Goal: Task Accomplishment & Management: Manage account settings

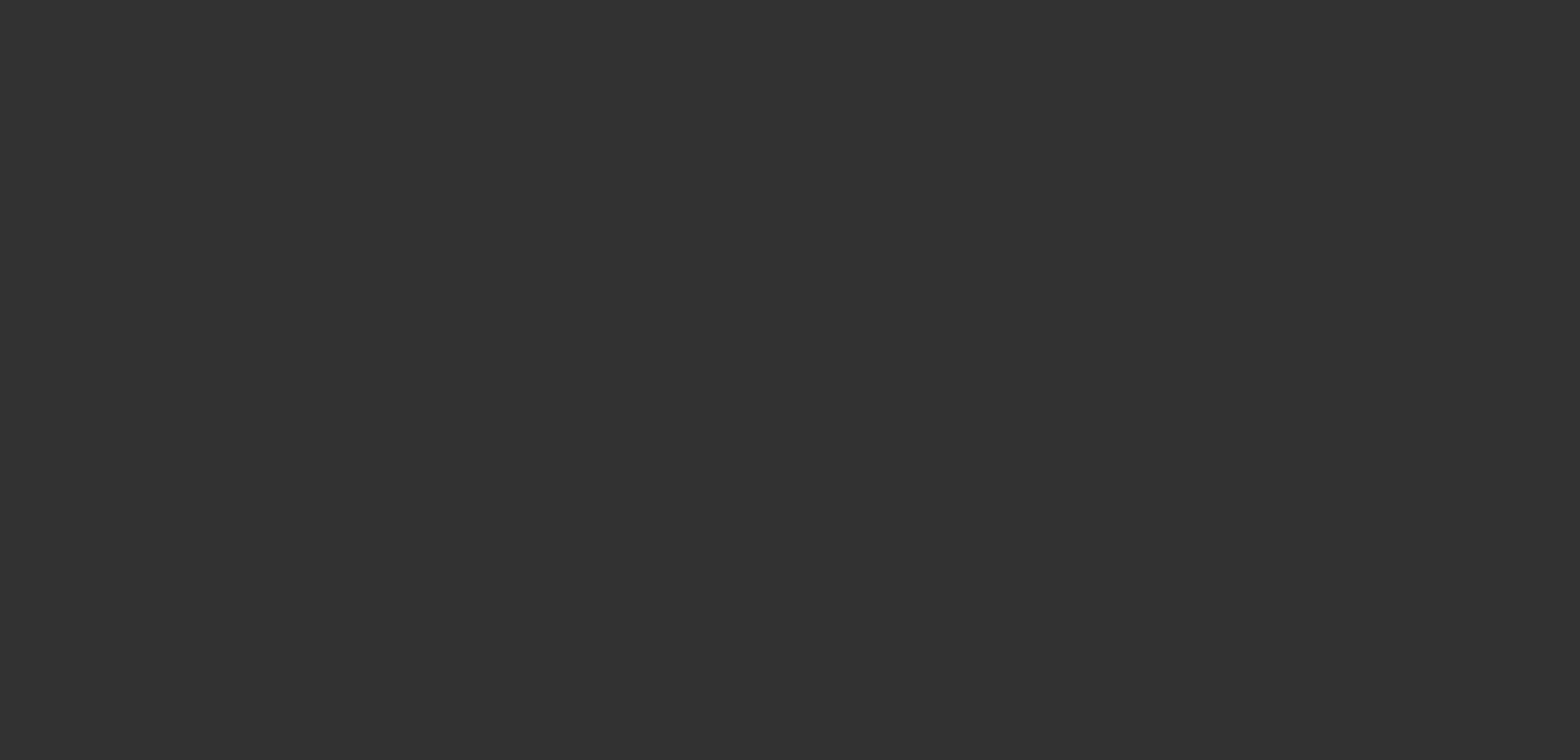
select select "3"
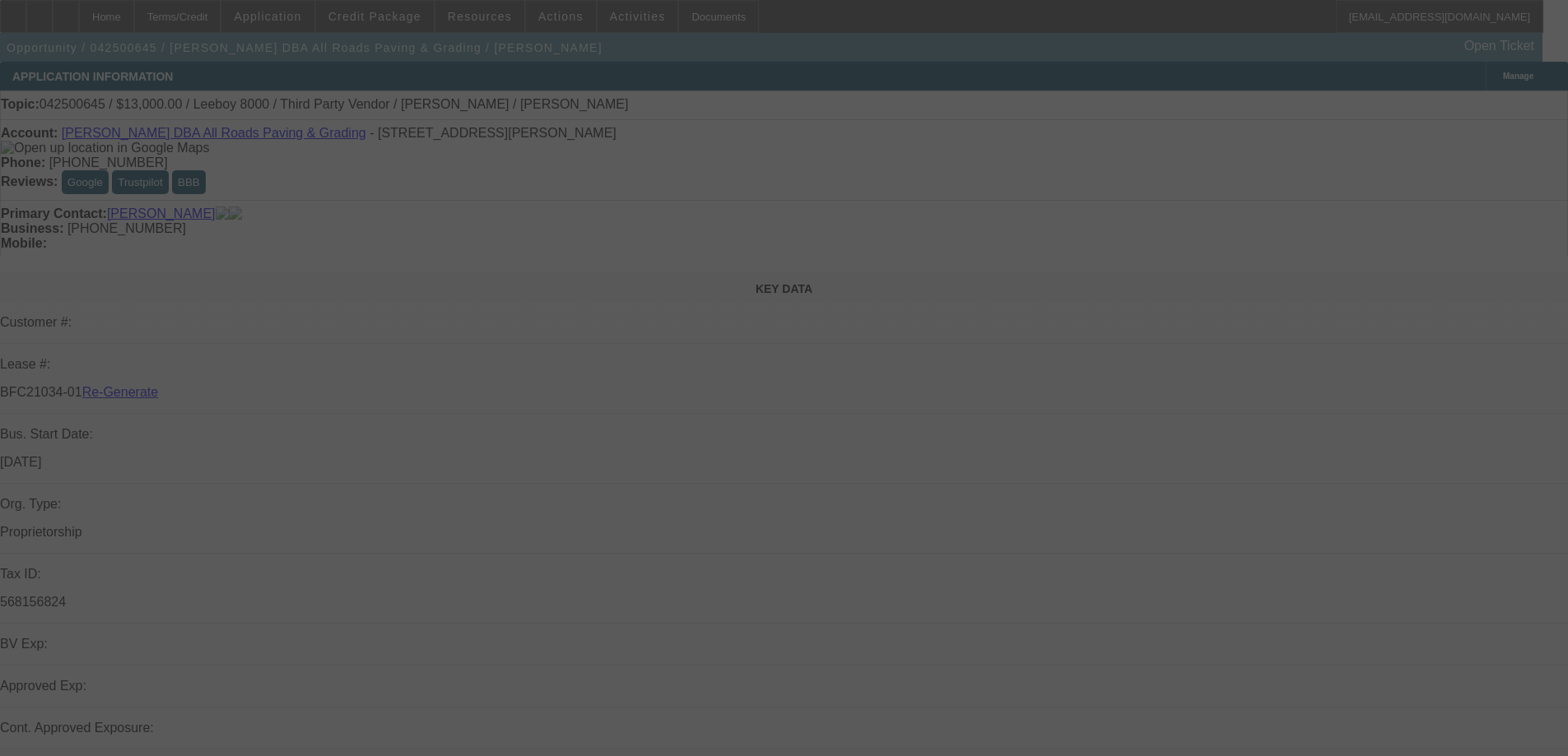
select select "0"
select select "0.1"
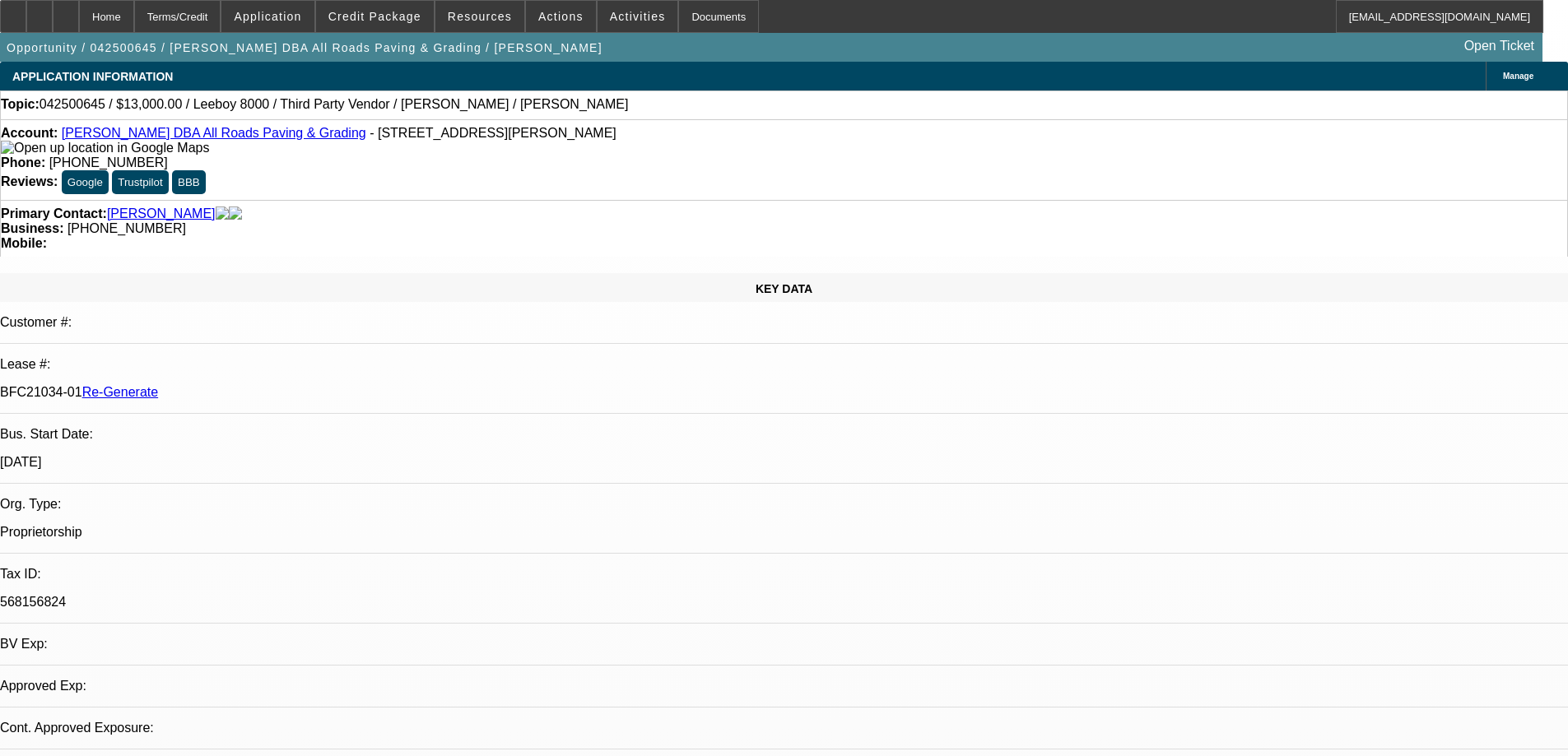
select select "1"
select select "3"
select select "5"
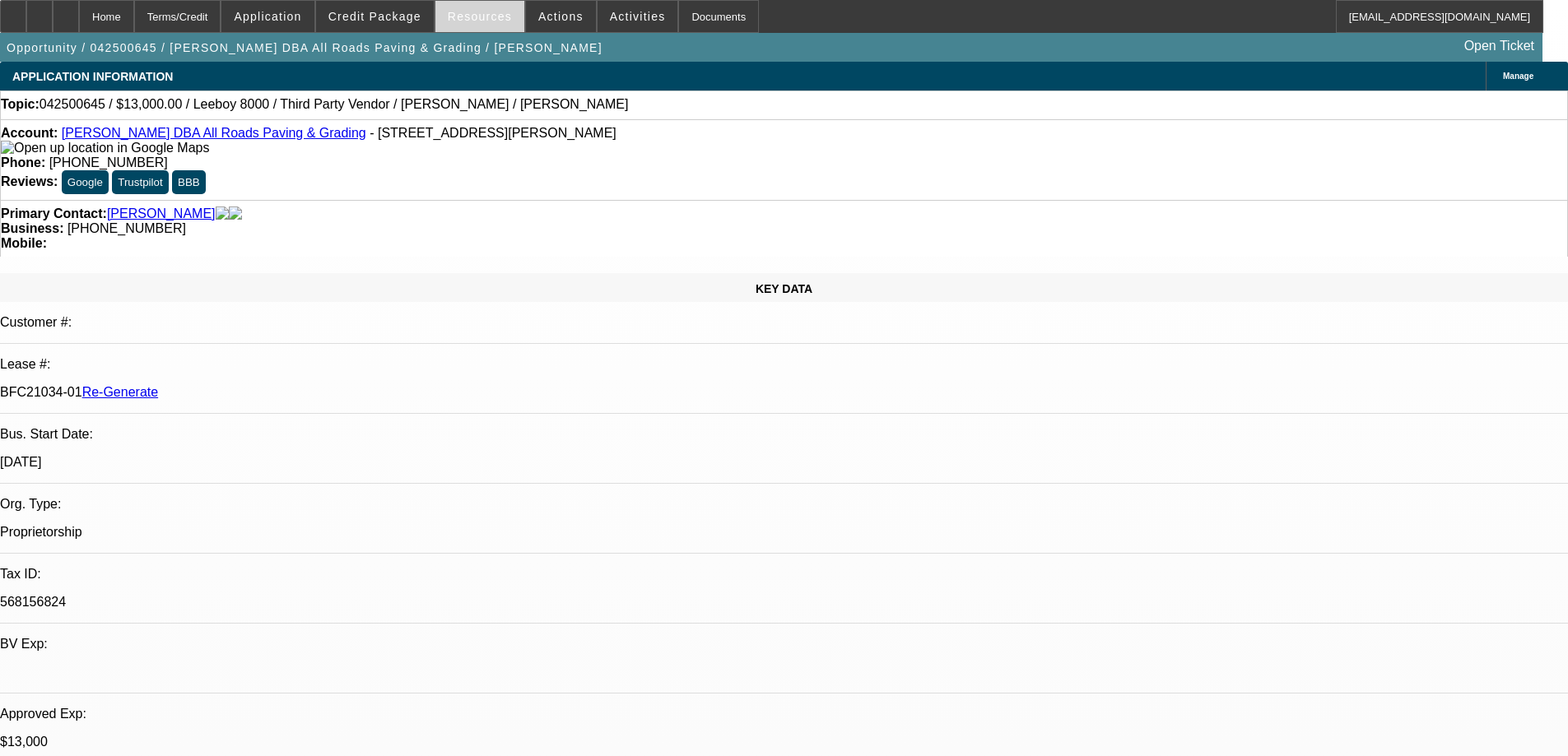
click at [497, 11] on span "Resources" at bounding box center [479, 17] width 64 height 13
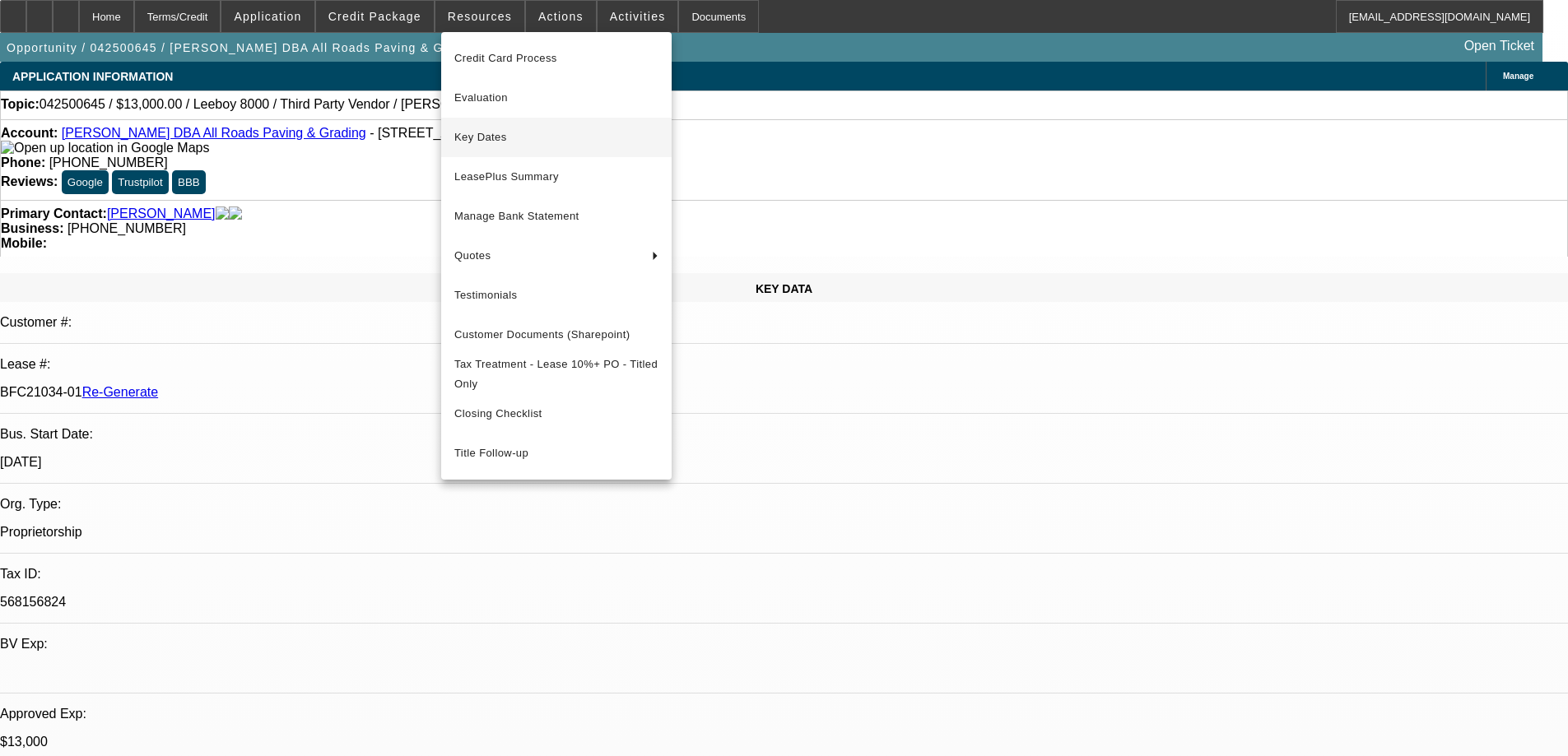
click at [487, 132] on span "Key Dates" at bounding box center [556, 137] width 204 height 20
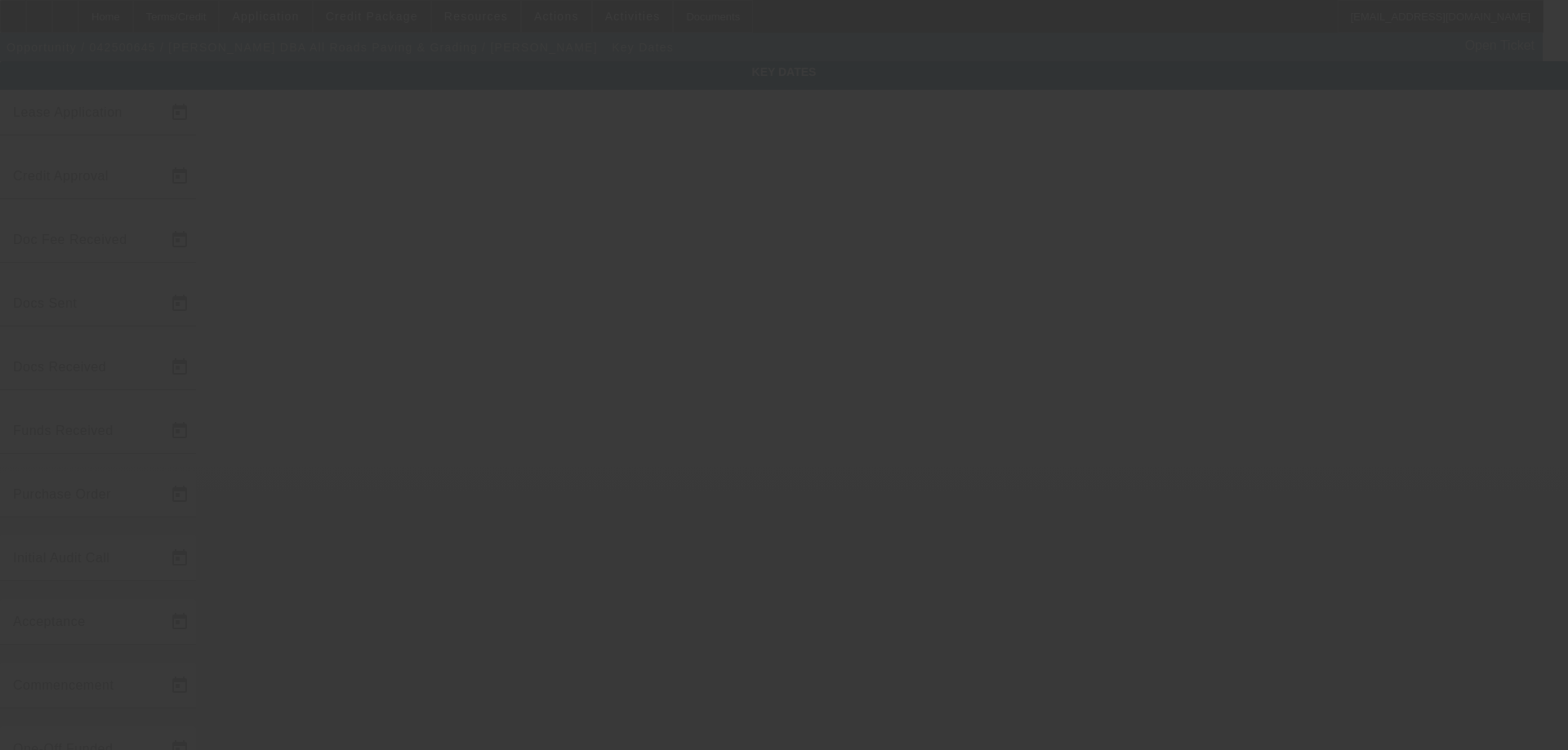
type input "4/24/2025"
type input "9/16/2025"
type input "9/29/2025"
type input "10/10/2025"
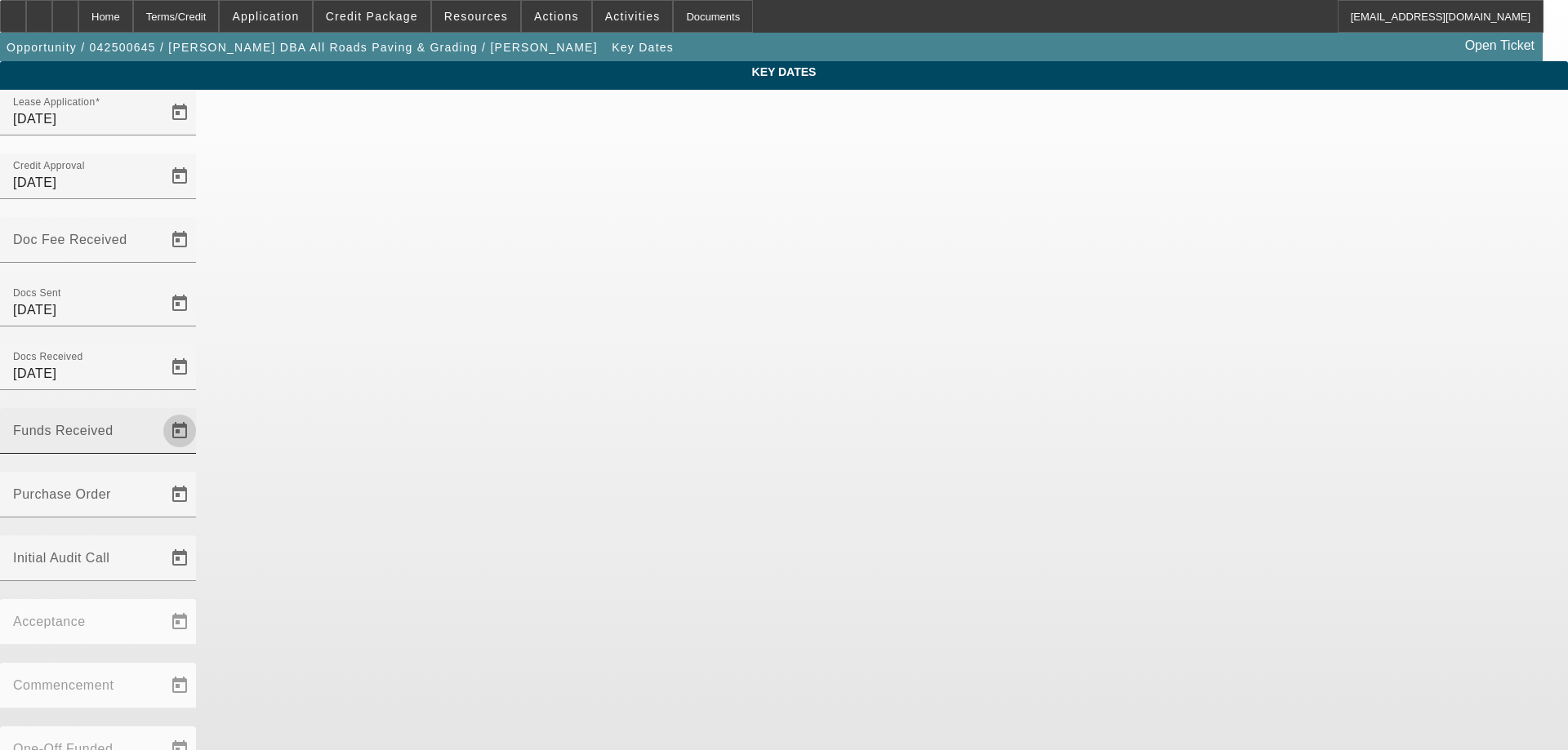
click at [199, 412] on span "Open calendar" at bounding box center [179, 431] width 39 height 39
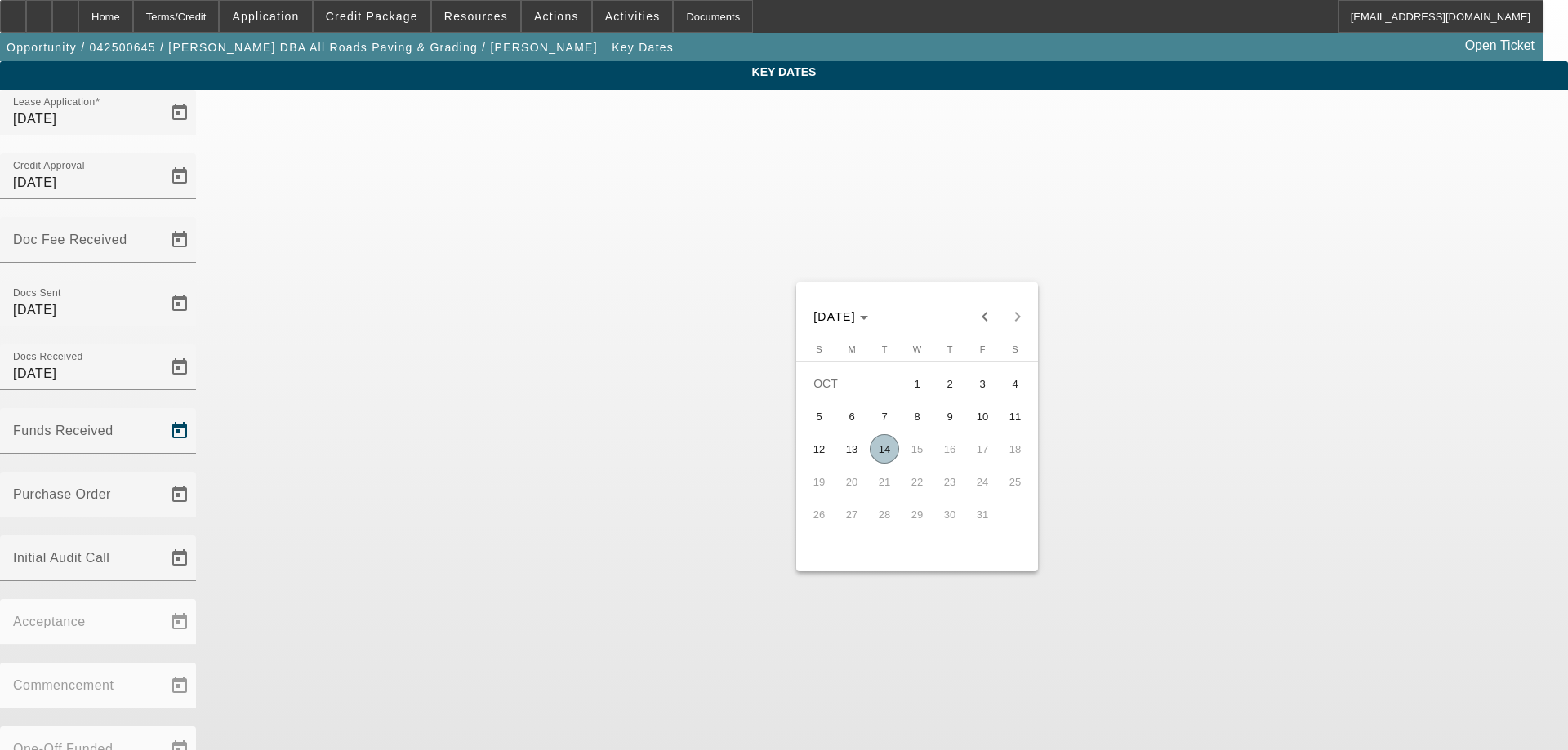
click at [880, 452] on span "14" at bounding box center [884, 448] width 29 height 29
type input "[DATE]"
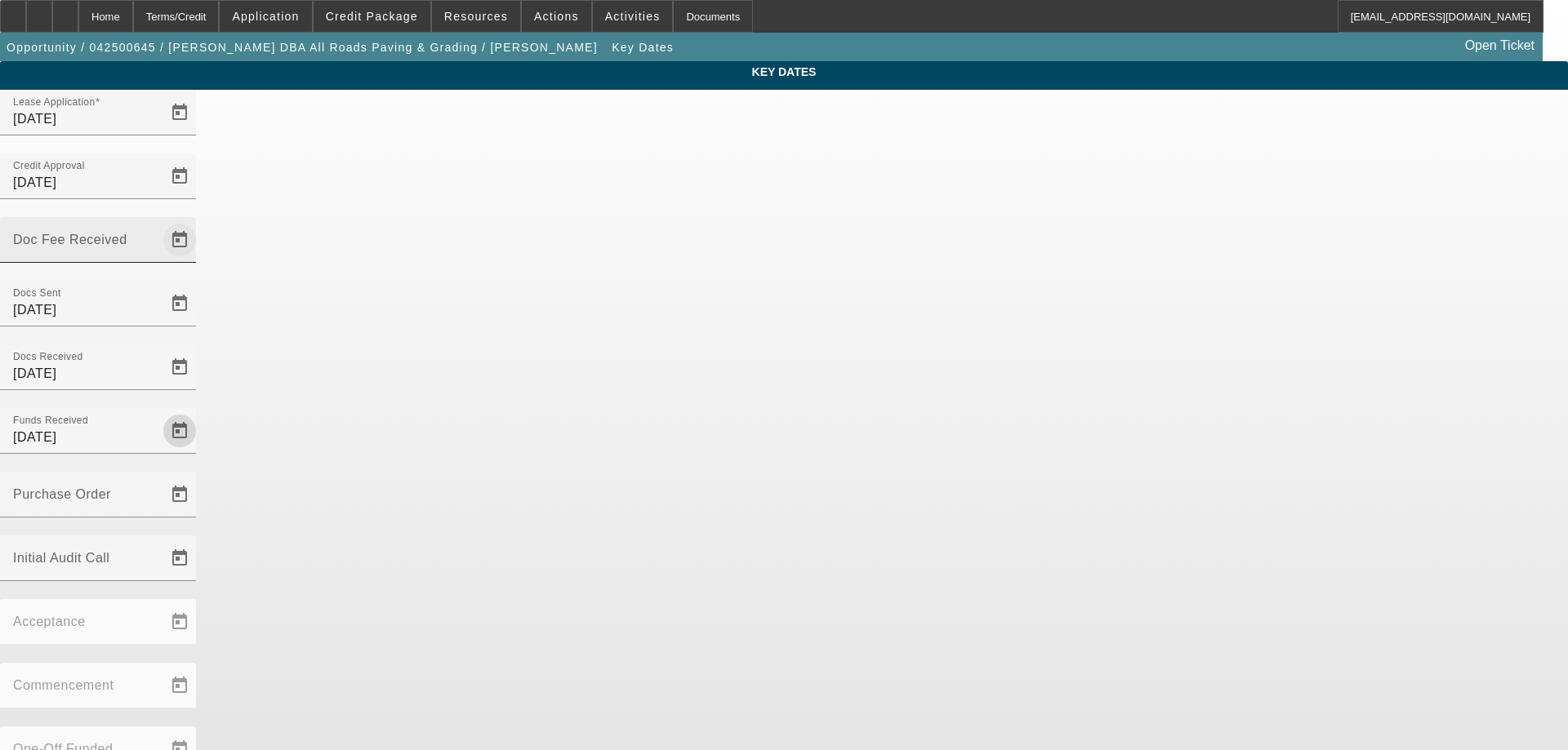
click at [199, 221] on span "Open calendar" at bounding box center [179, 240] width 39 height 39
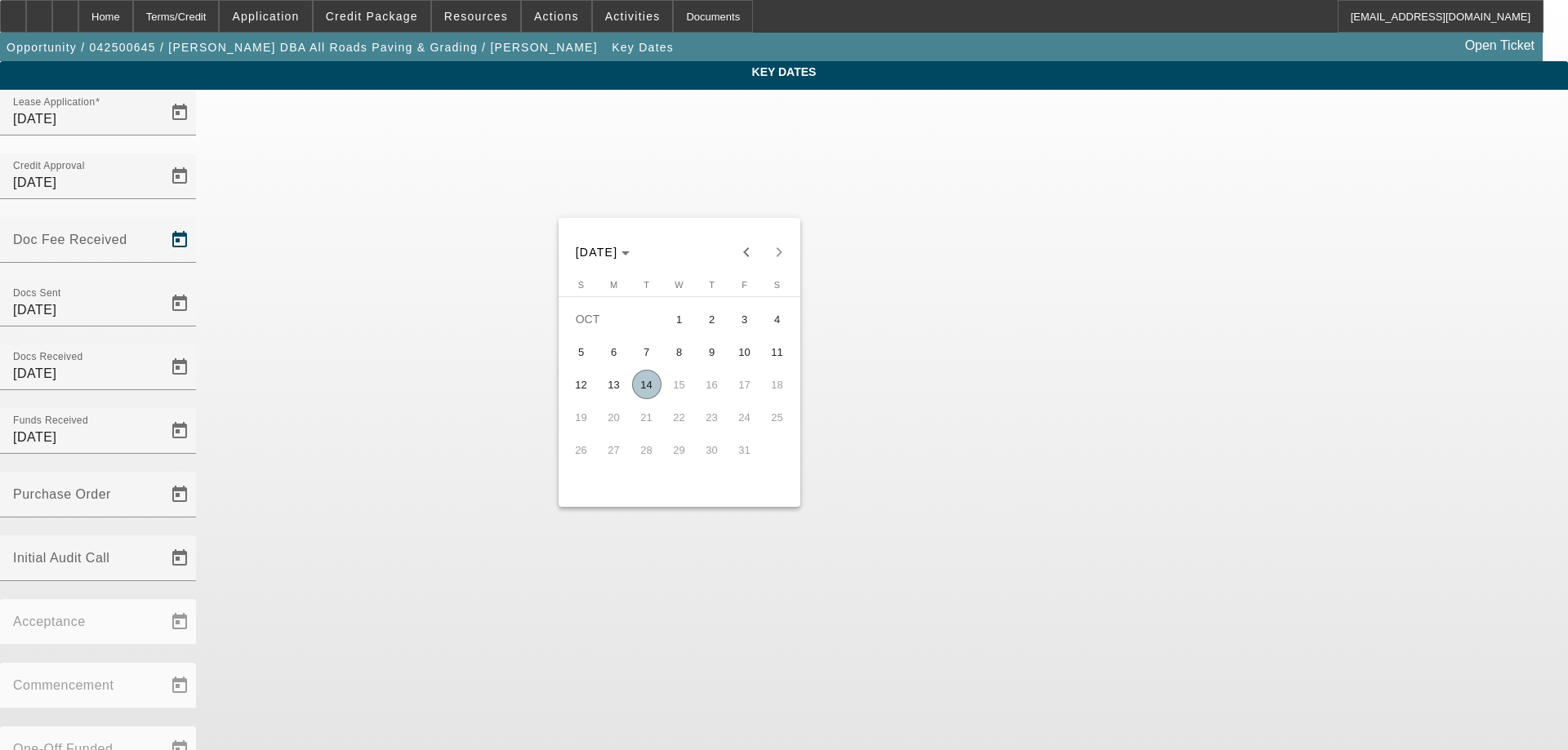
click at [639, 377] on span "14" at bounding box center [646, 384] width 29 height 29
type input "[DATE]"
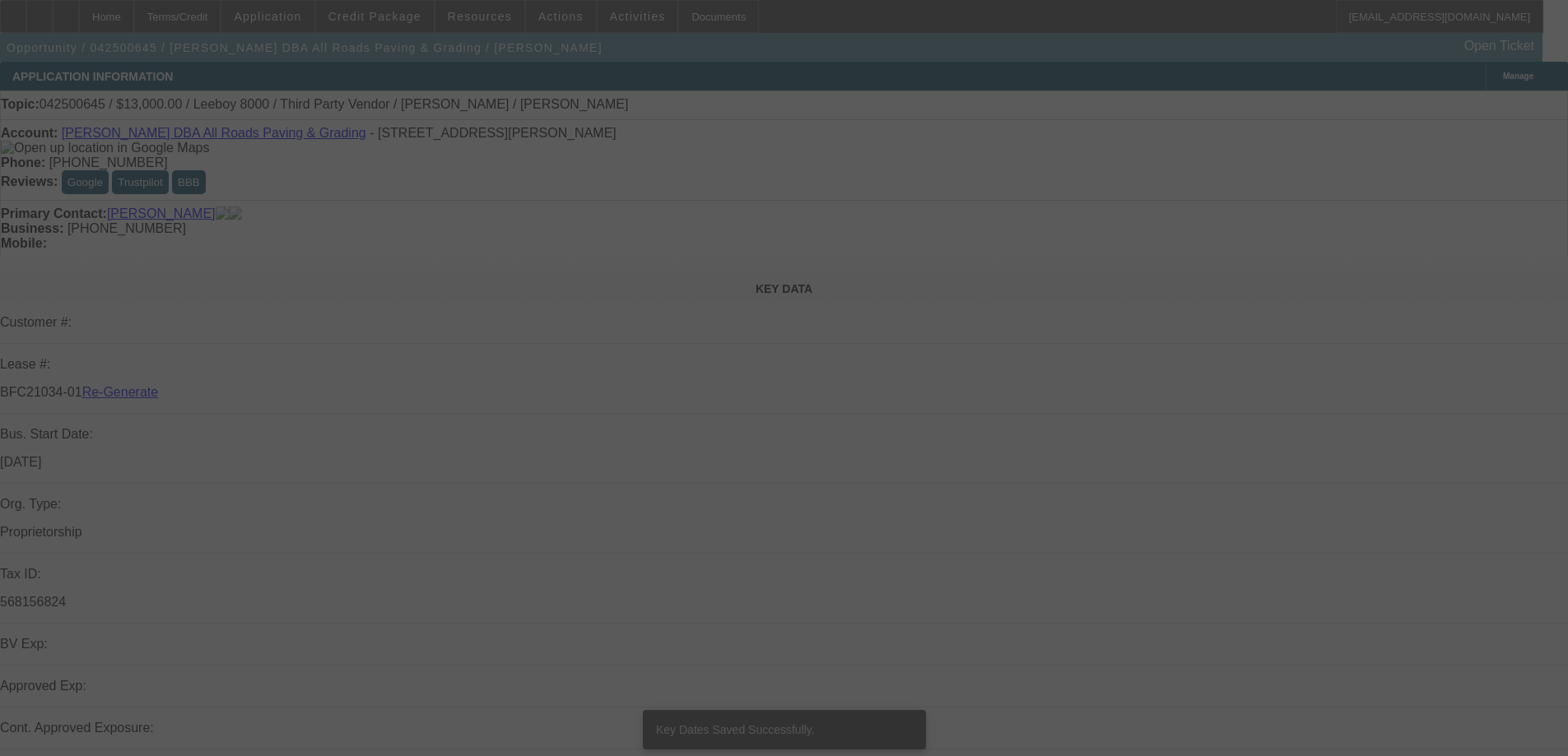
select select "3"
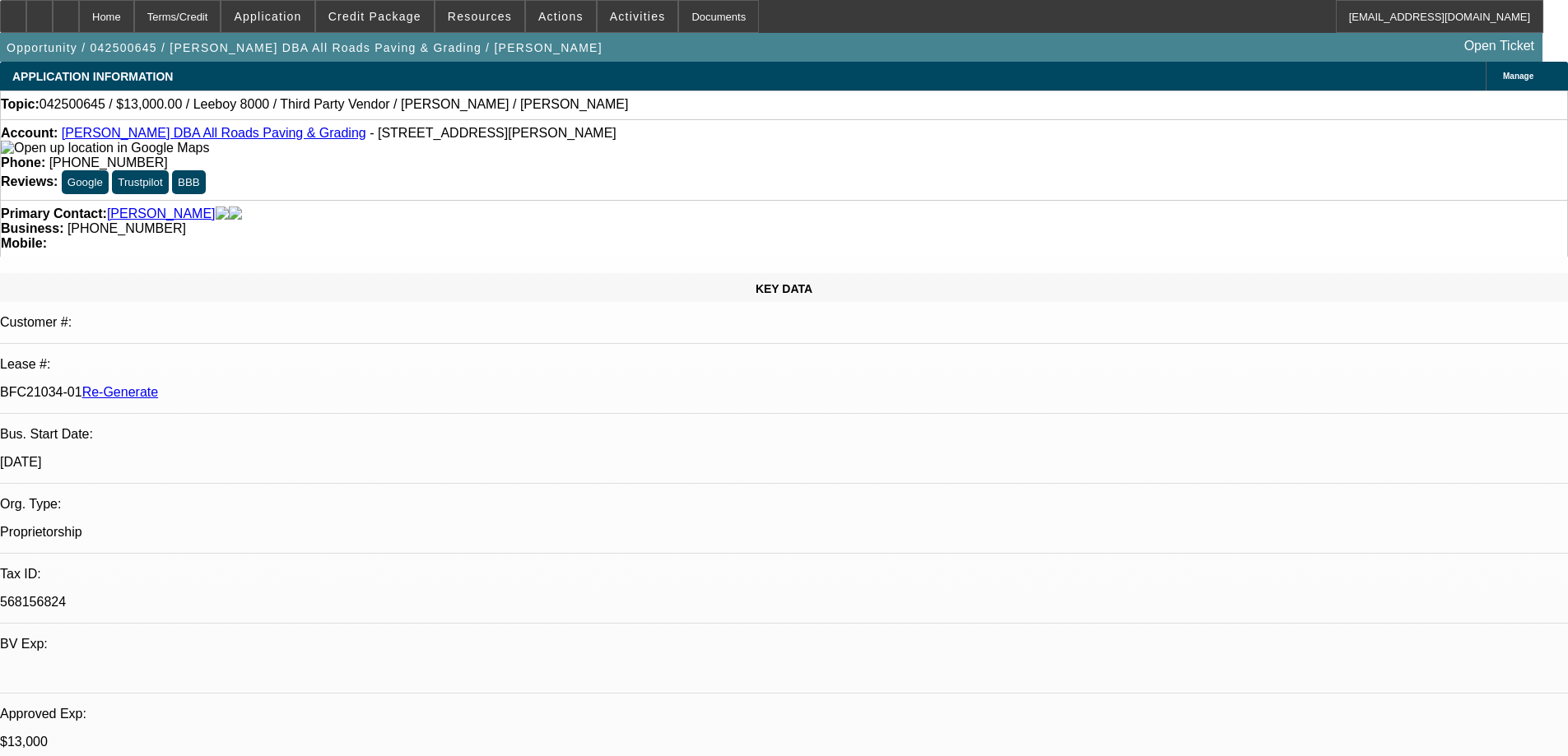
select select "0"
select select "3"
select select "0.1"
select select "5"
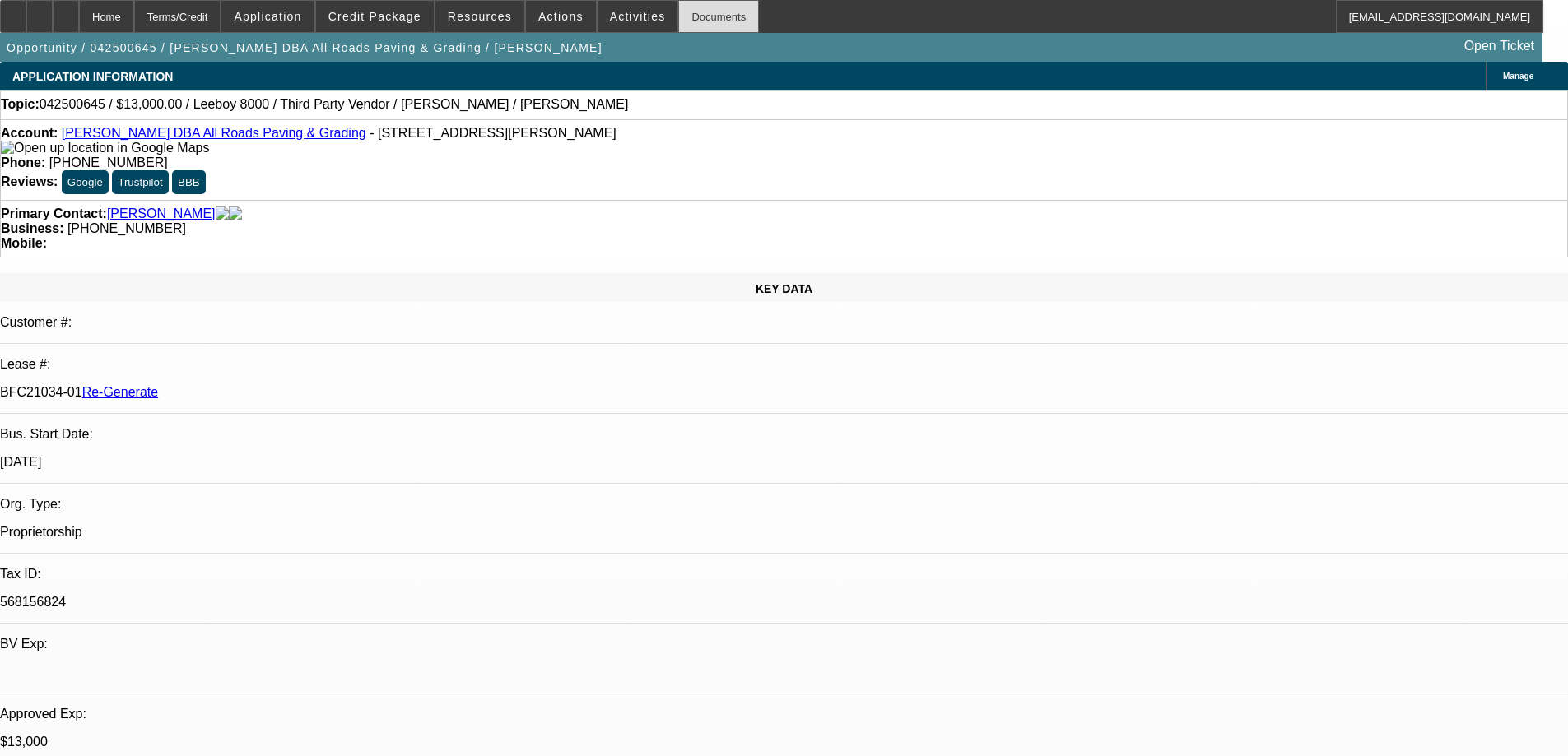
click at [705, 10] on div "Documents" at bounding box center [719, 16] width 80 height 33
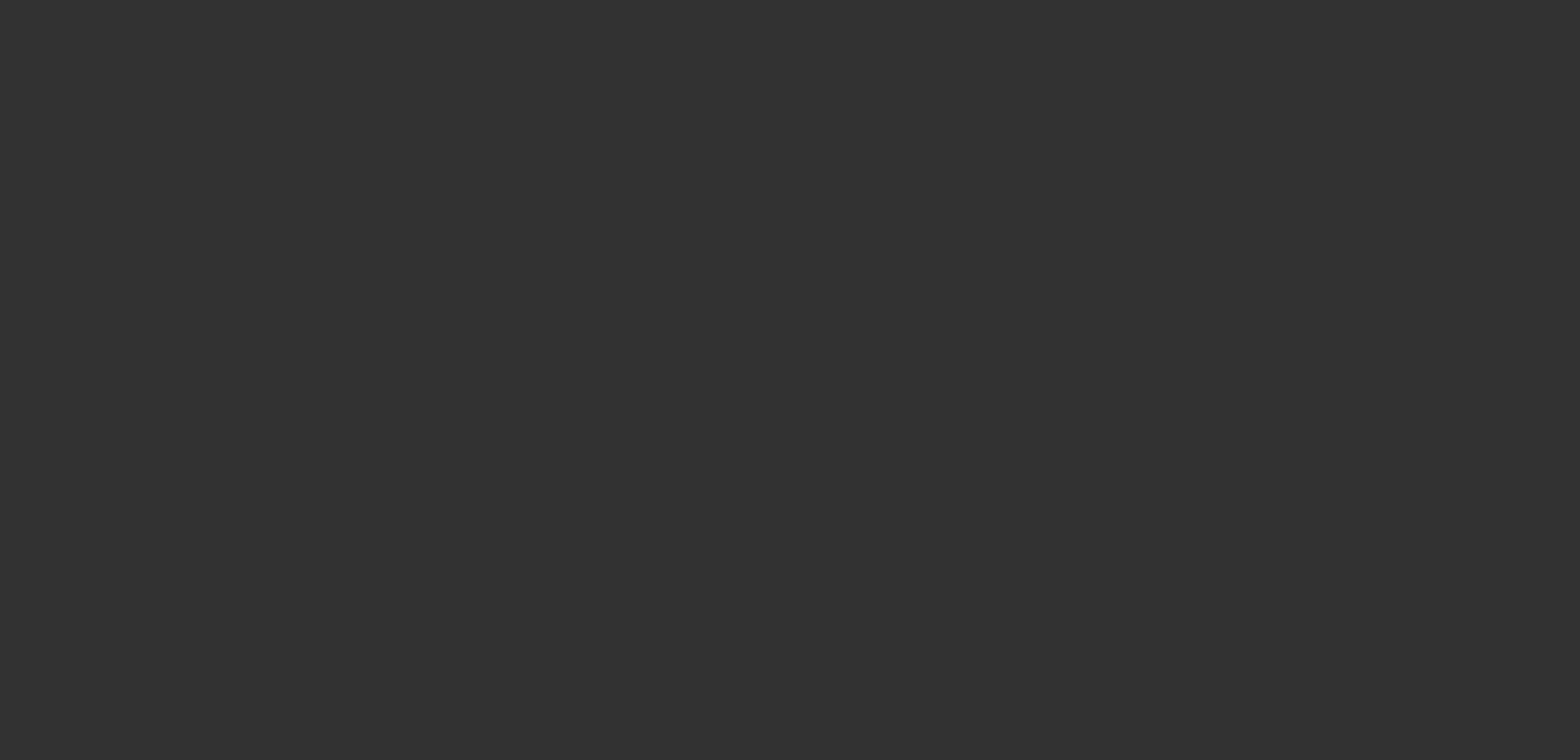
select select "3"
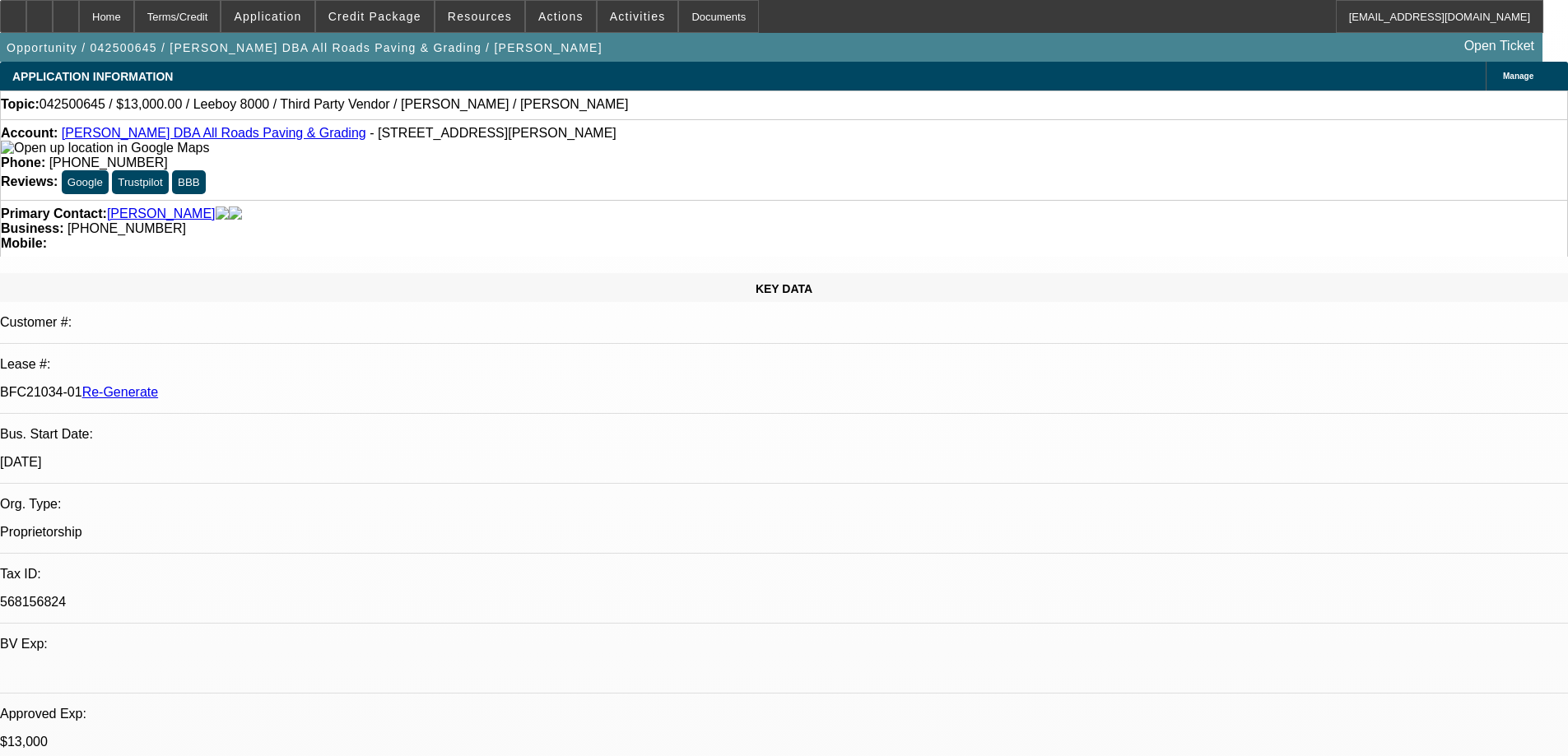
select select "0"
select select "3"
select select "0.1"
select select "5"
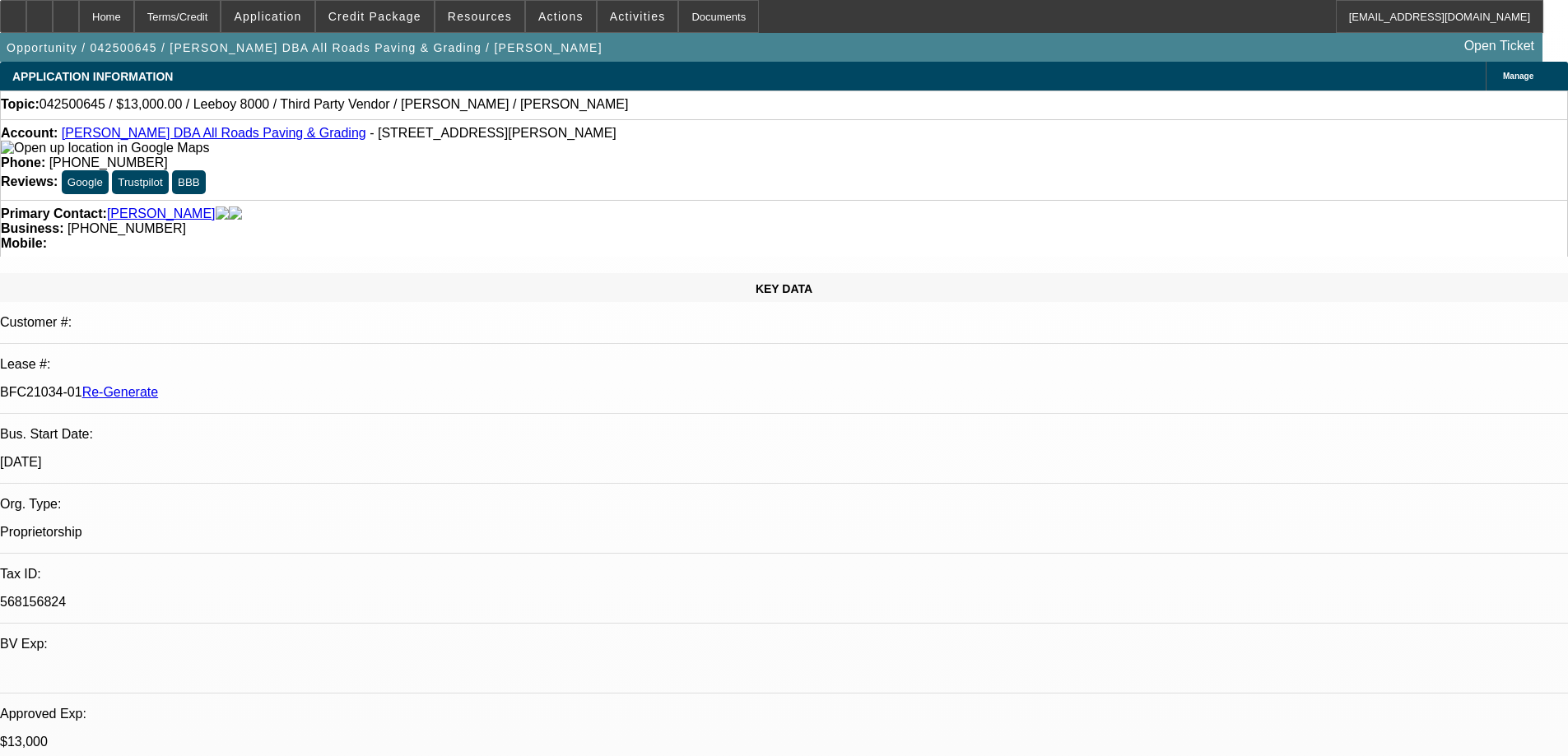
scroll to position [2080, 0]
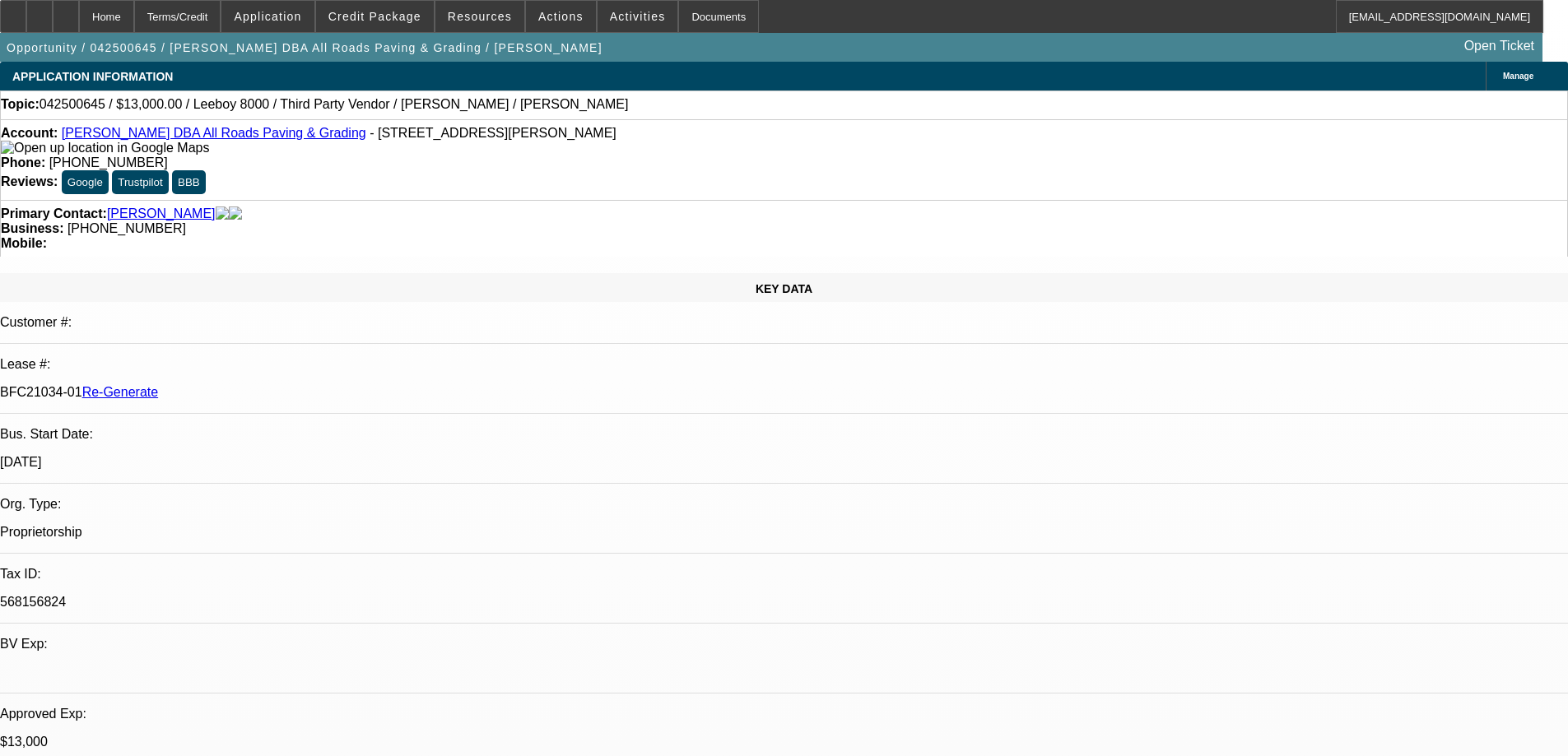
scroll to position [1422, 0]
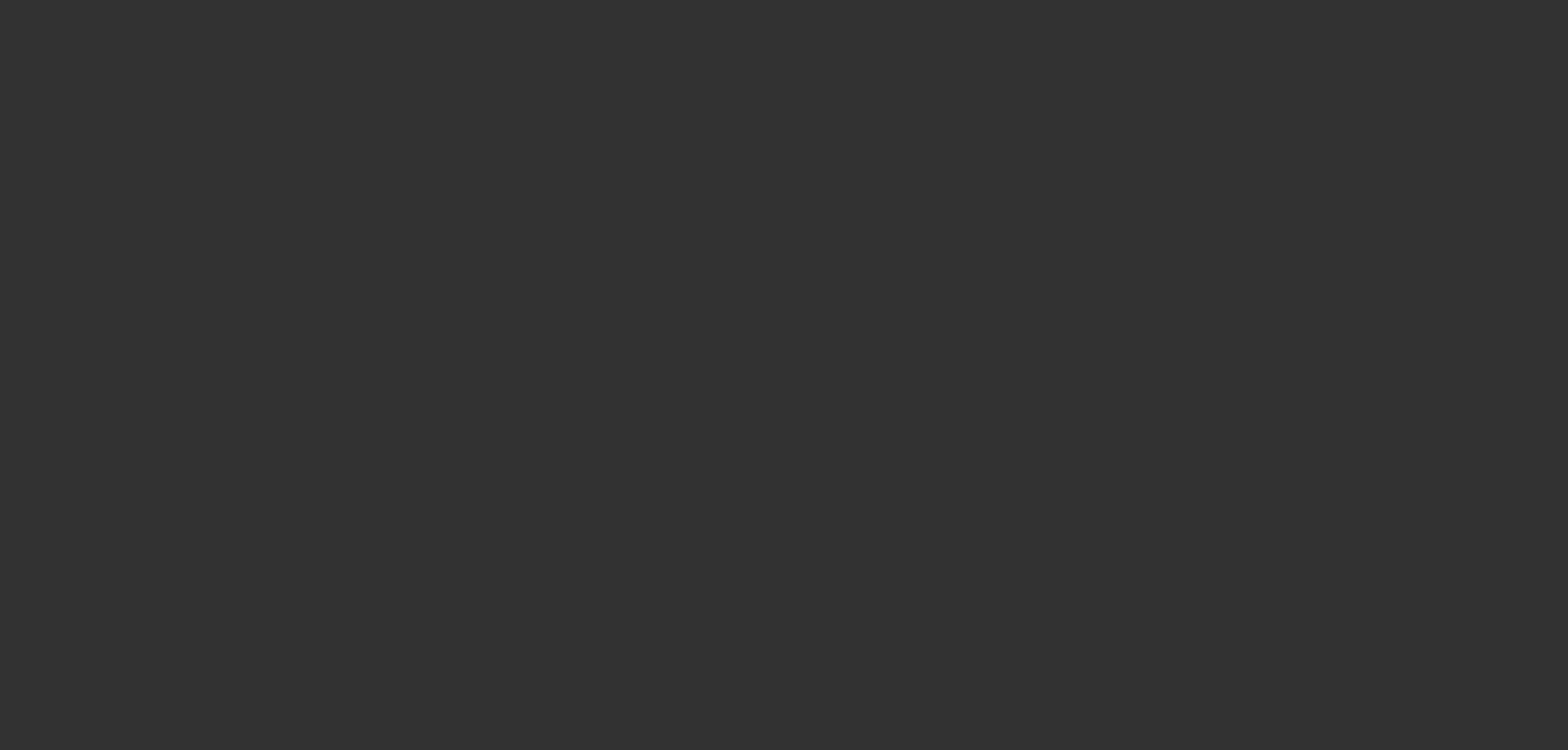
select select "3"
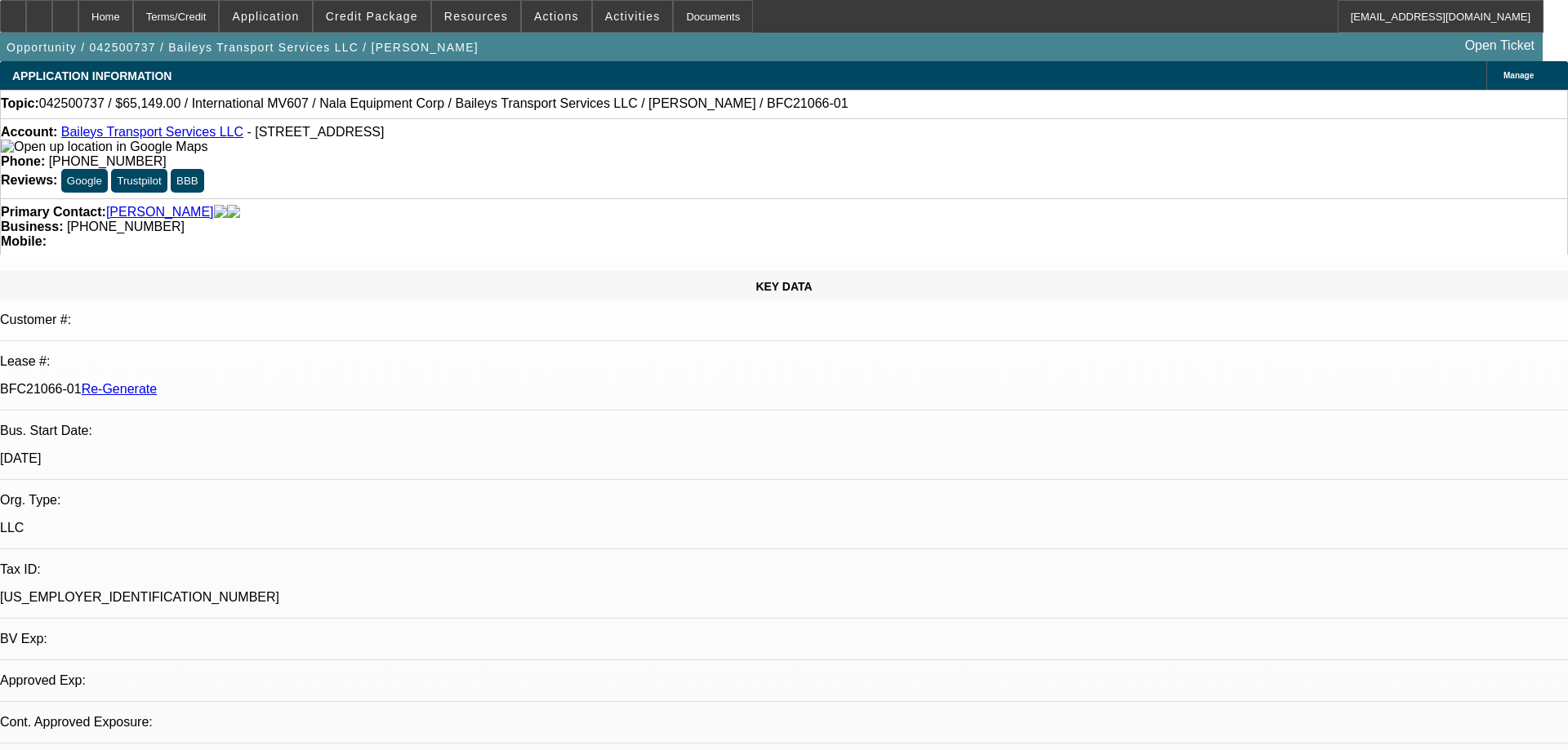
select select "0"
select select "2"
select select "0"
select select "6"
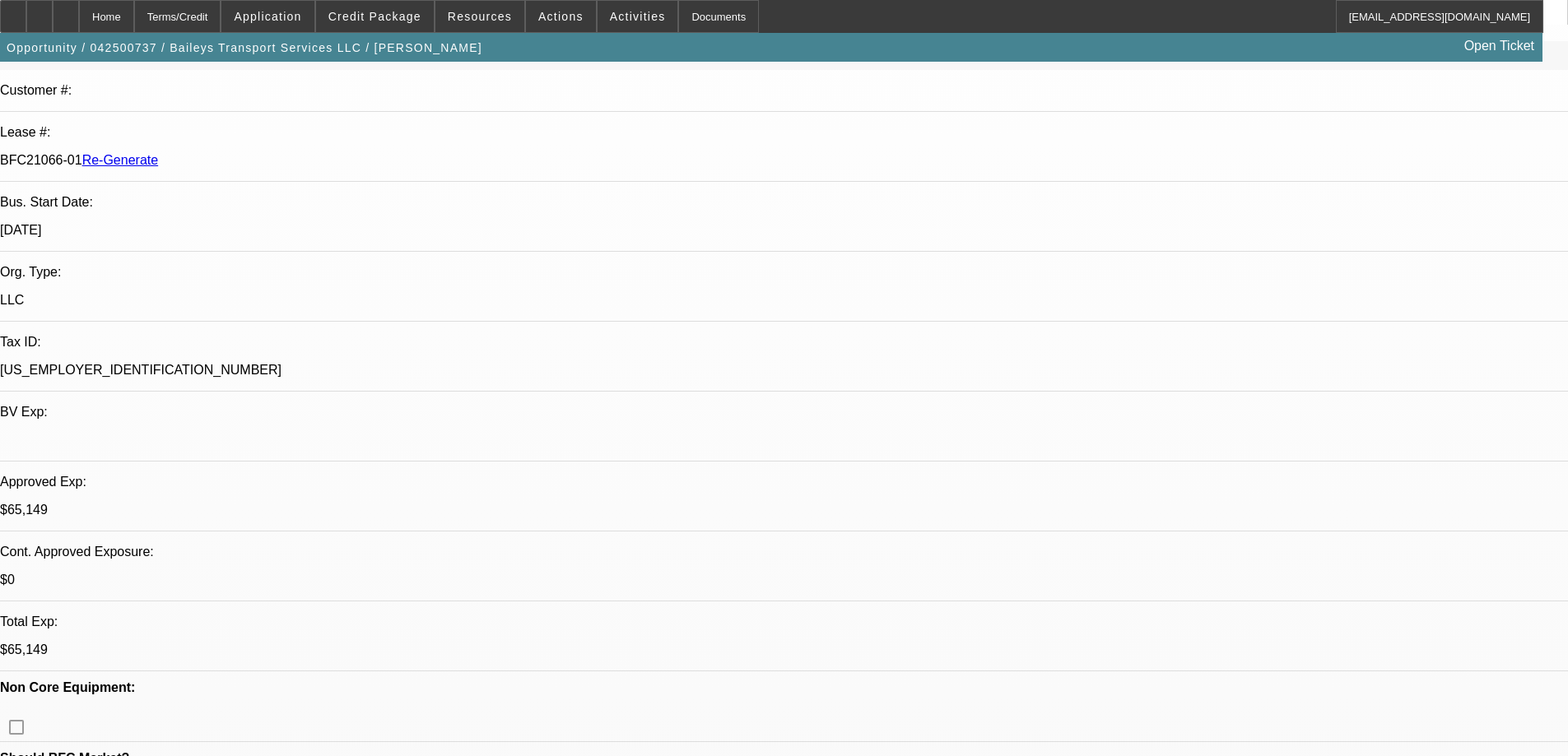
scroll to position [247, 0]
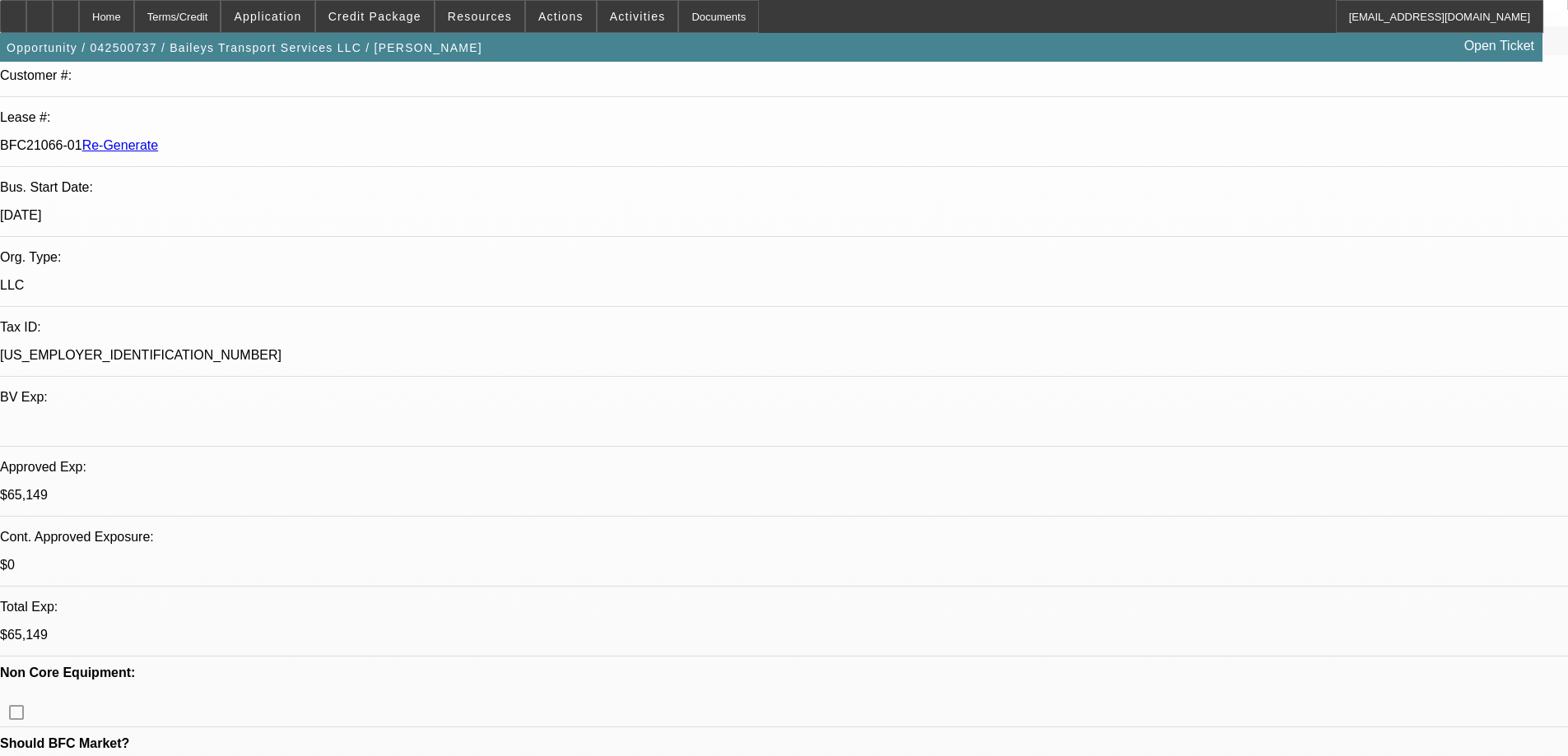
click at [680, 17] on div "Documents" at bounding box center [719, 16] width 80 height 33
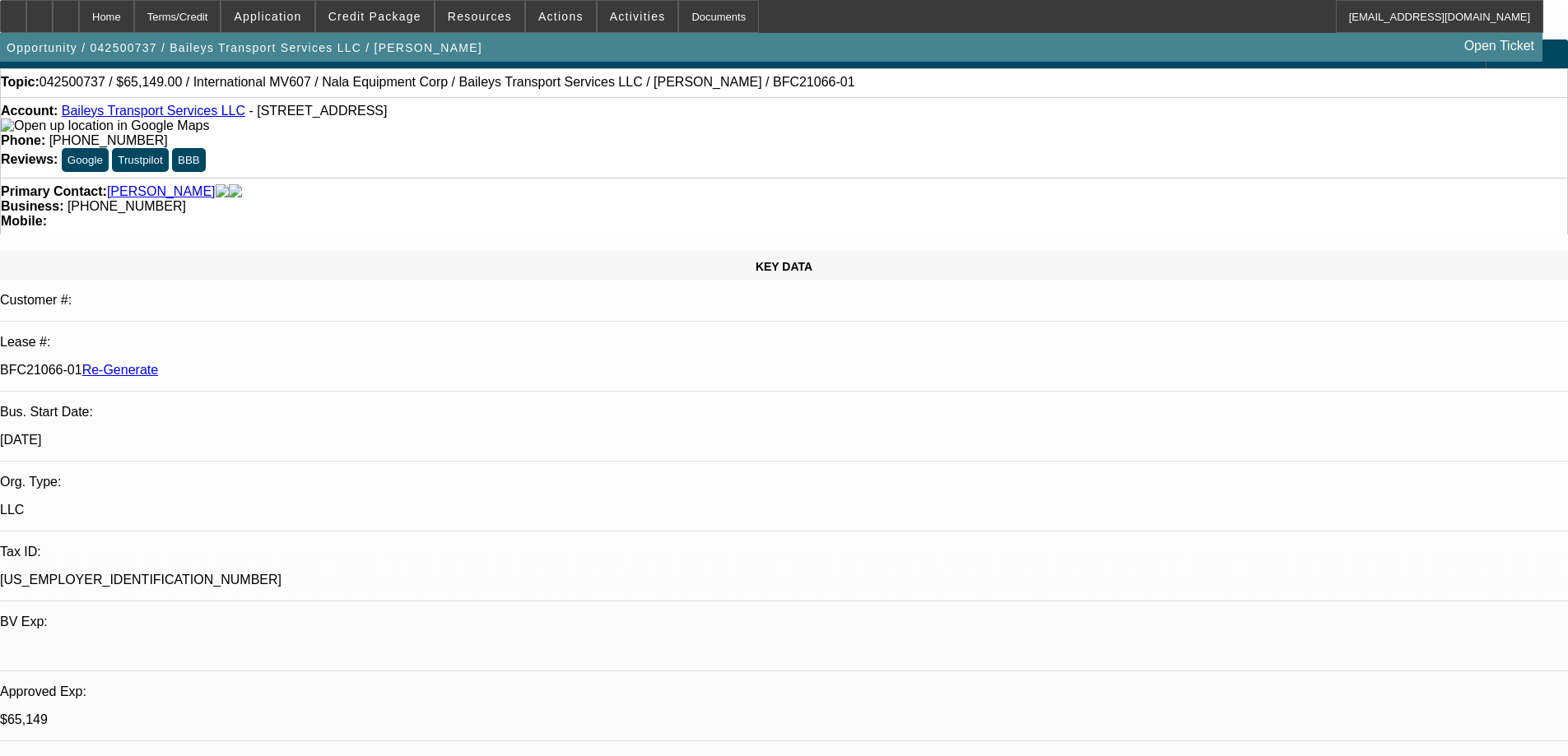
scroll to position [0, 0]
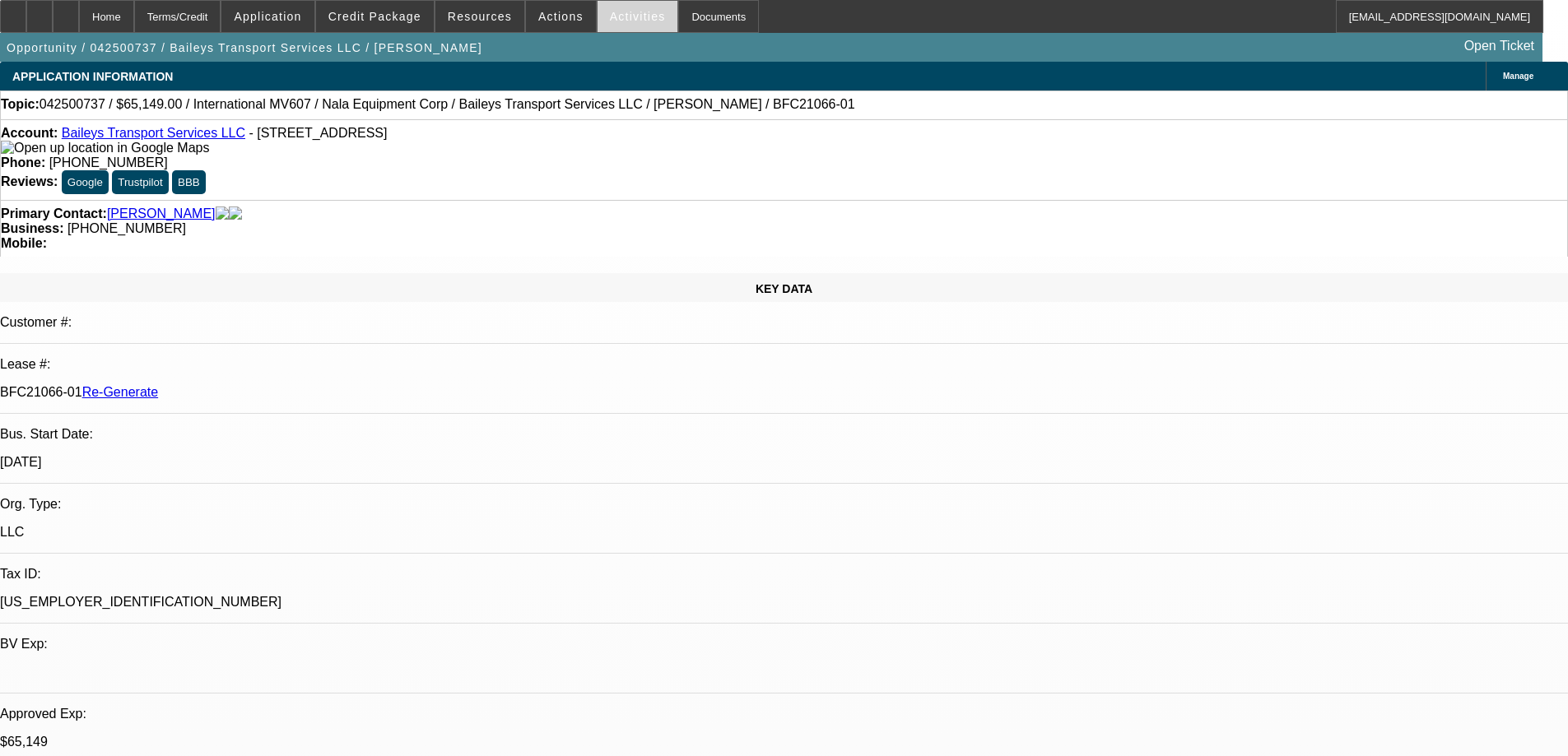
click at [606, 24] on span at bounding box center [638, 16] width 80 height 39
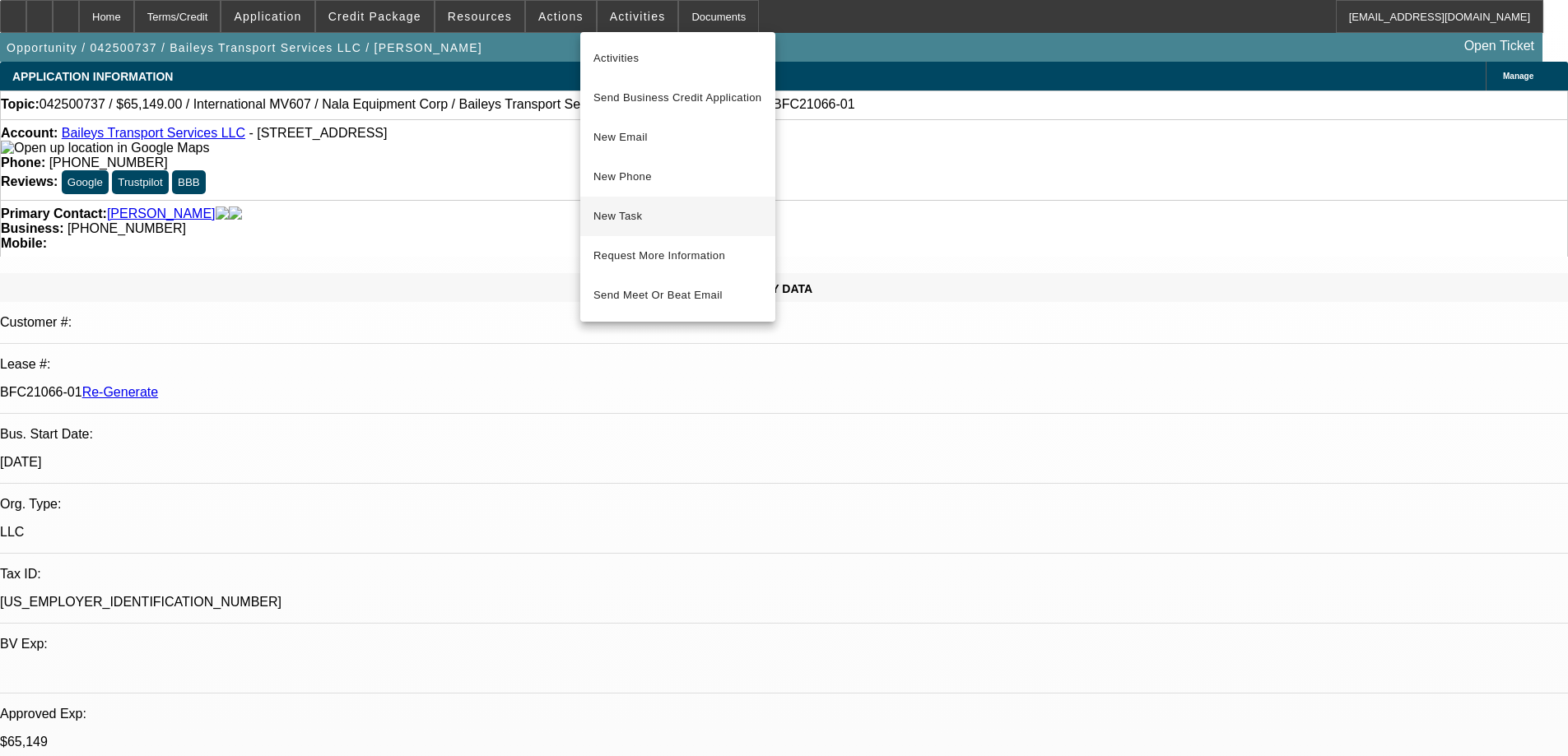
click at [633, 212] on span "New Task" at bounding box center [678, 217] width 169 height 20
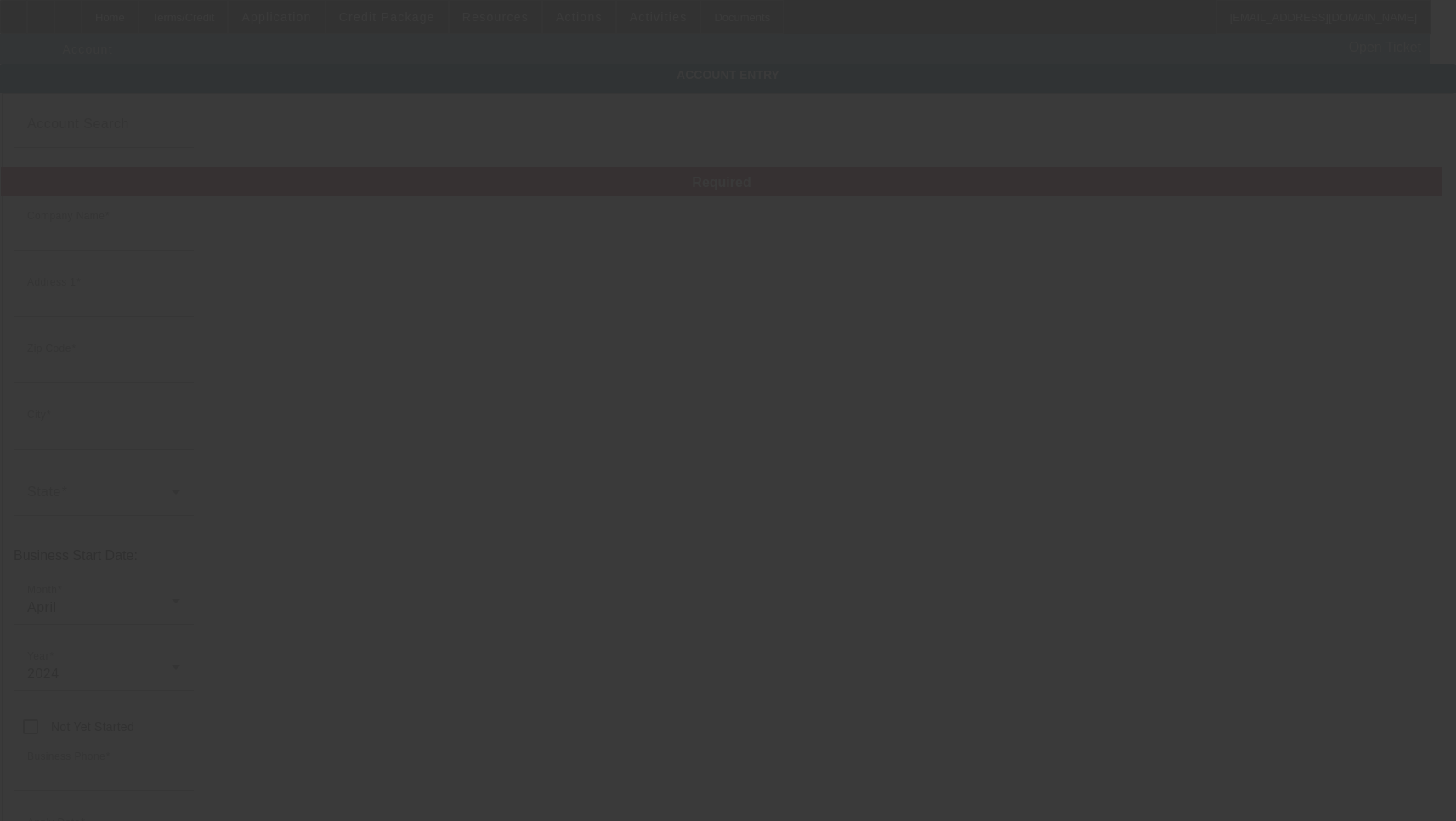
type input "Baileys Transport Services LLC"
type input "[STREET_ADDRESS]"
type input "45680"
type input "[GEOGRAPHIC_DATA]"
type input "[PHONE_NUMBER]"
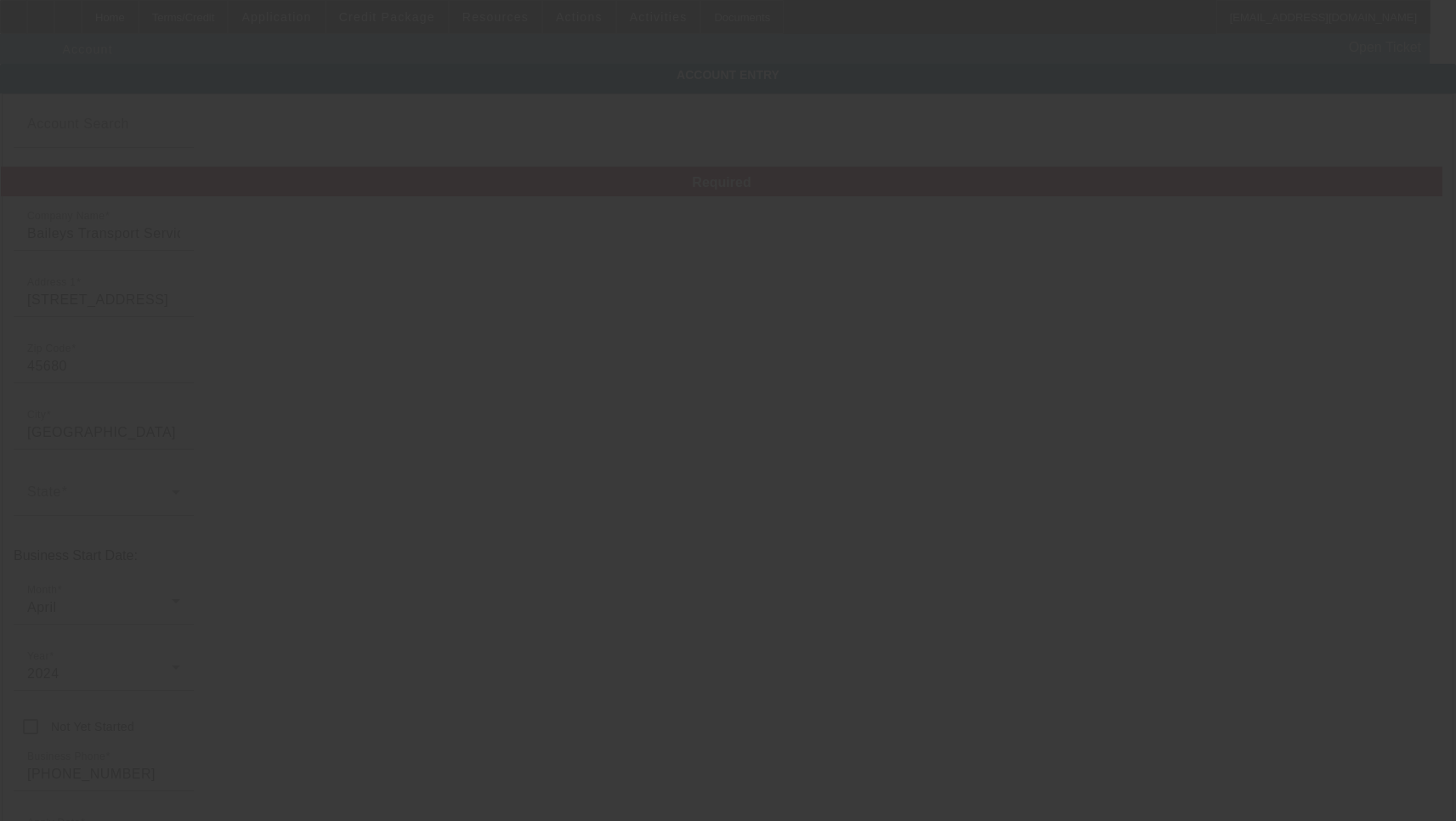
type input "[EMAIL_ADDRESS][DOMAIN_NAME]"
type input "[US_EMPLOYER_IDENTIFICATION_NUMBER]"
type input "4/29/2025"
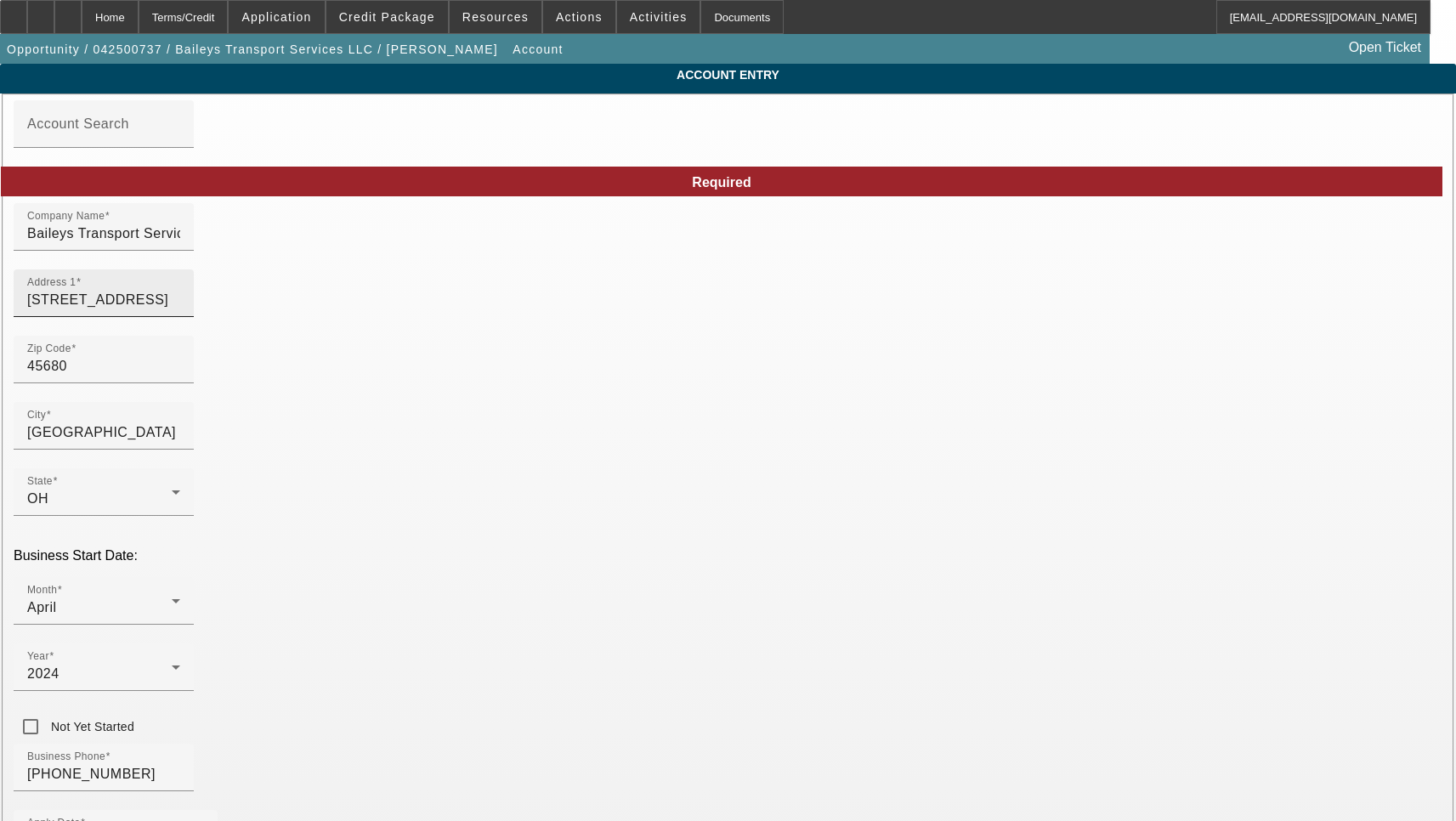
click at [181, 310] on input "1915 County Road" at bounding box center [103, 300] width 153 height 21
paste input "1 South"
type input "1915 County Road 1 South"
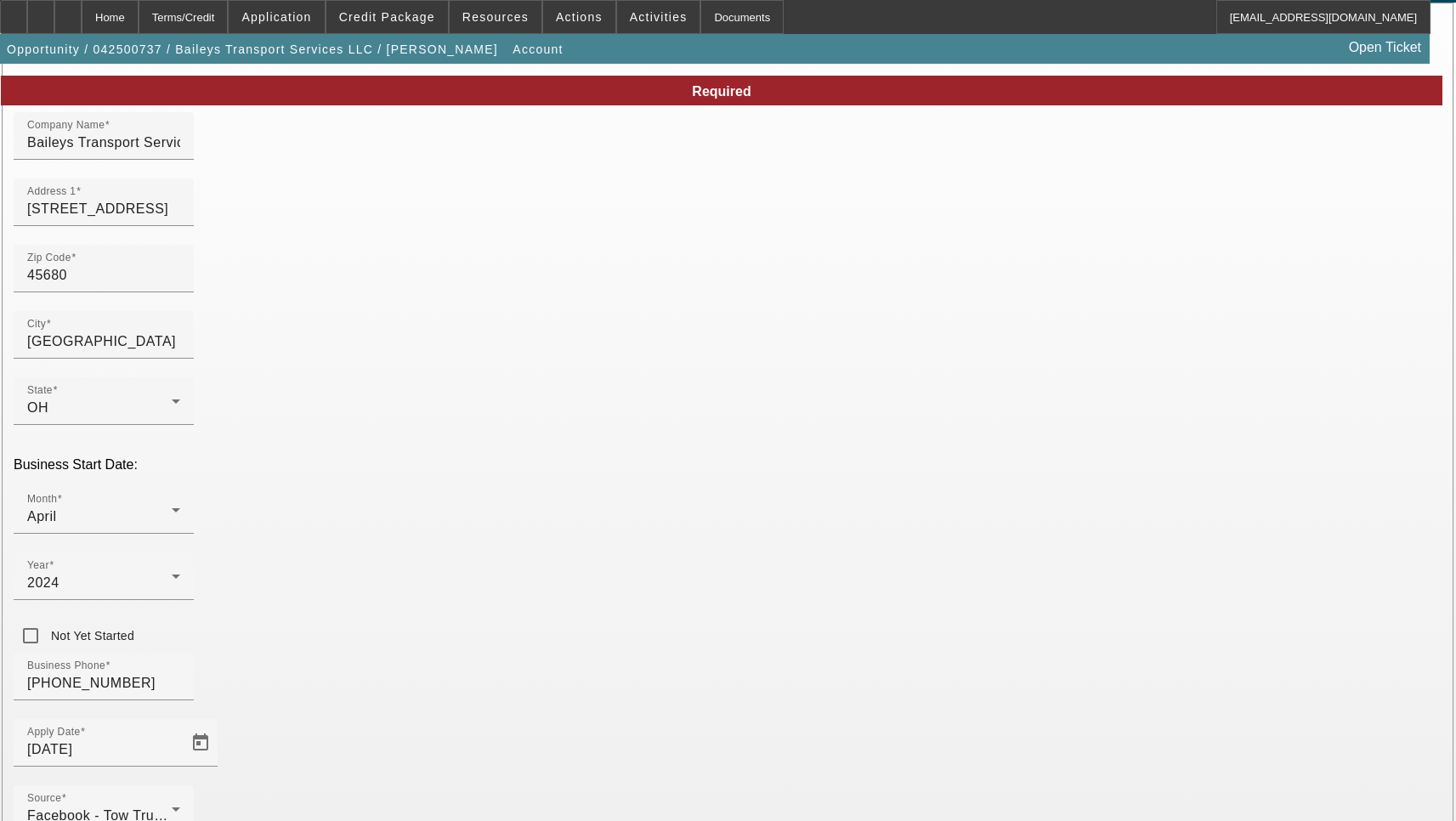
scroll to position [170, 0]
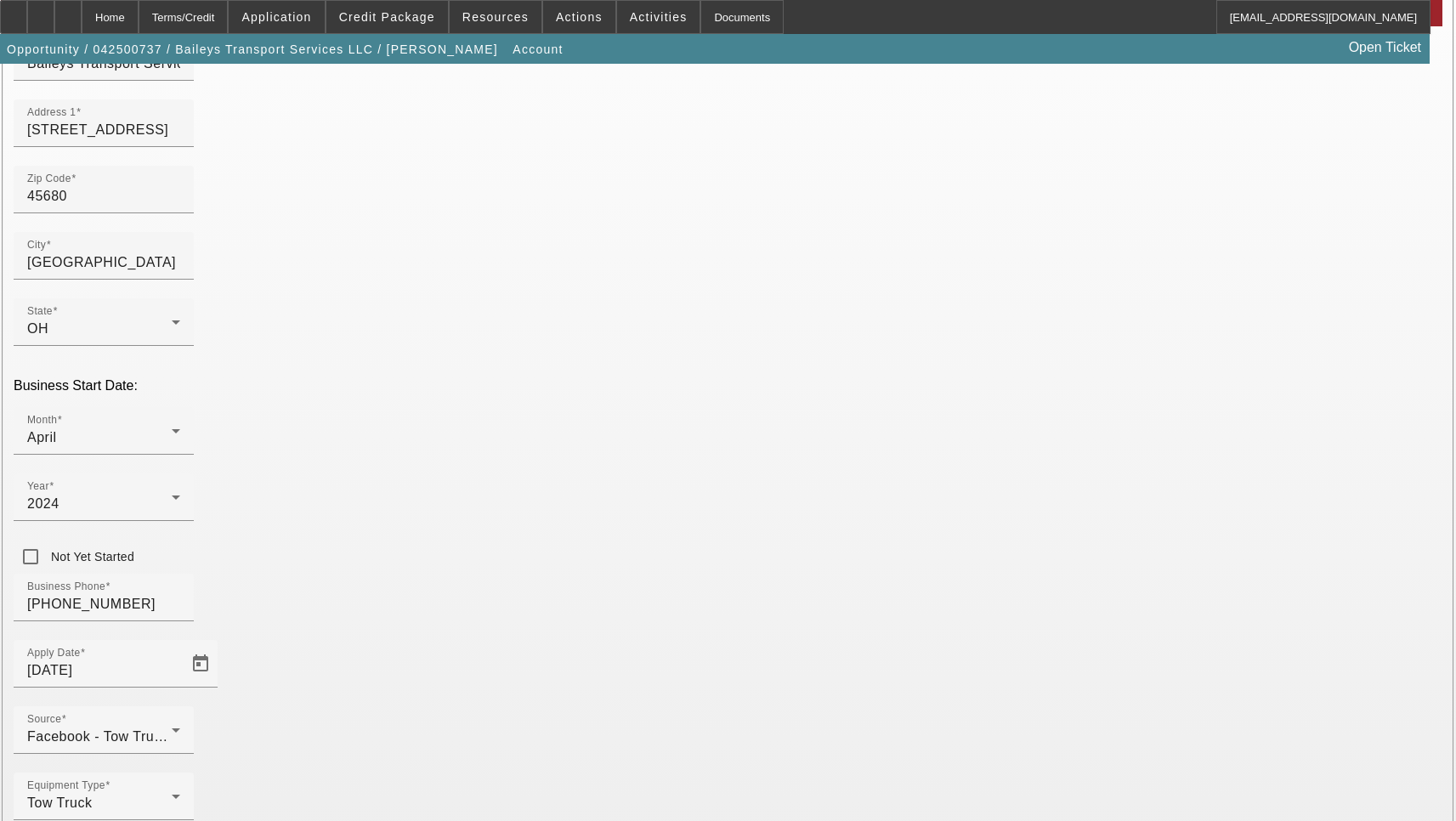
type input "Lawrence"
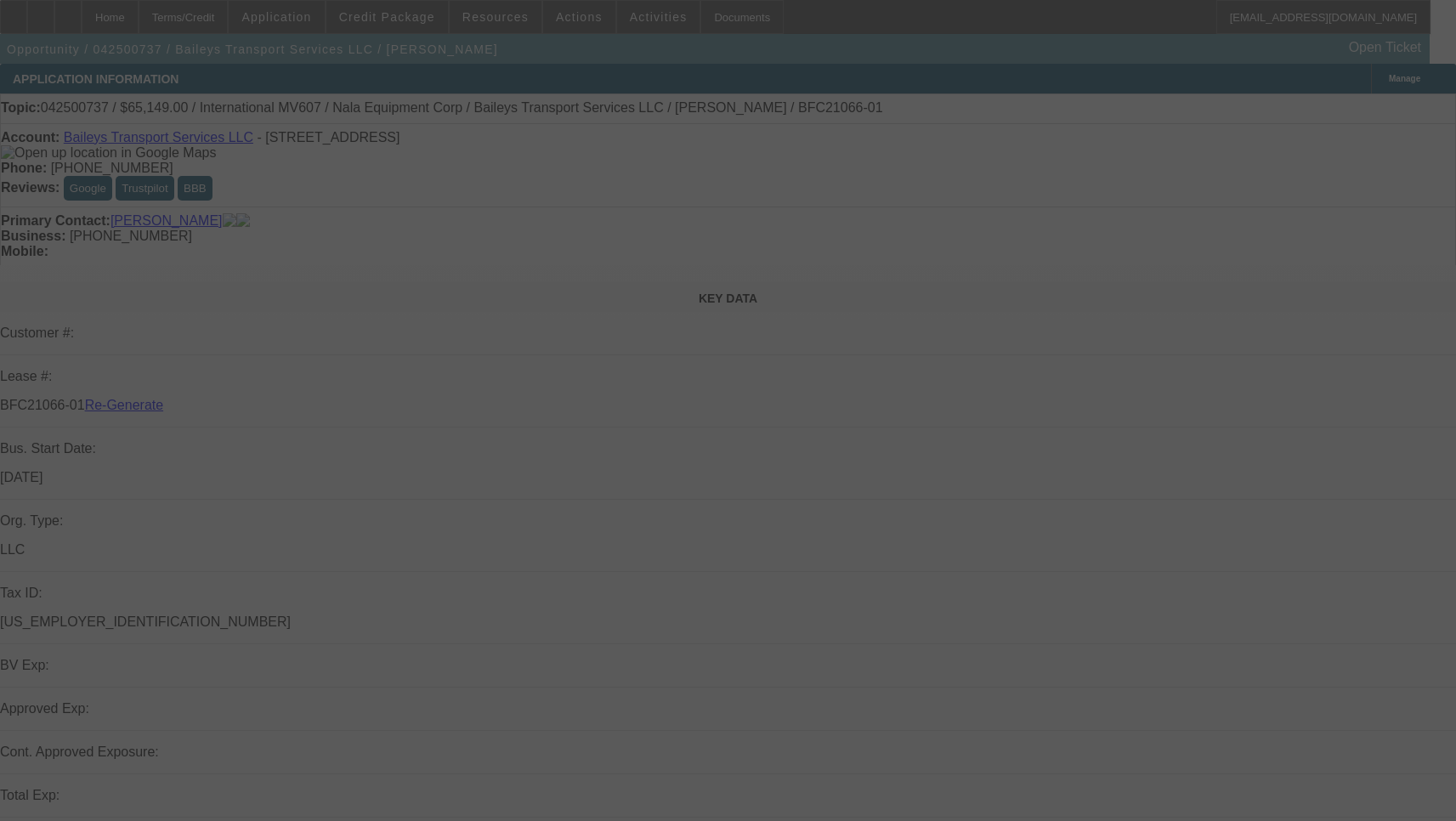
select select "3"
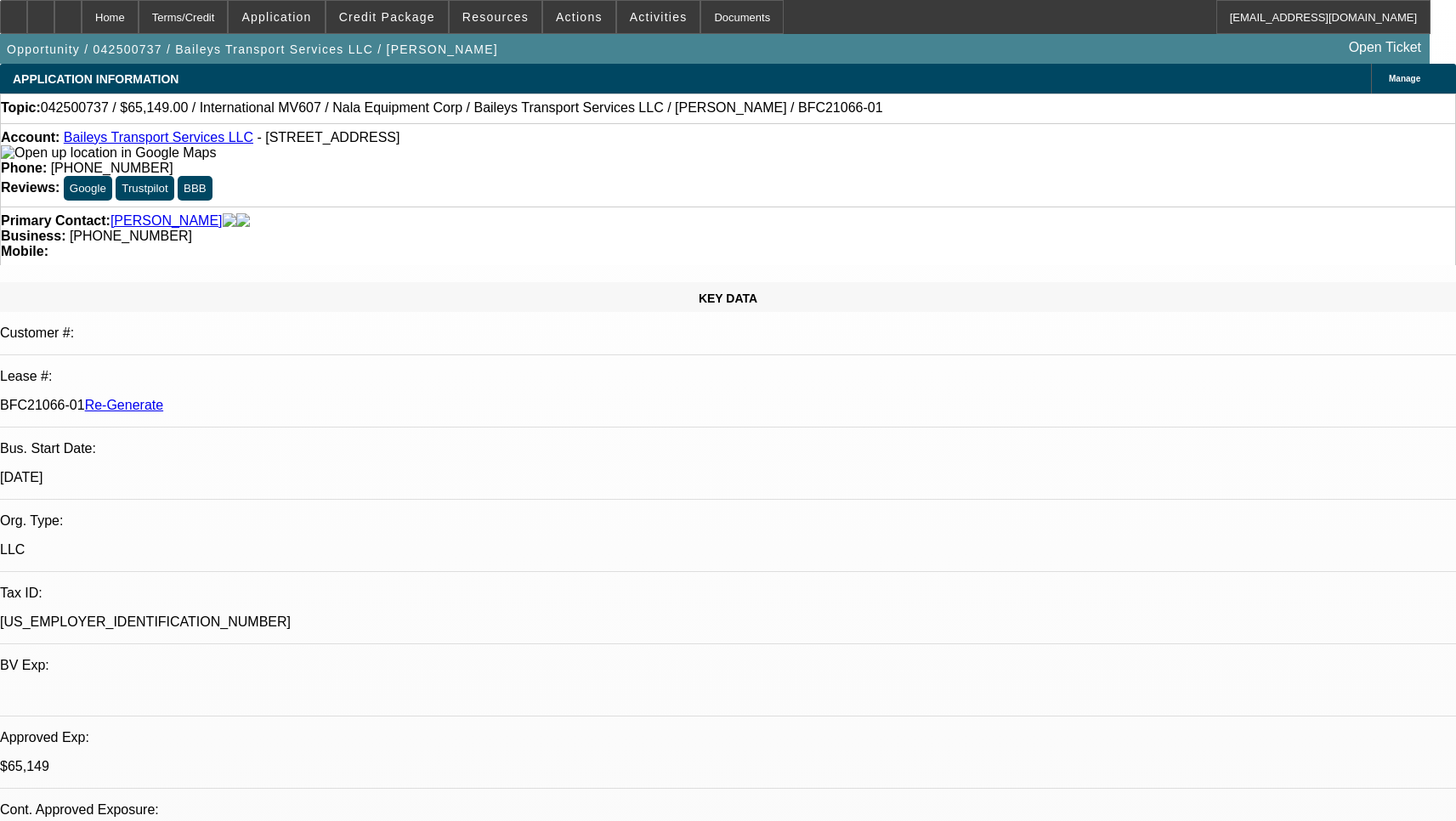
select select "0"
select select "2"
select select "0"
select select "6"
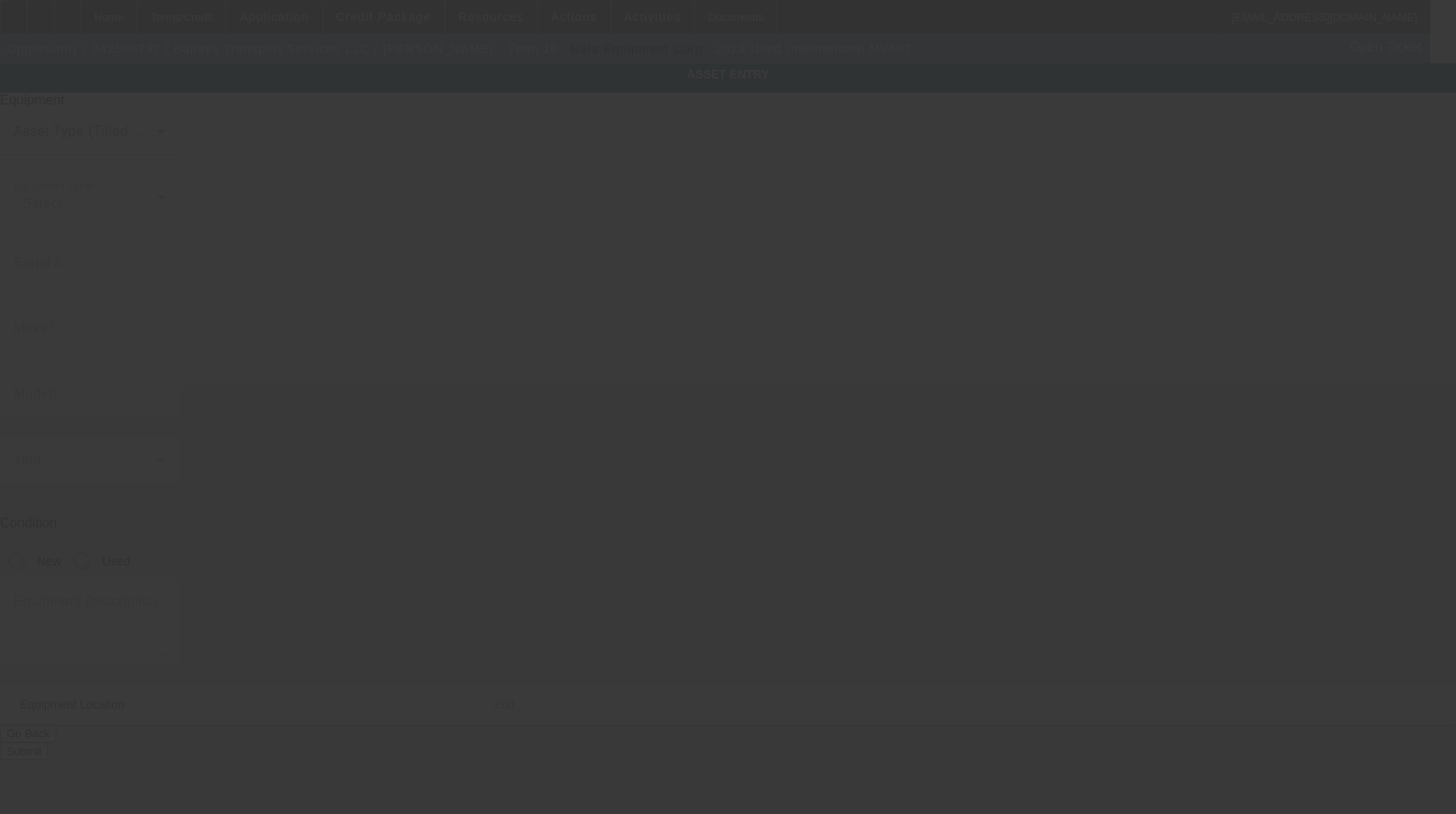
type input "[US_VEHICLE_IDENTIFICATION_NUMBER]"
type input "International"
type input "MV607"
radio input "true"
type textarea "2023 International MV607 - 22' Century 12,000 lb LCG steel carrier with wheelli…"
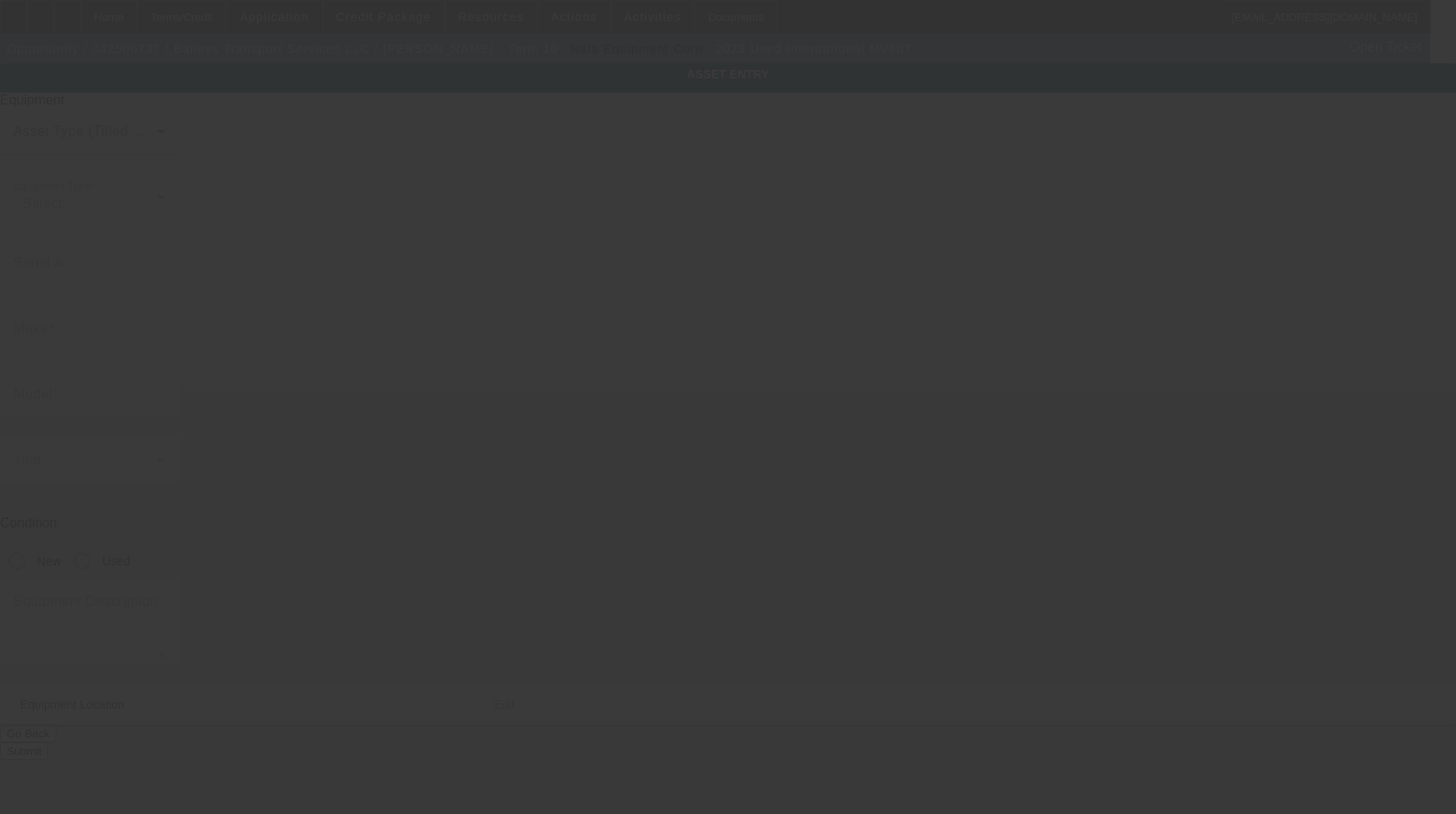
type input "[STREET_ADDRESS]"
type input "[GEOGRAPHIC_DATA]"
type input "45680"
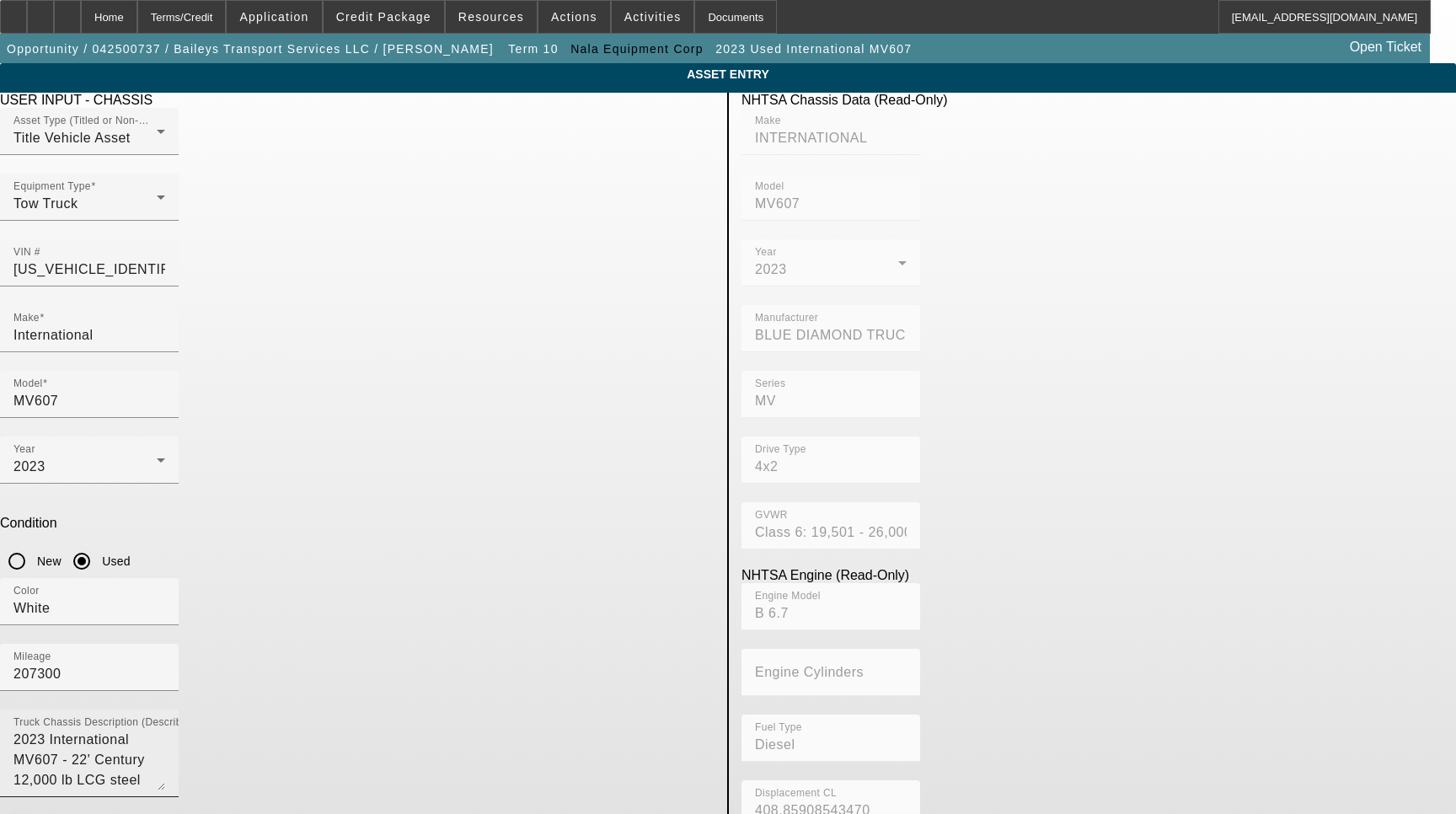
click at [165, 730] on textarea "2023 International MV607 - 22' Century 12,000 lb LCG steel carrier with wheelli…" at bounding box center [89, 760] width 152 height 61
type textarea "with:"
click at [165, 326] on input "International" at bounding box center [89, 336] width 152 height 21
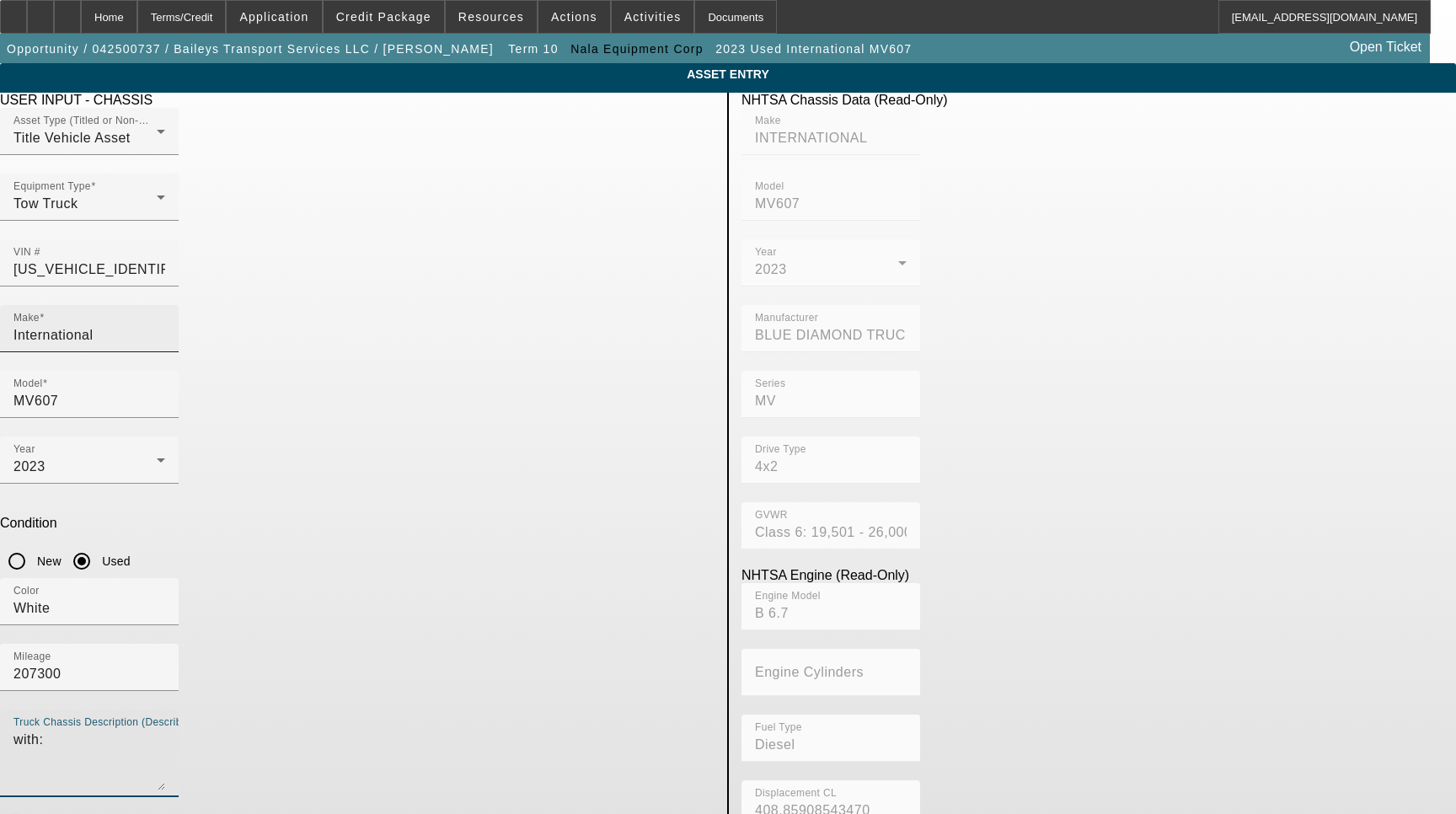
click at [165, 326] on input "International" at bounding box center [89, 336] width 152 height 21
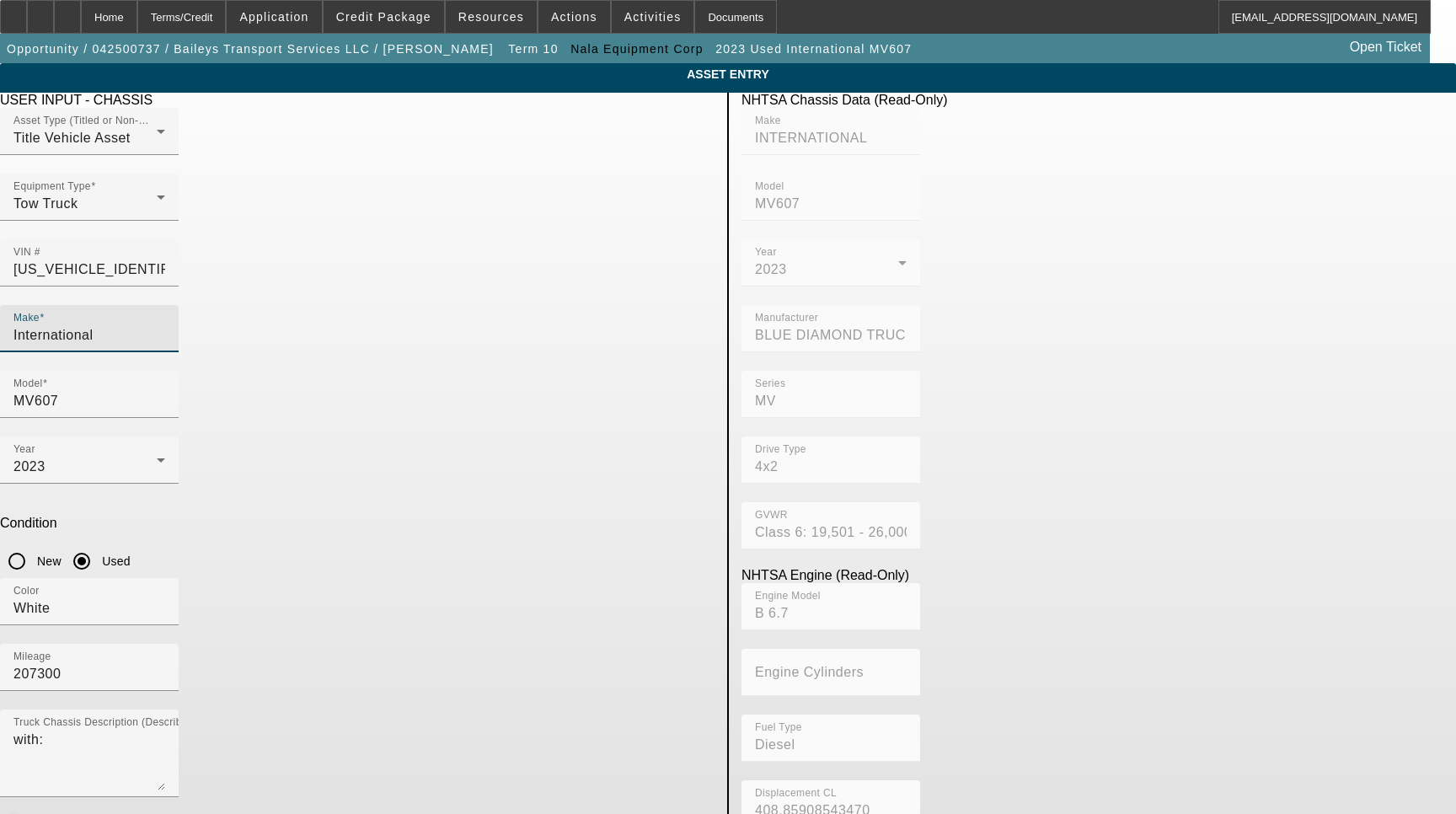
click at [165, 326] on input "International" at bounding box center [89, 336] width 152 height 21
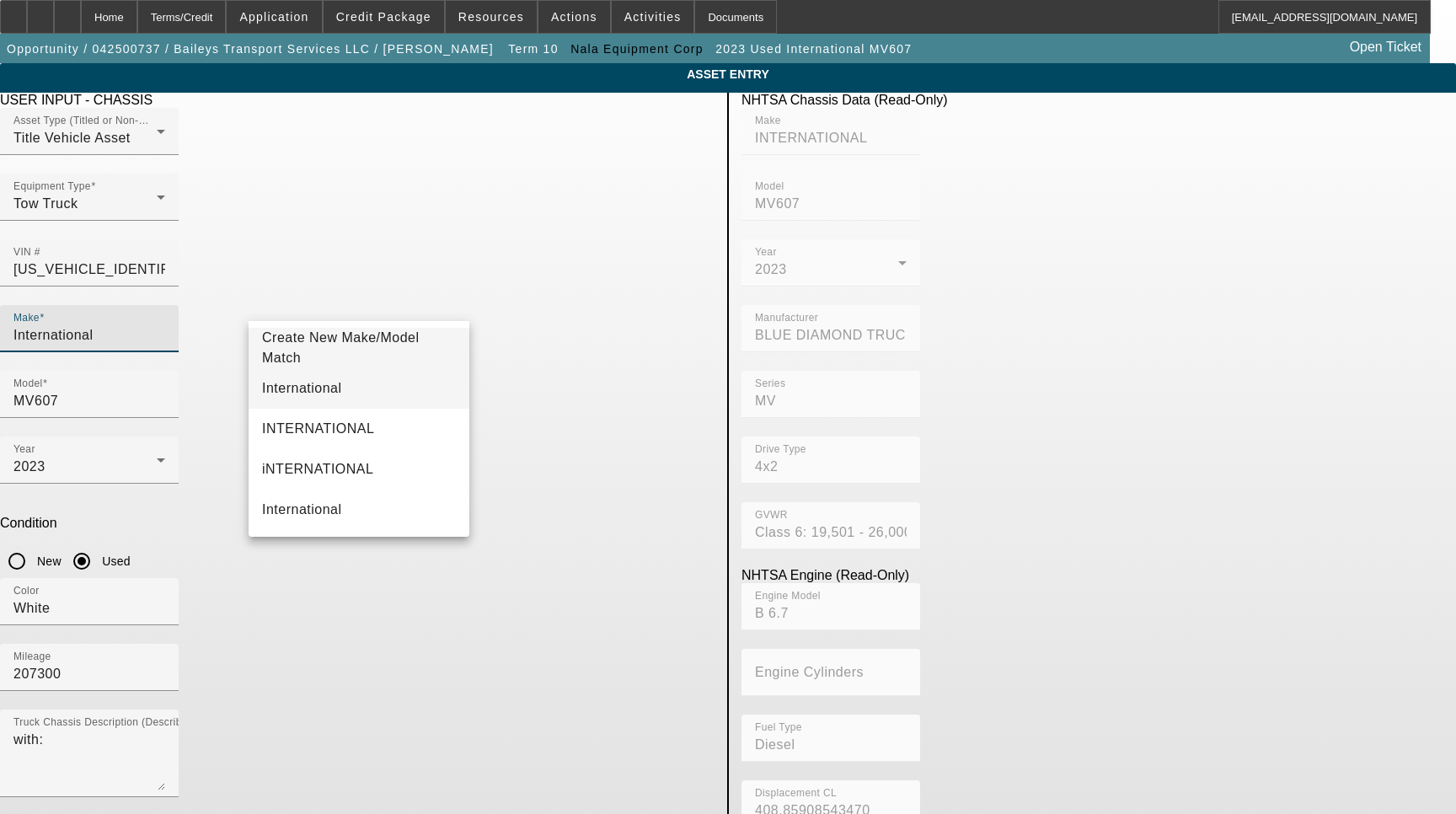
click at [329, 374] on mat-option "International" at bounding box center [359, 388] width 221 height 40
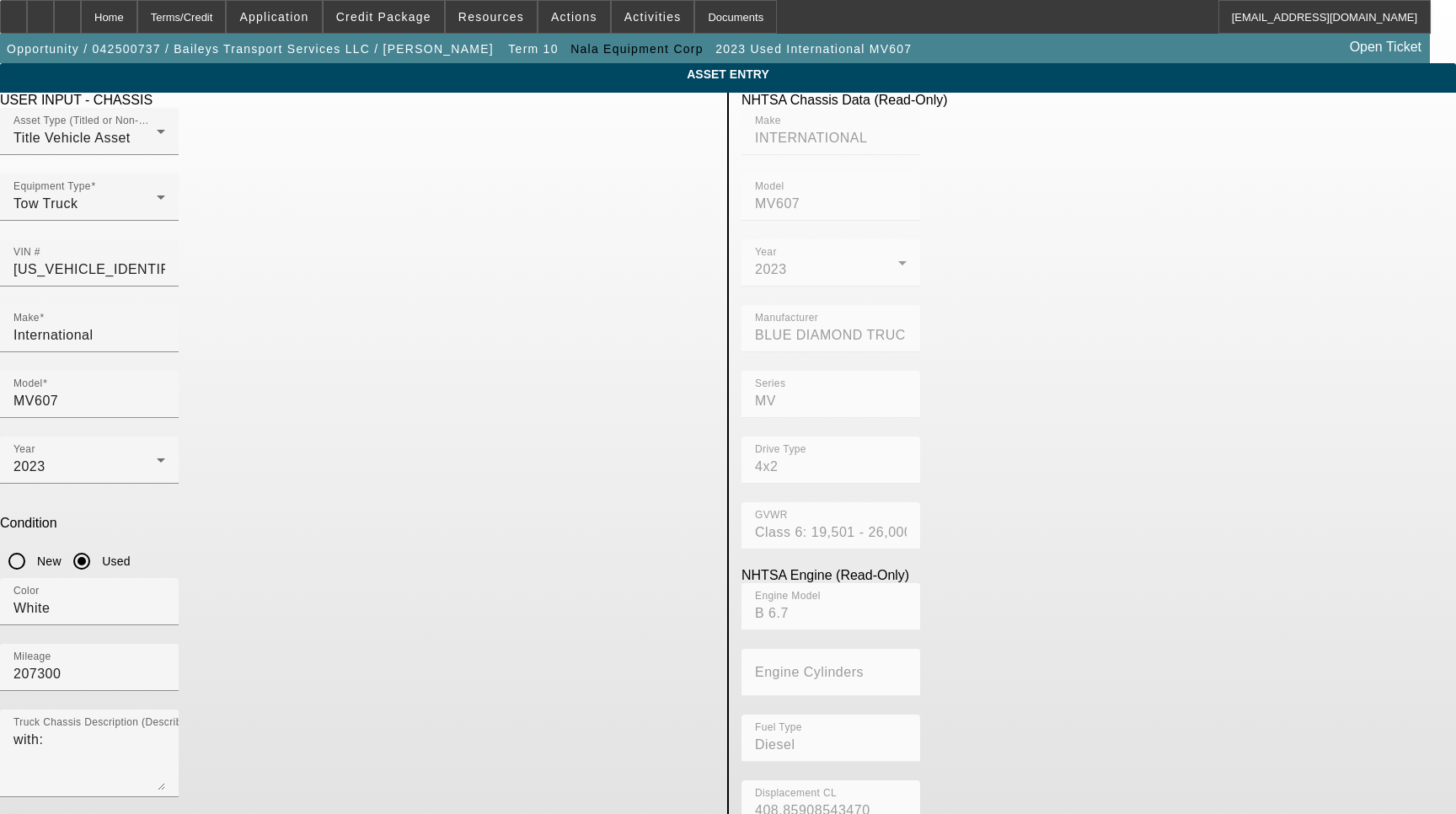
click at [227, 813] on label "Add Attached Equipment Details" at bounding box center [128, 824] width 196 height 15
click at [30, 813] on button "Add Attached Equipment Details" at bounding box center [15, 824] width 30 height 12
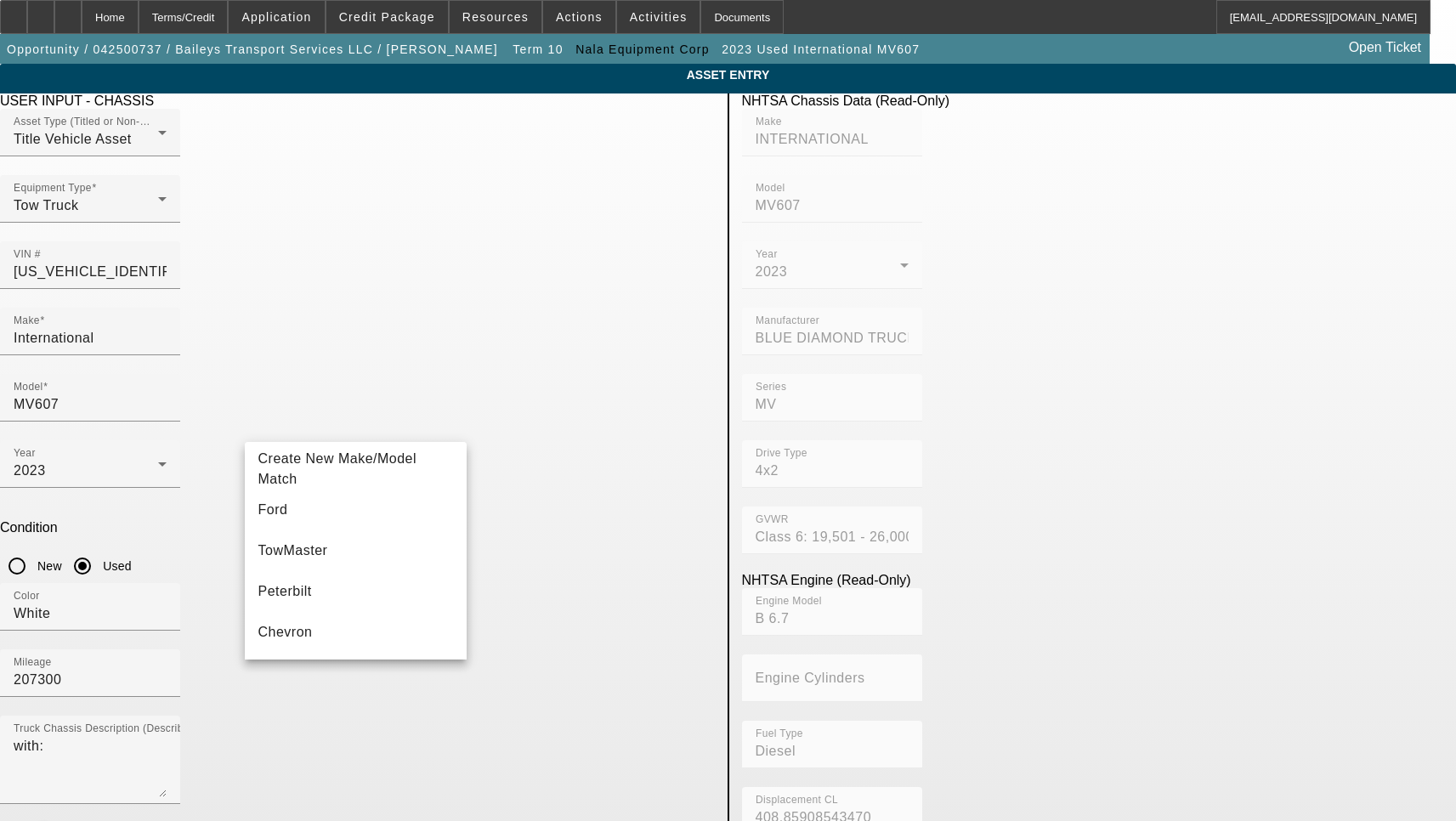
type input "Century"
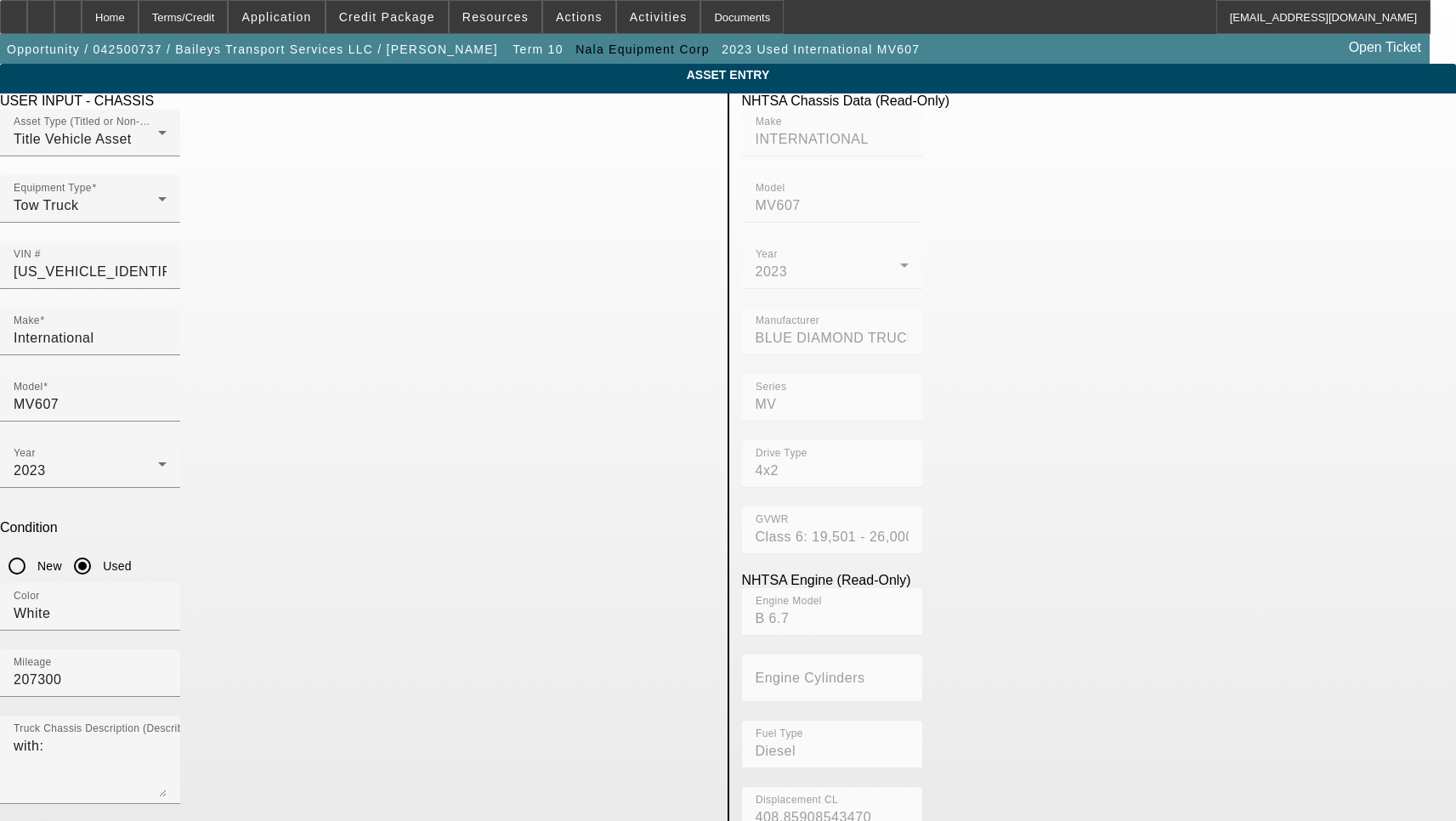
radio input "true"
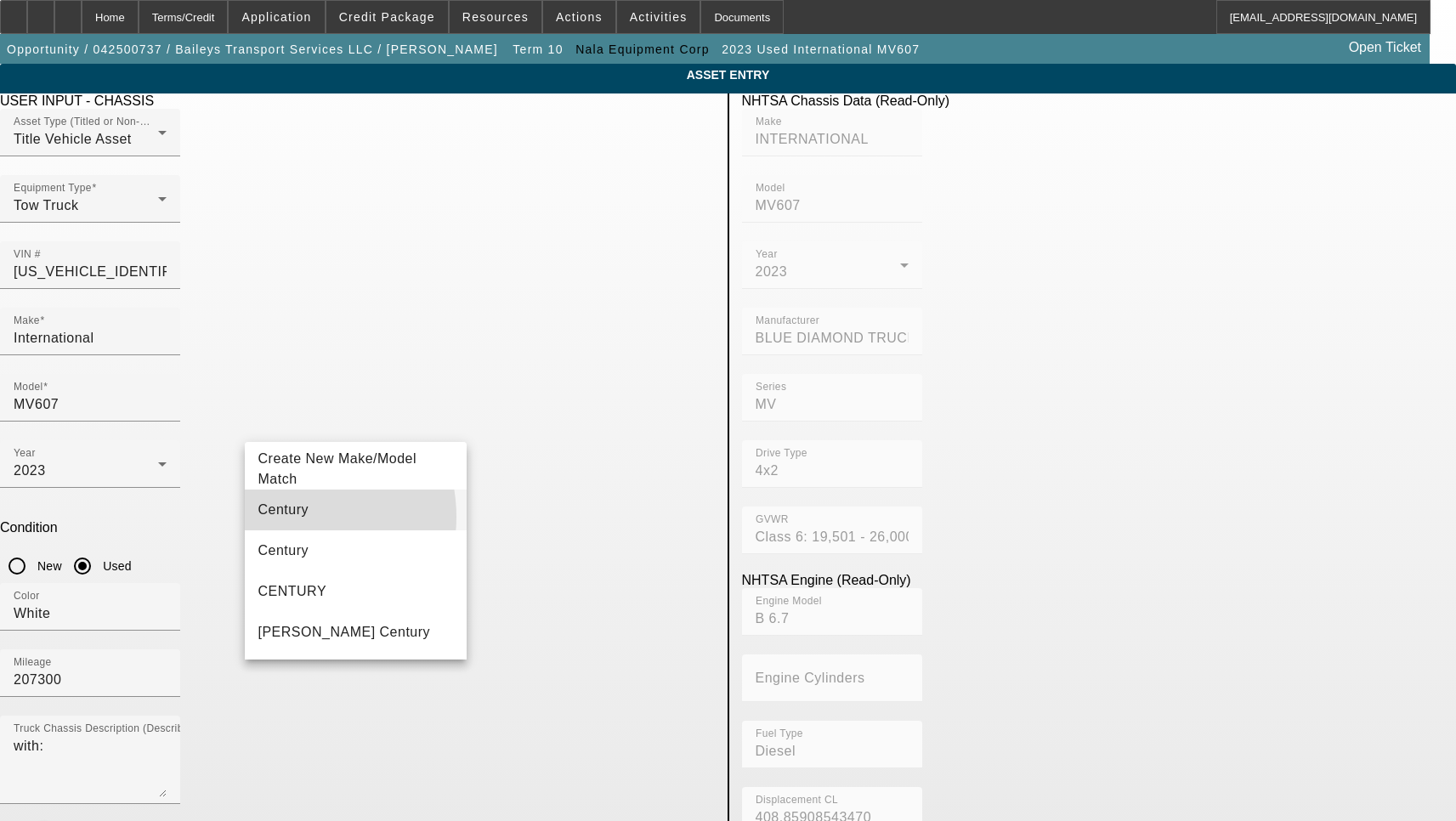
click at [289, 517] on span "Century" at bounding box center [283, 510] width 51 height 21
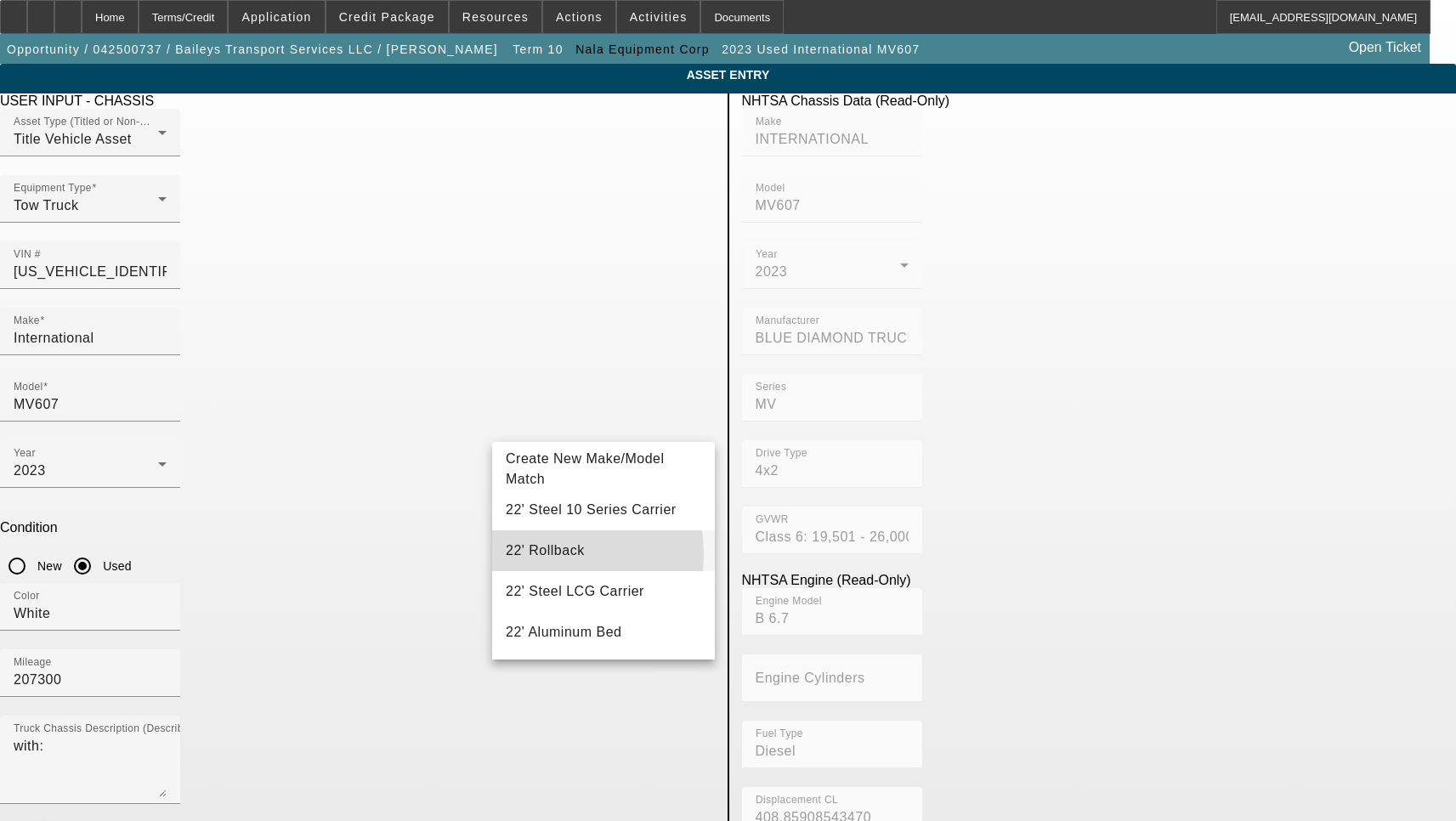
click at [546, 554] on span "22' Rollback" at bounding box center [544, 551] width 79 height 15
type input "22' Rollback"
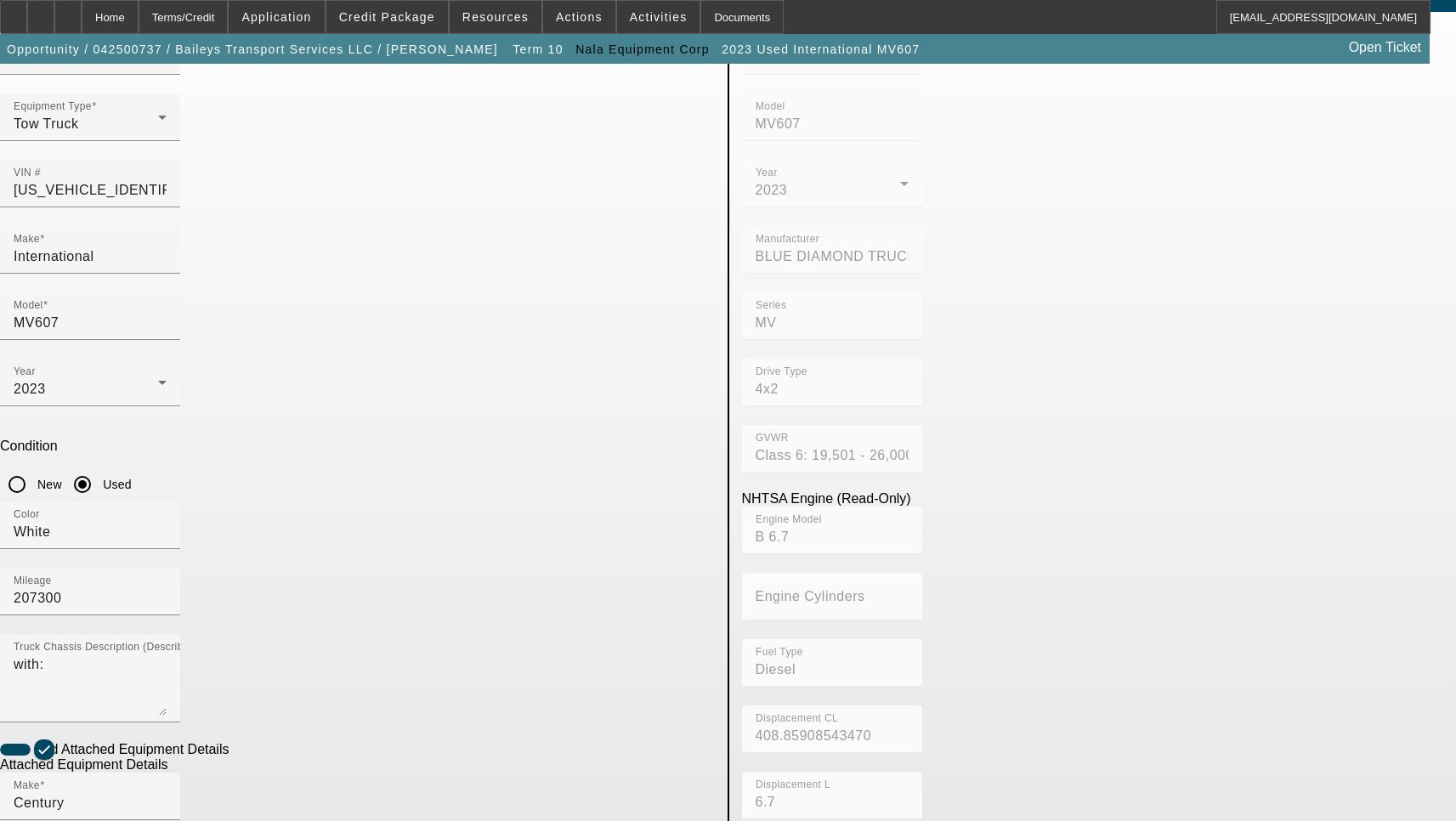
scroll to position [170, 0]
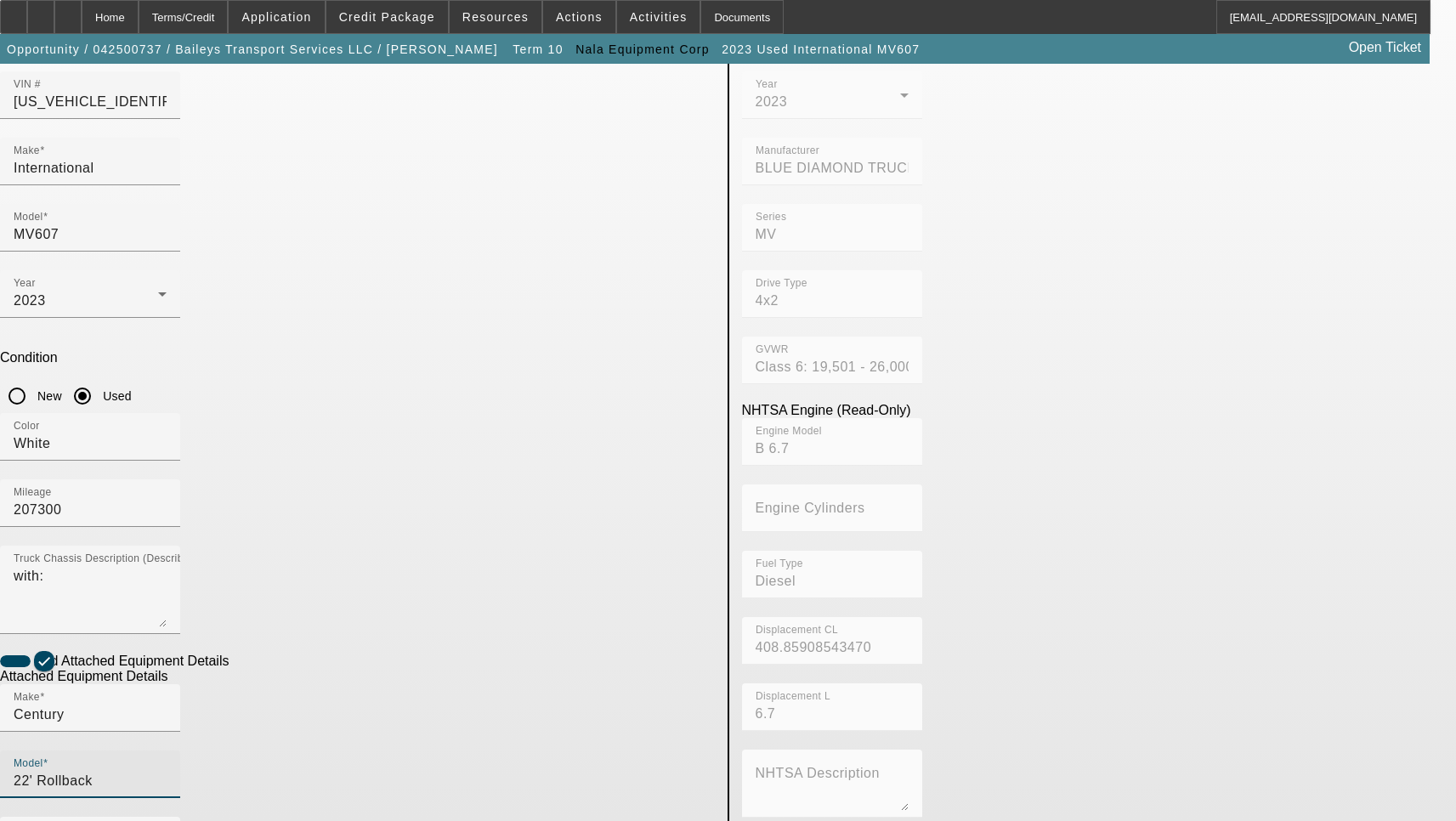
checkbox input "true"
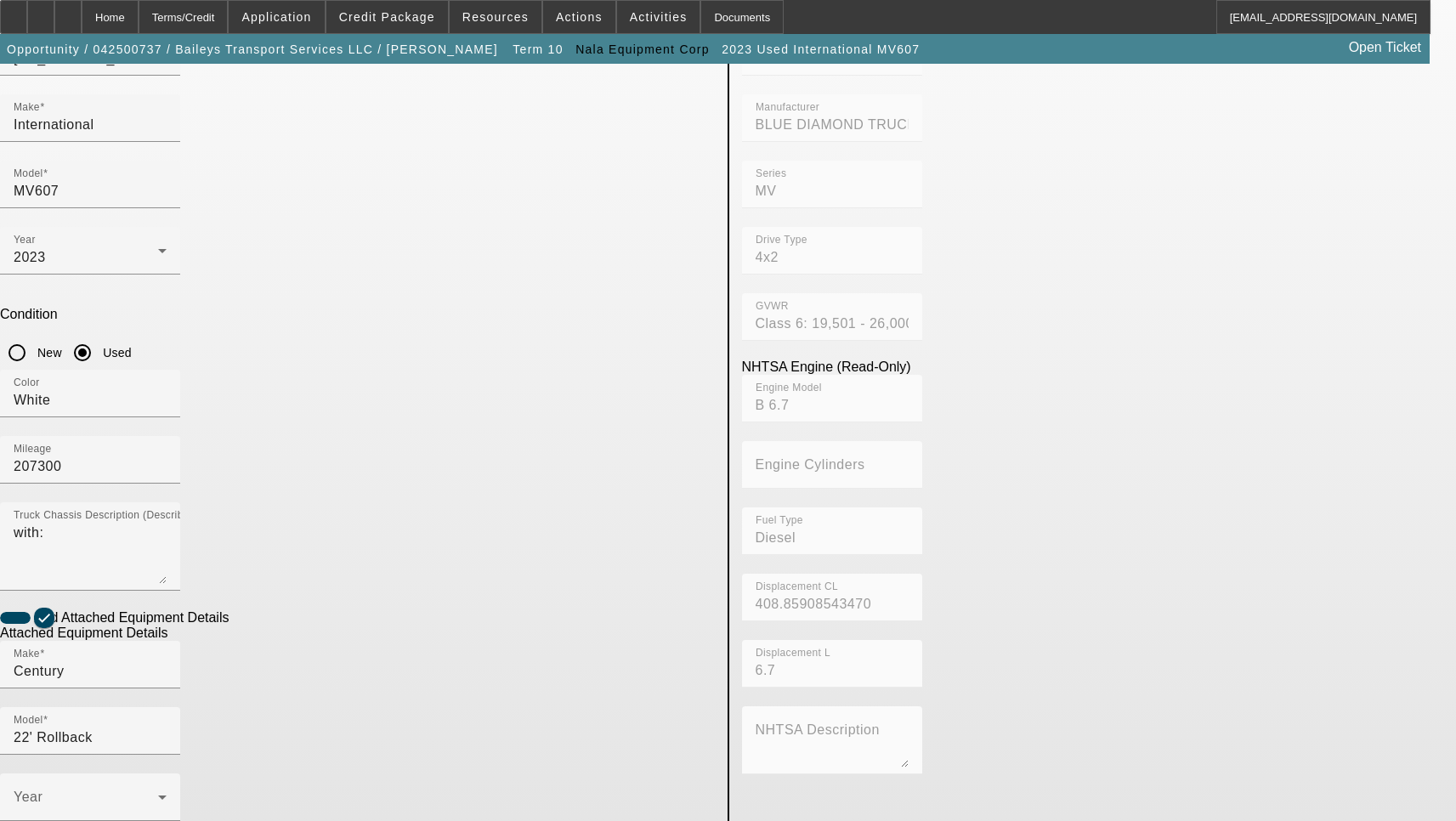
scroll to position [274, 0]
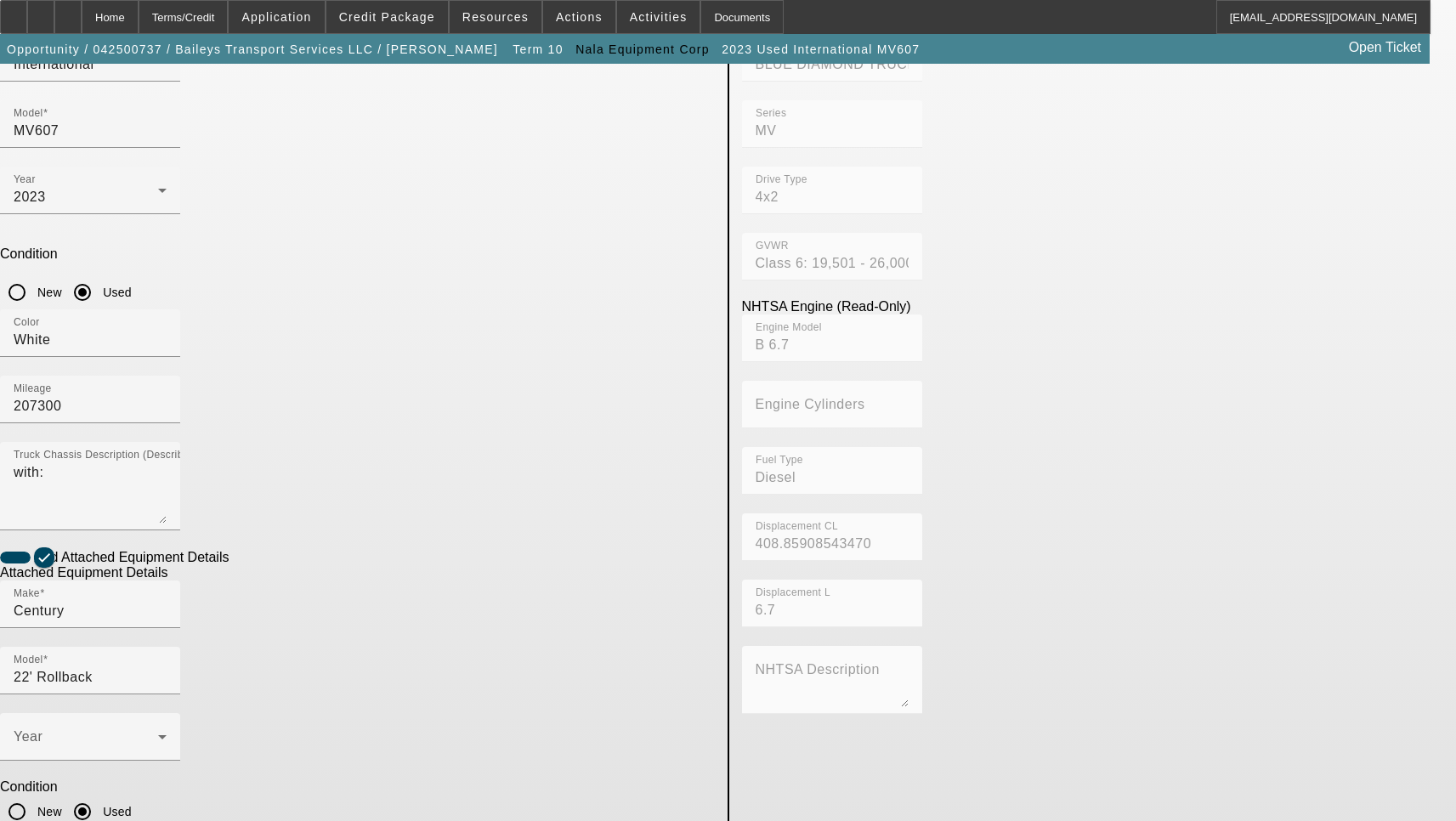
type textarea "Includes all options, attachments and accessories"
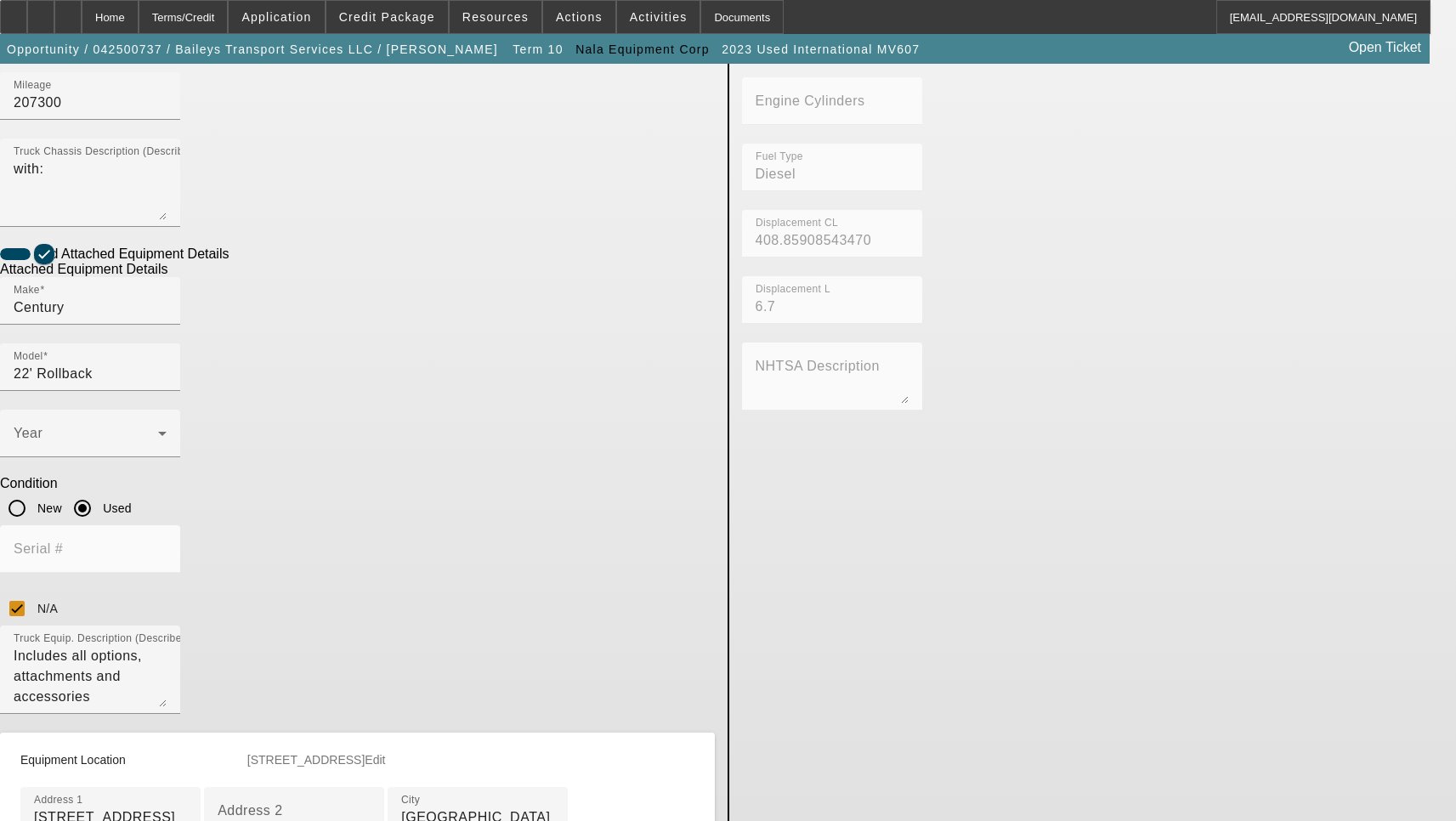
scroll to position [699, 0]
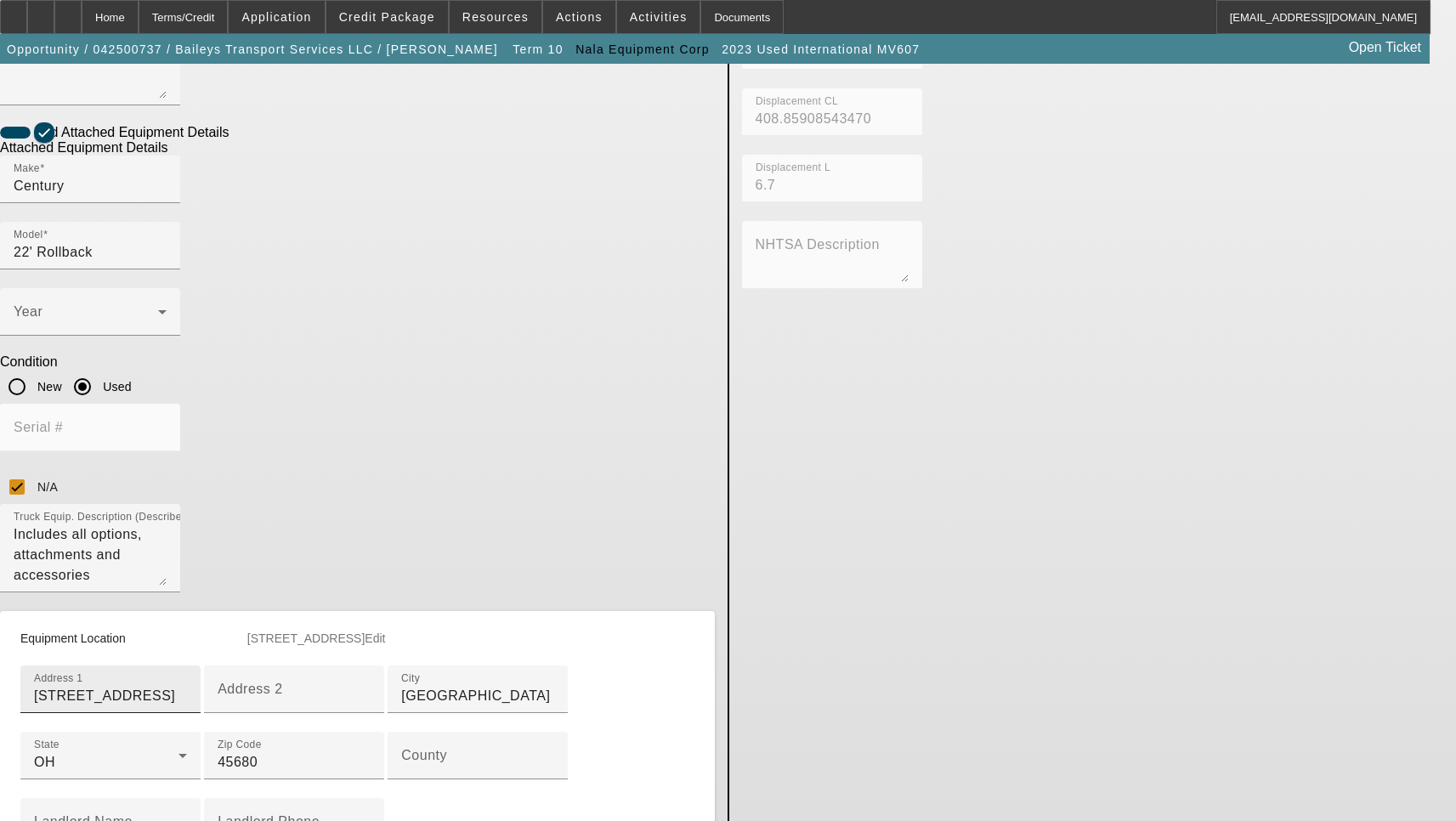
click at [187, 686] on input "1915 County Road" at bounding box center [110, 697] width 153 height 21
paste input "1 South"
type input "1915 County Road 1 South"
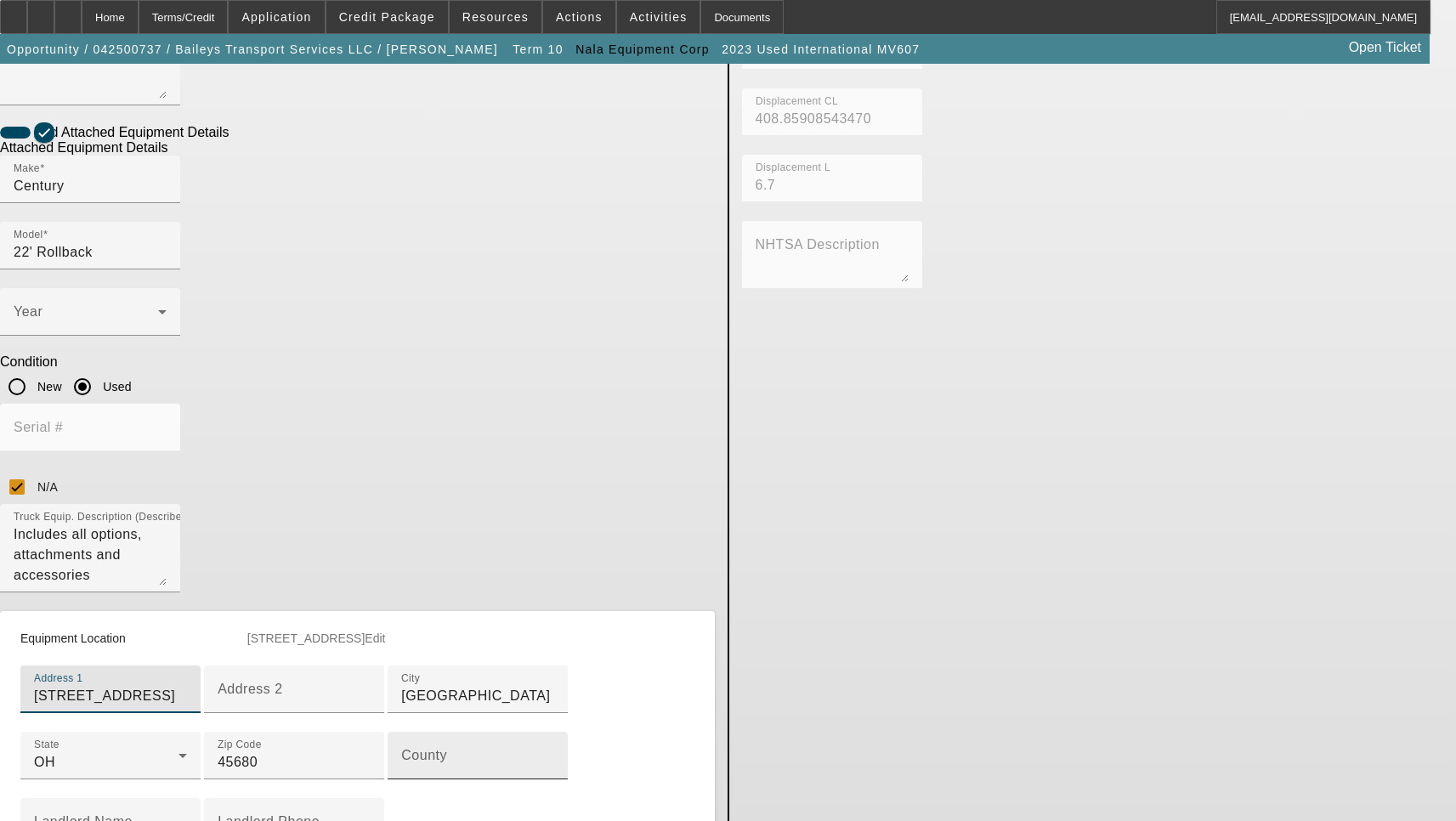
click at [401, 753] on input "County" at bounding box center [477, 763] width 153 height 21
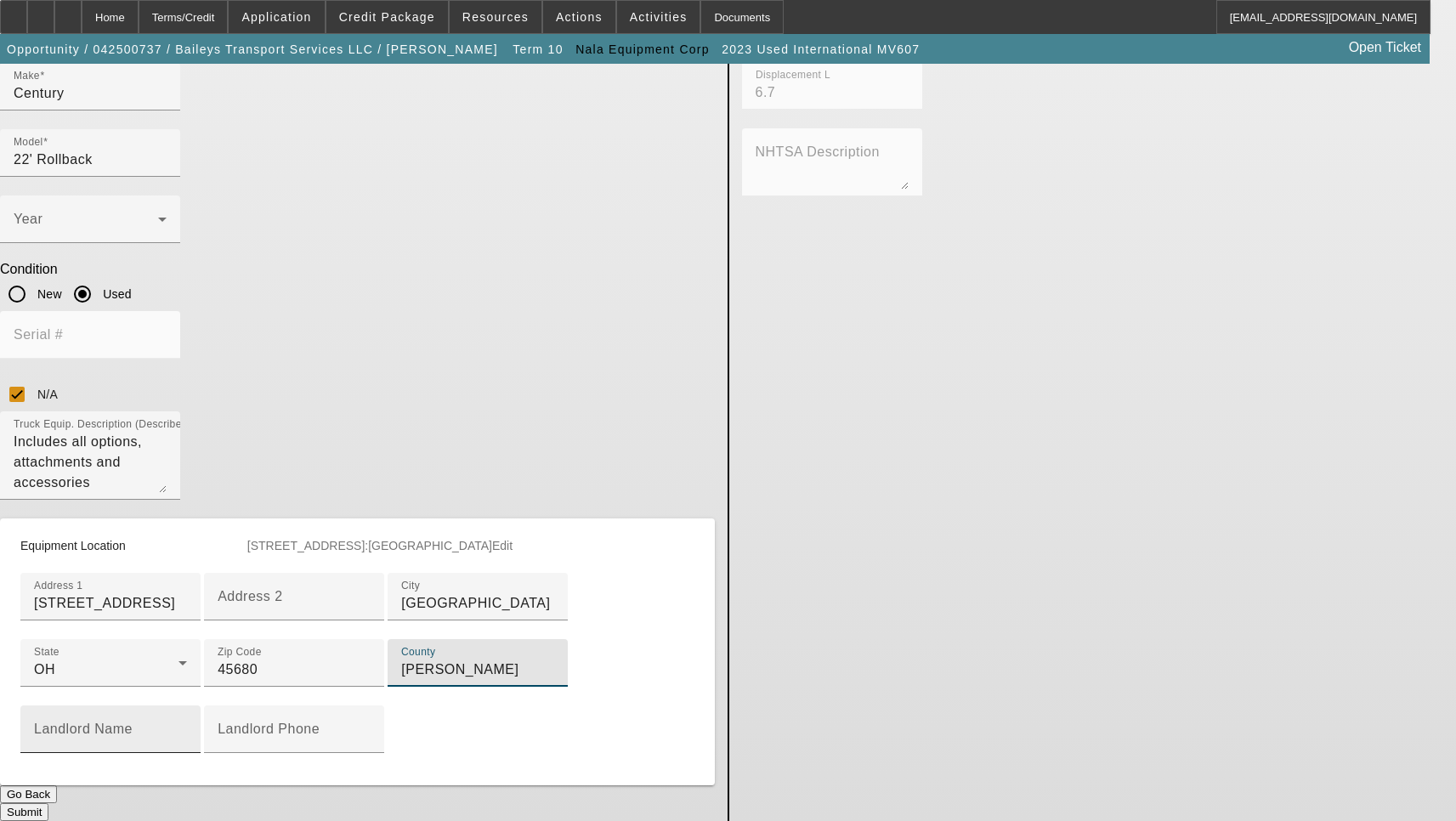
scroll to position [856, 0]
type input "Lawrence"
click at [48, 804] on button "Submit" at bounding box center [24, 812] width 48 height 18
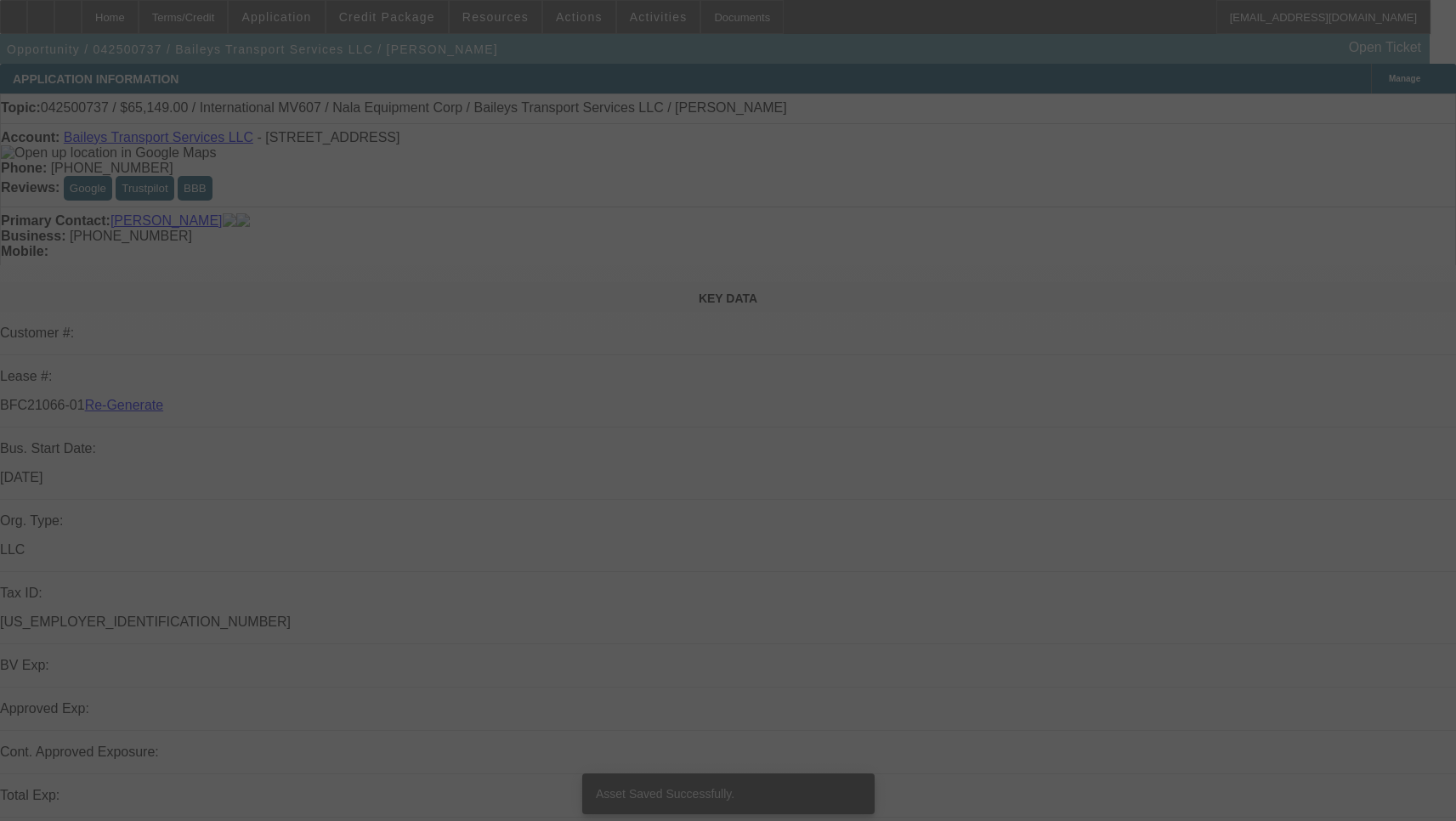
select select "3"
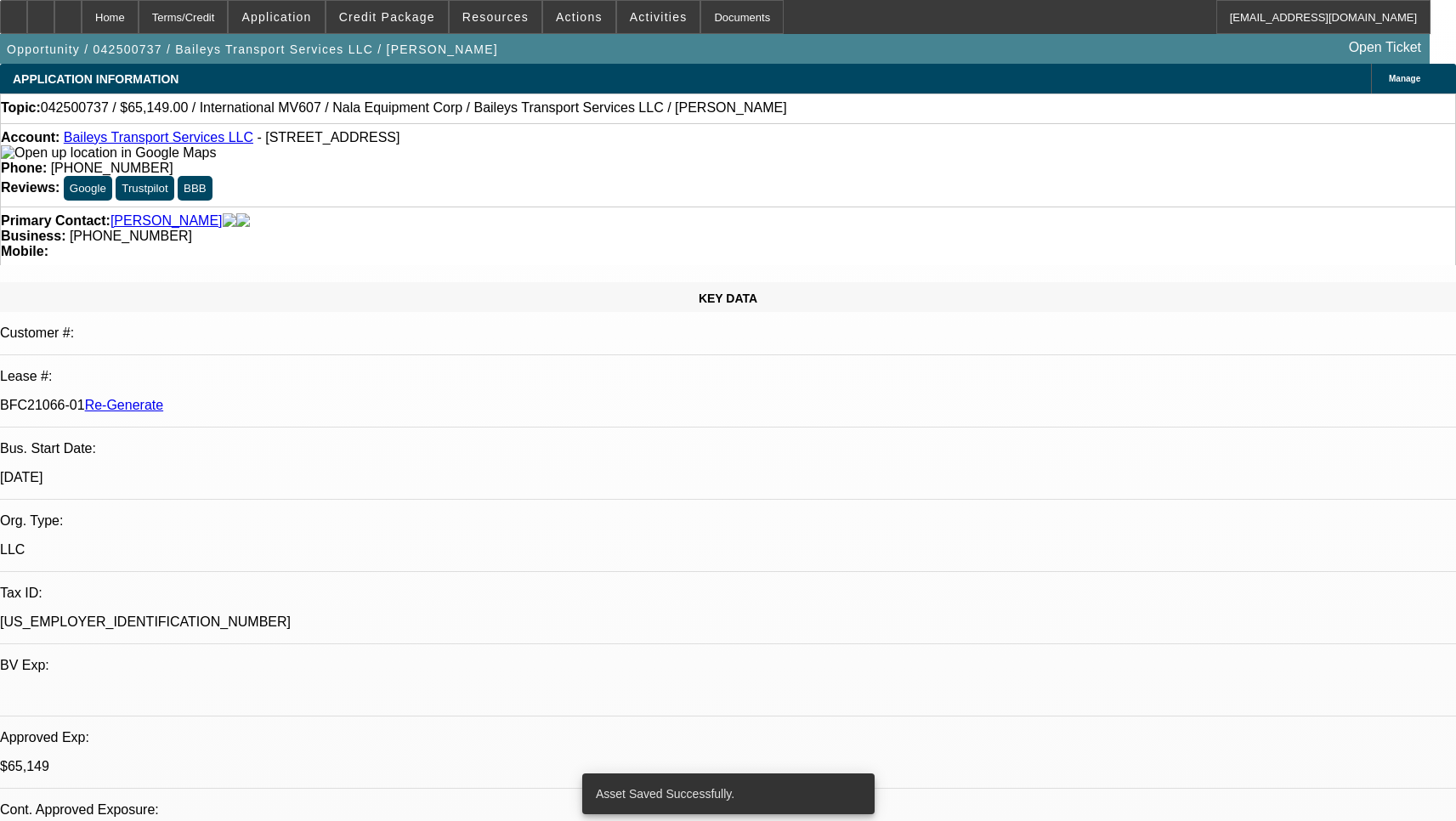
select select "0"
select select "2"
select select "0"
select select "6"
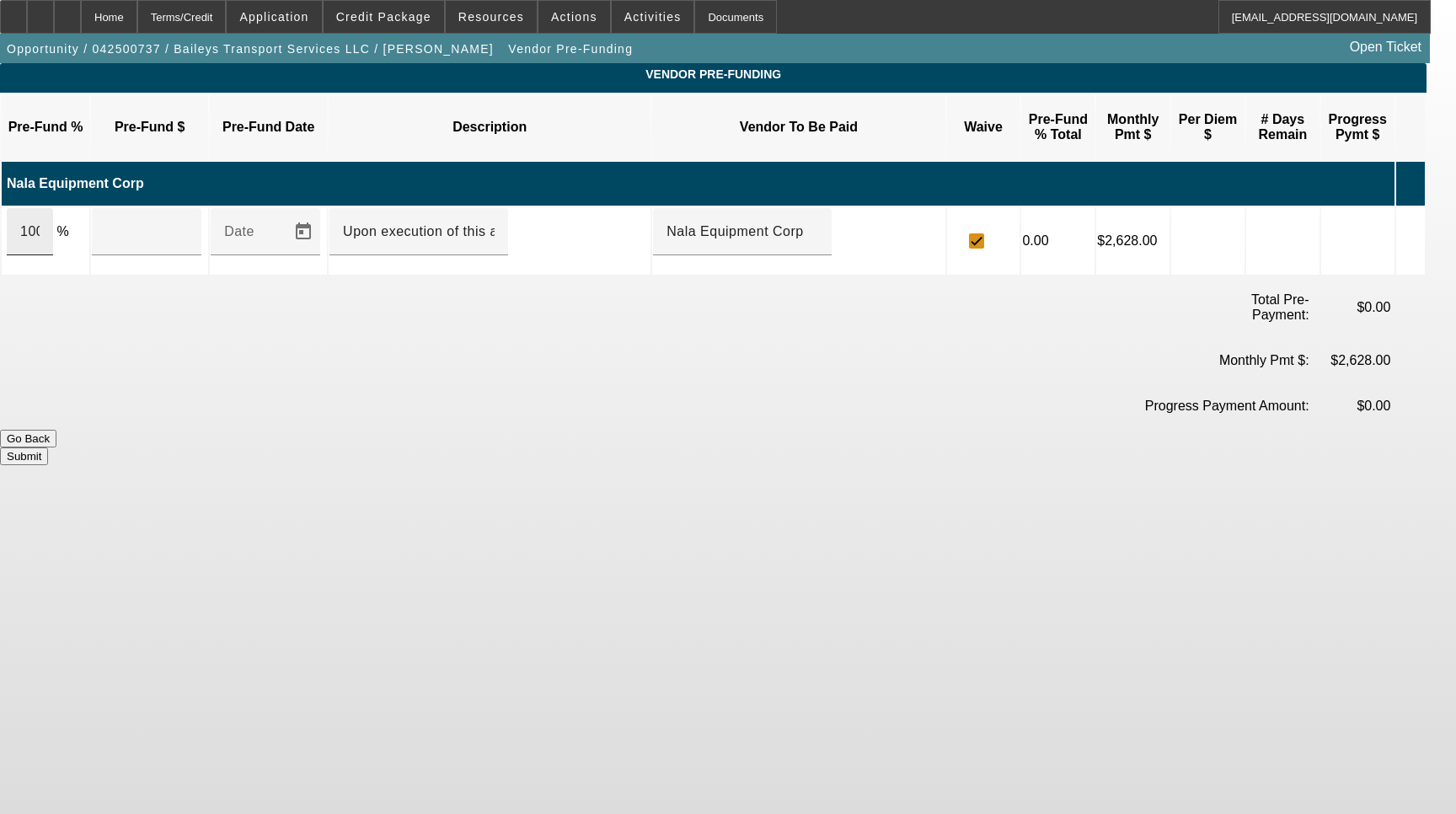
click at [53, 211] on div "100" at bounding box center [30, 231] width 46 height 47
type input "$85,149.00"
click at [48, 447] on button "Submit" at bounding box center [24, 456] width 48 height 18
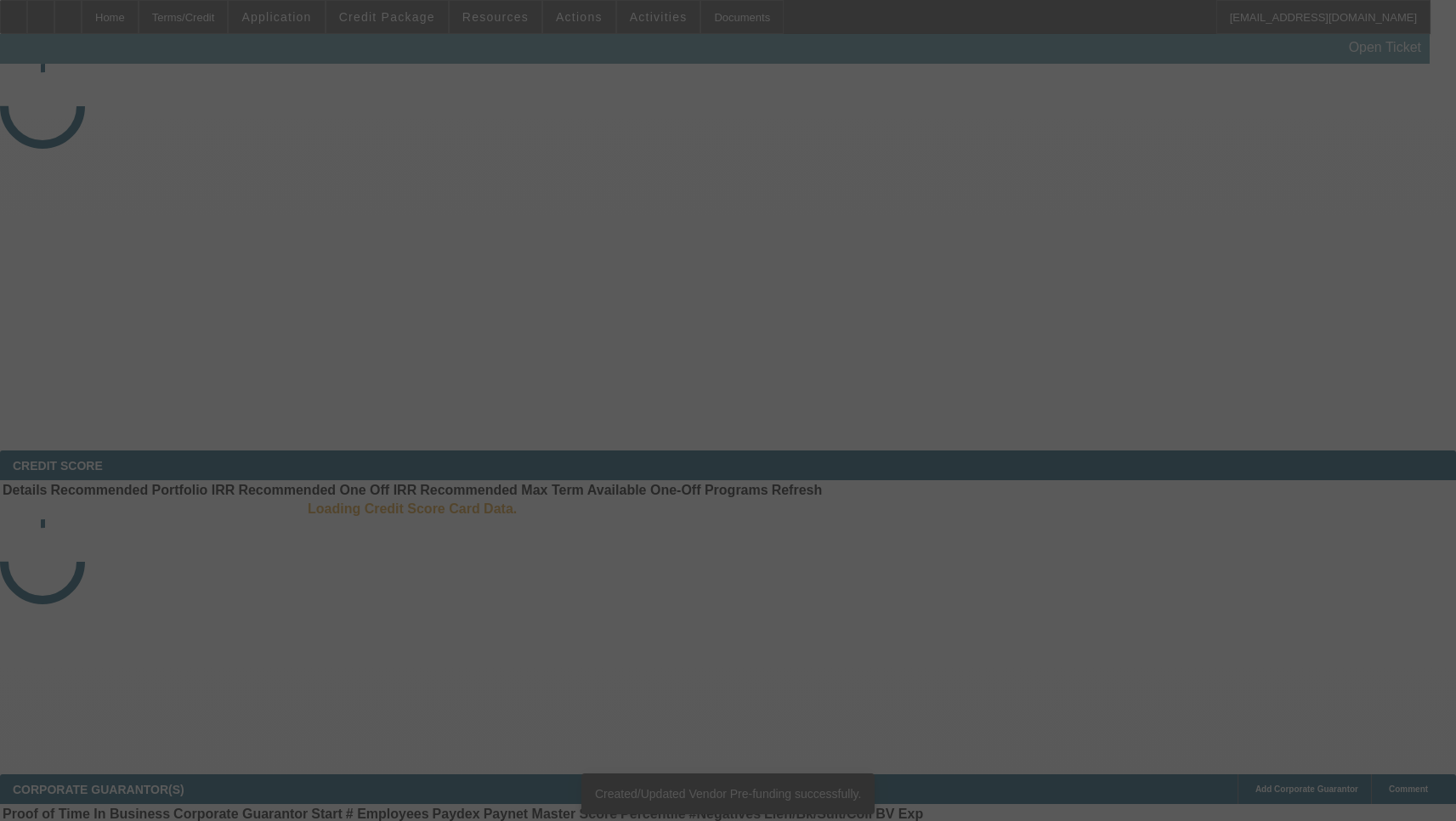
select select "3"
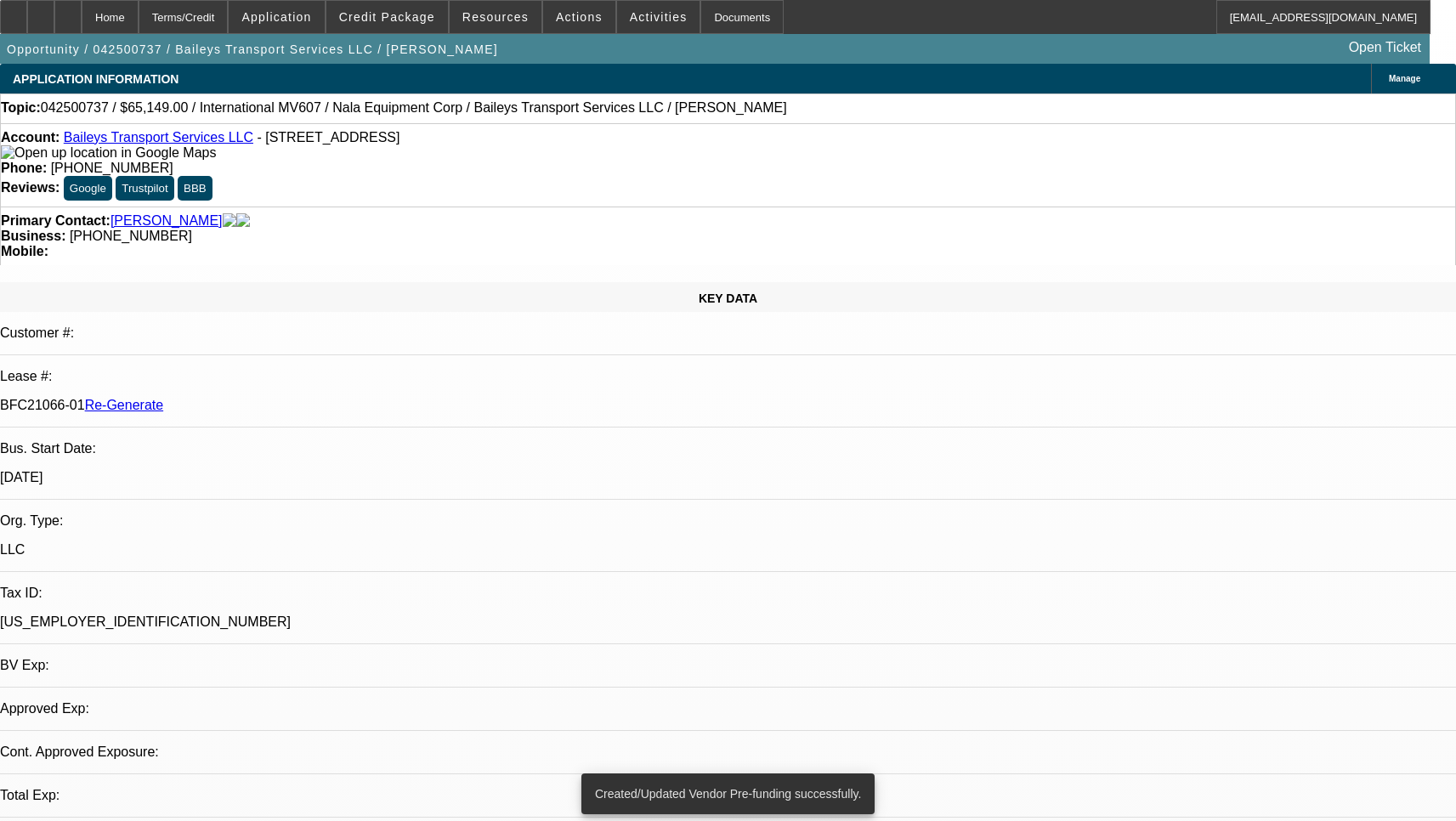
select select "0"
select select "2"
select select "0"
select select "6"
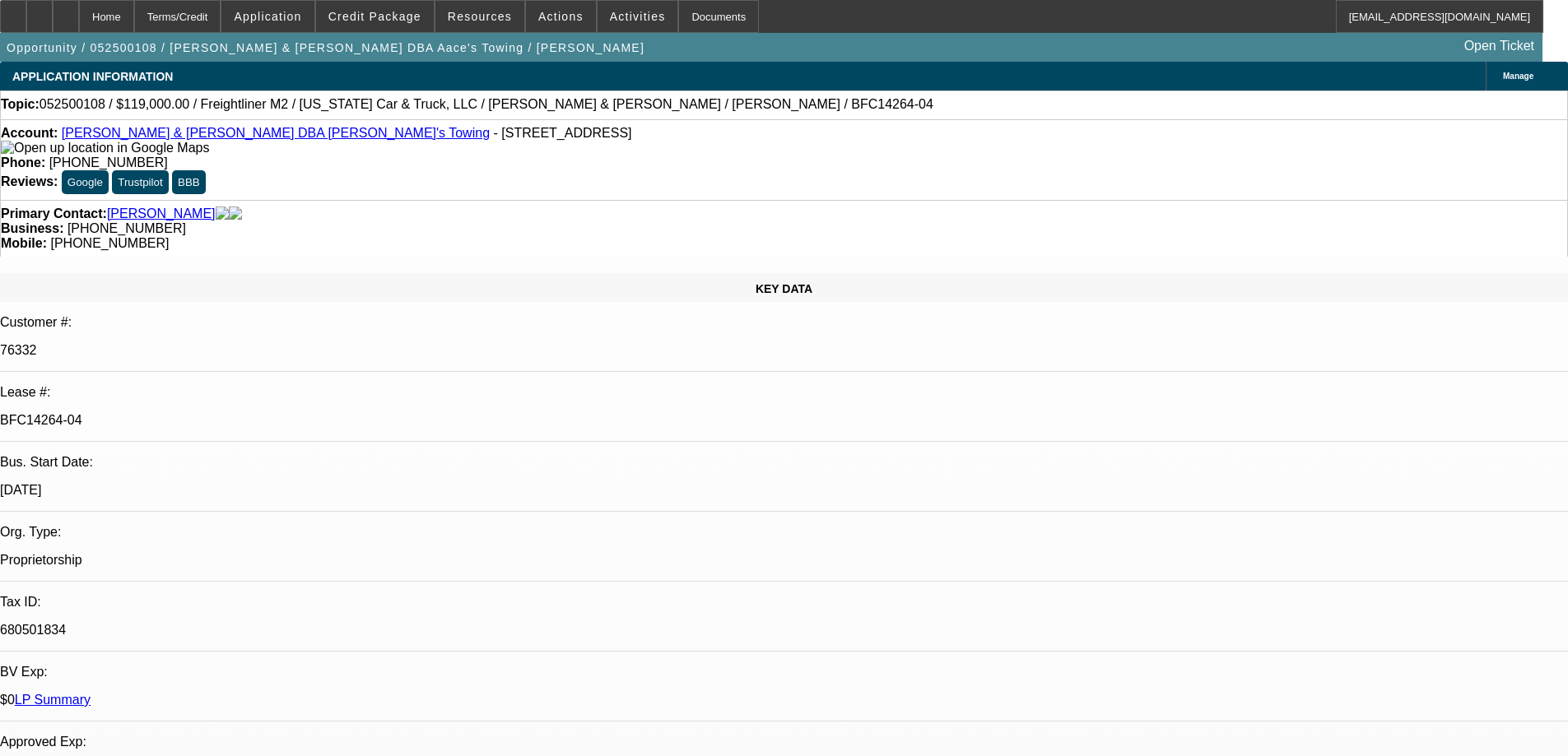
select select "0"
select select "0.1"
select select "0"
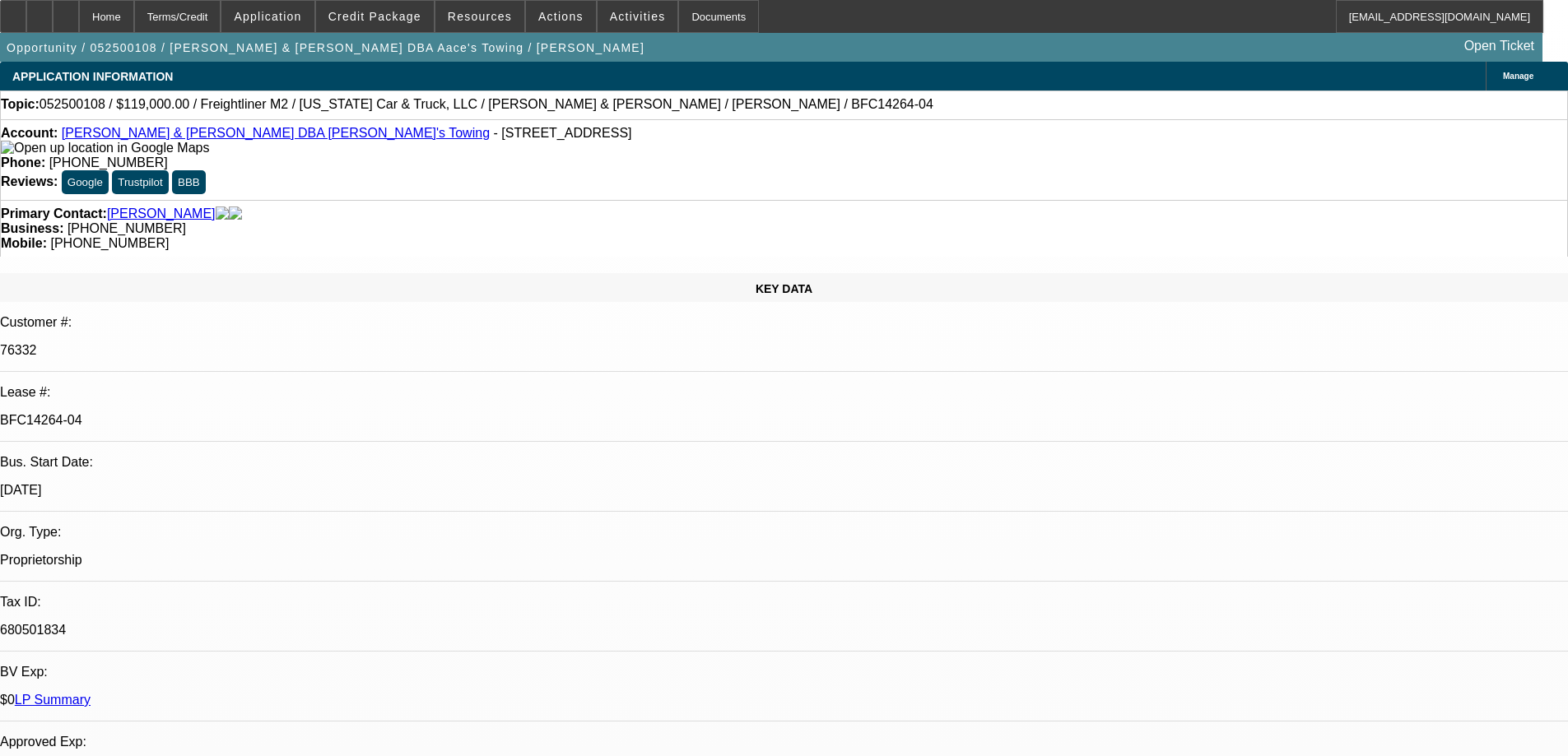
select select "0.1"
select select "0"
select select "0.1"
select select "0"
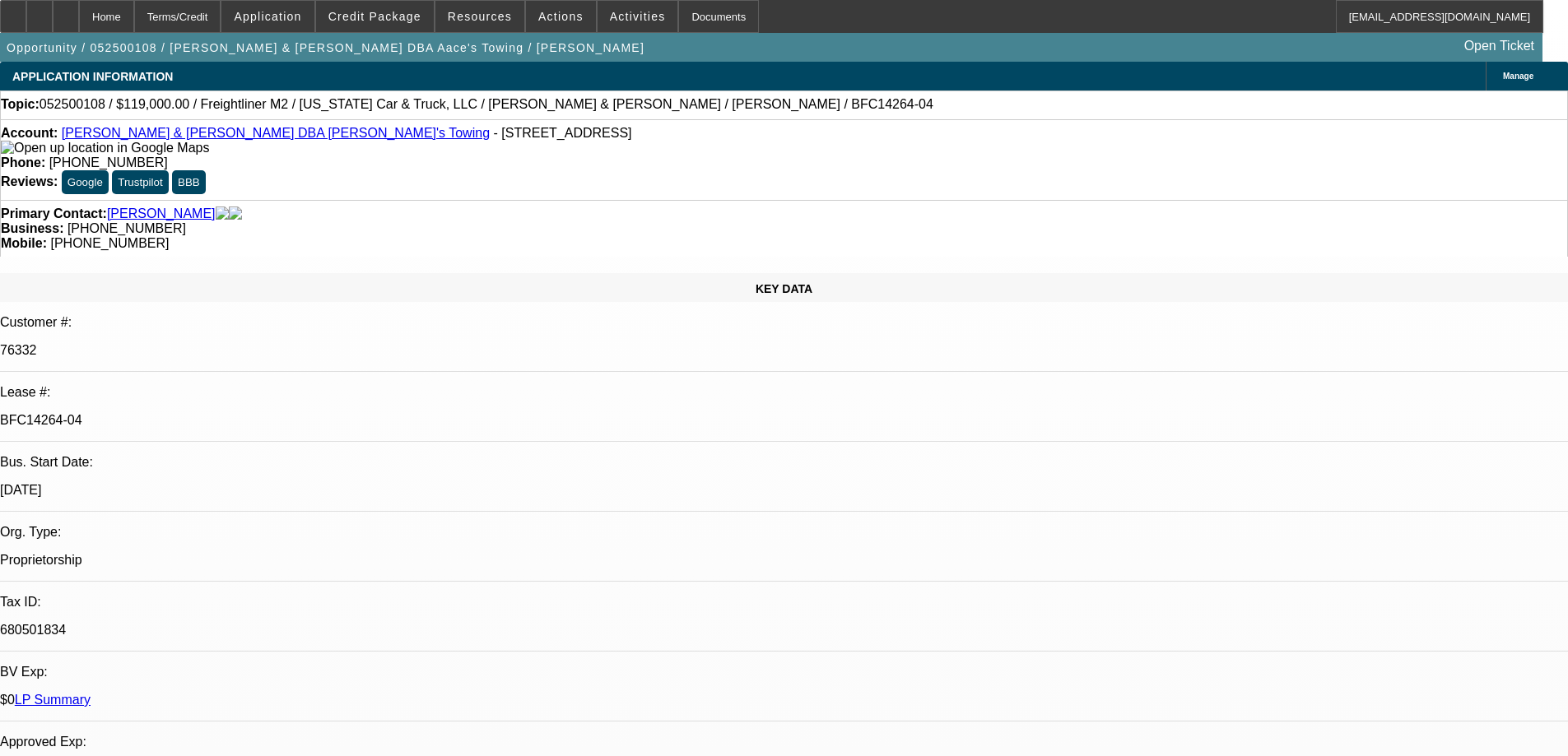
select select "0"
select select "0.1"
select select "1"
select select "2"
select select "4"
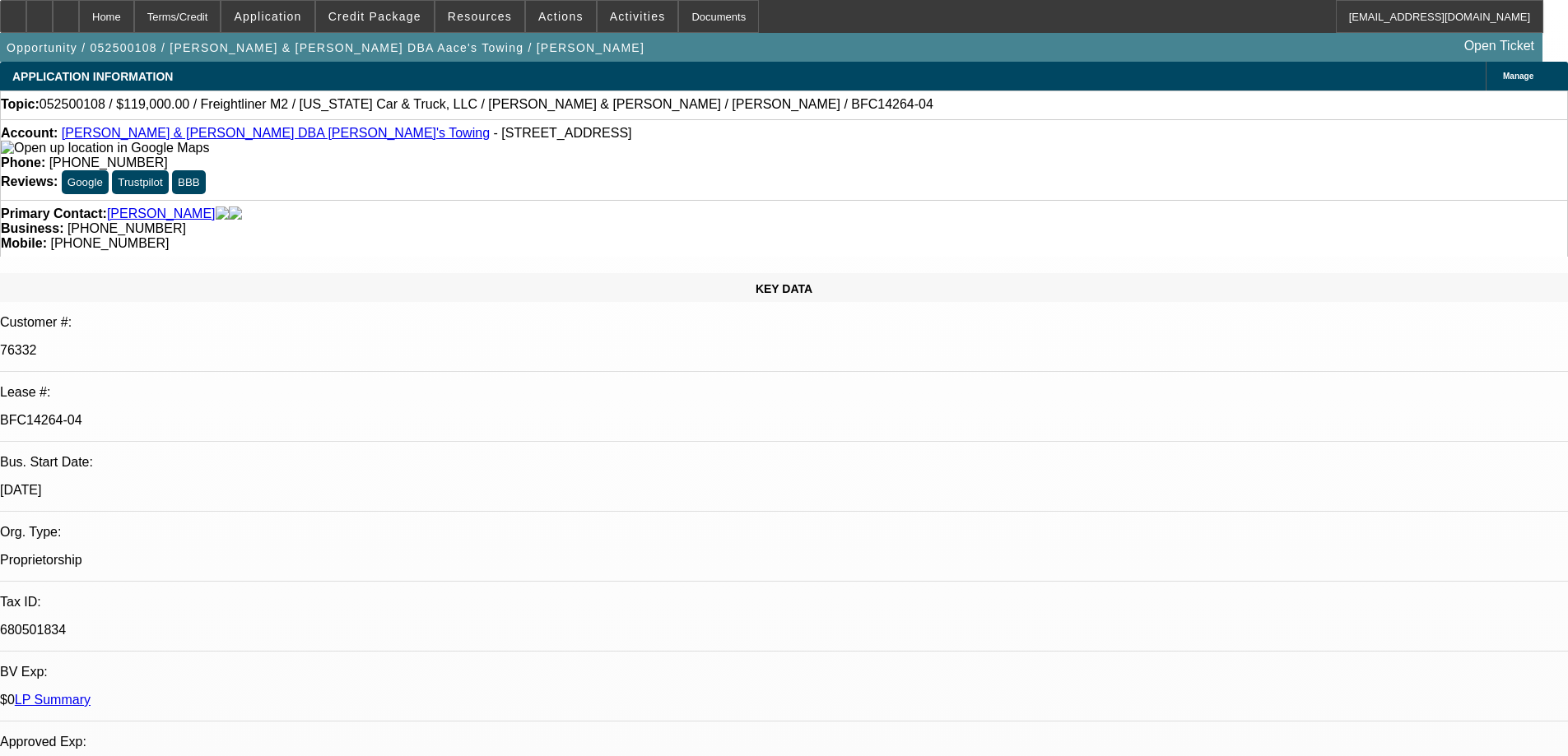
select select "1"
select select "2"
select select "4"
select select "1"
select select "2"
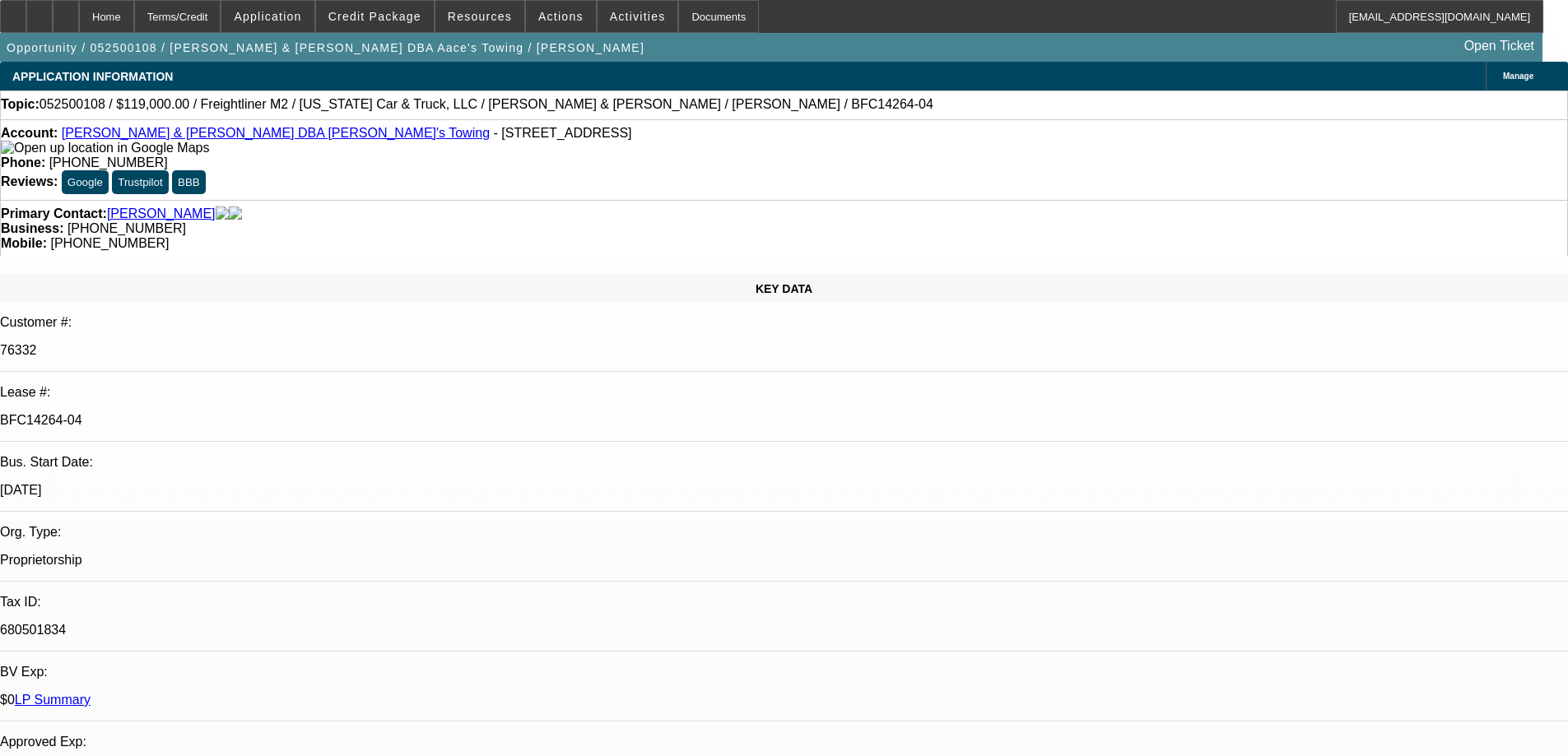
select select "4"
select select "1"
select select "2"
select select "4"
click at [697, 18] on div "Documents" at bounding box center [719, 16] width 80 height 33
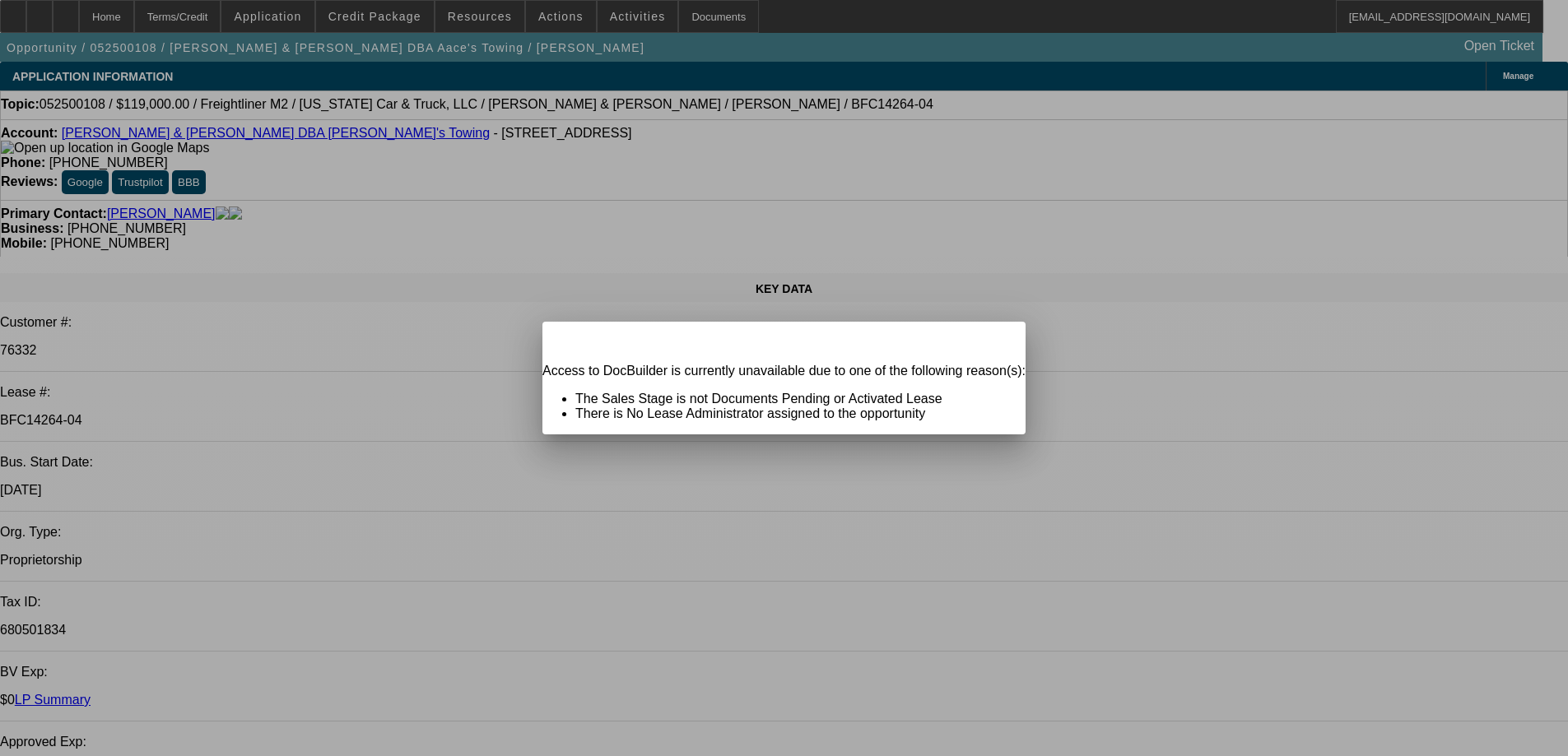
click at [993, 340] on span "Close" at bounding box center [1004, 335] width 23 height 9
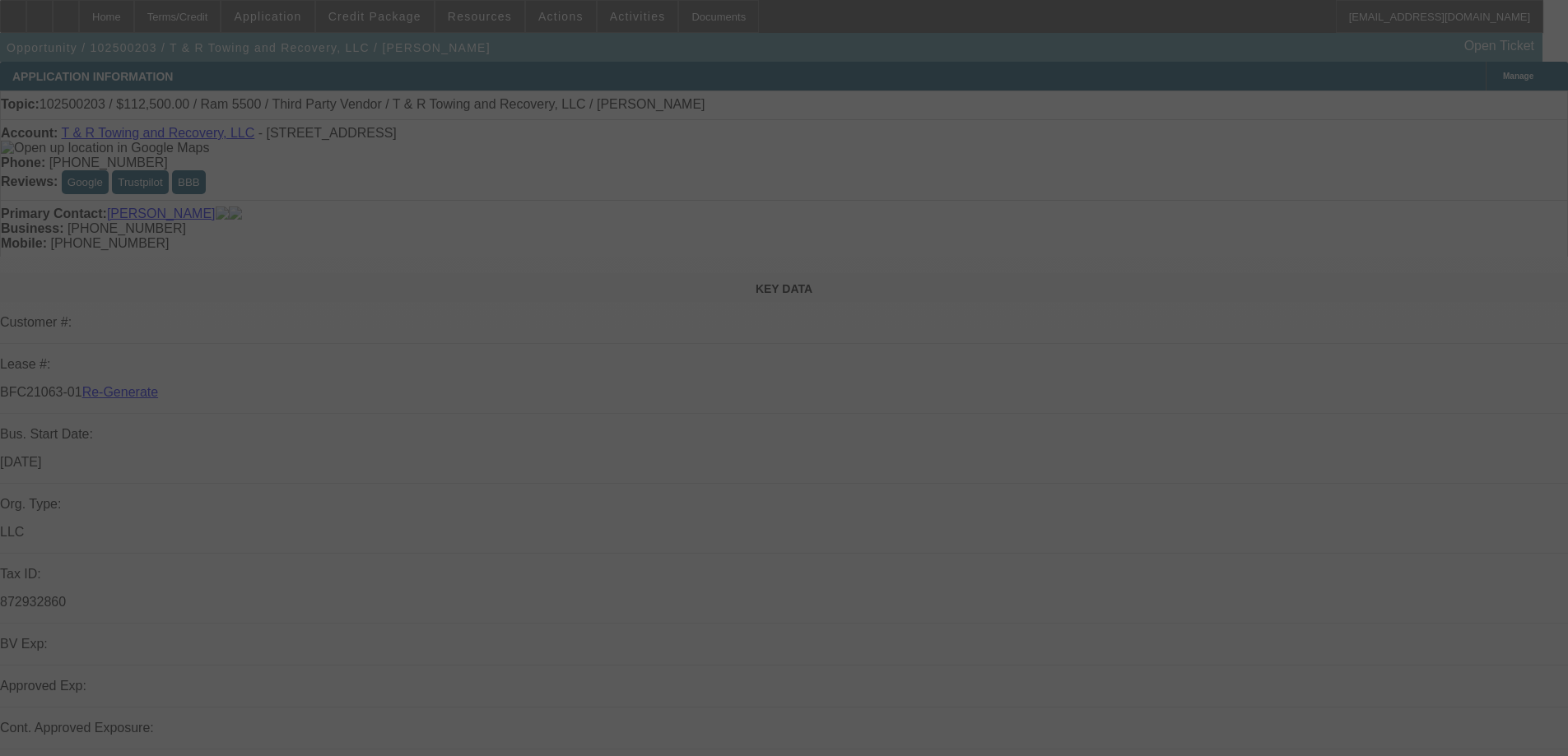
select select "3"
select select "0"
select select "3"
select select "0.1"
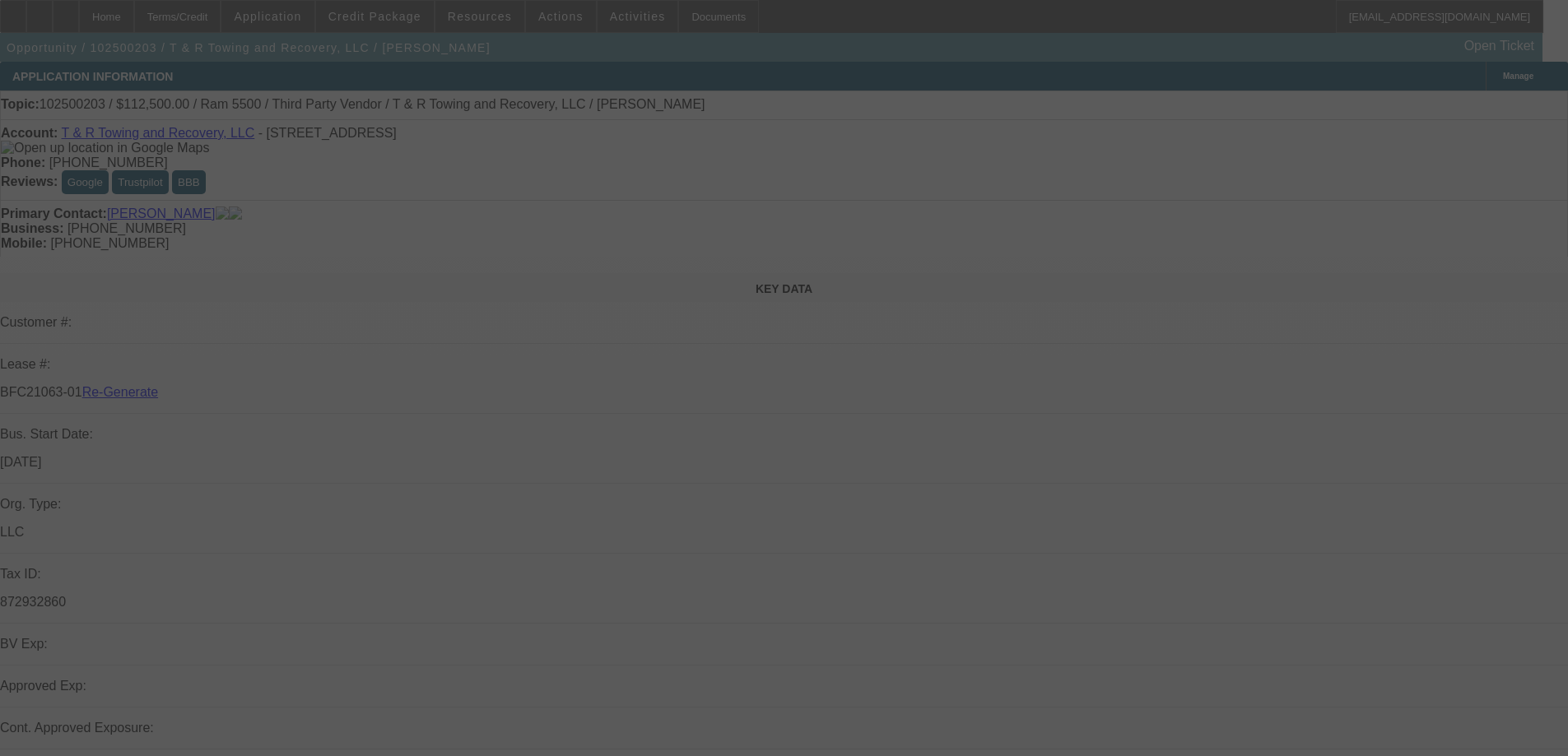
select select "4"
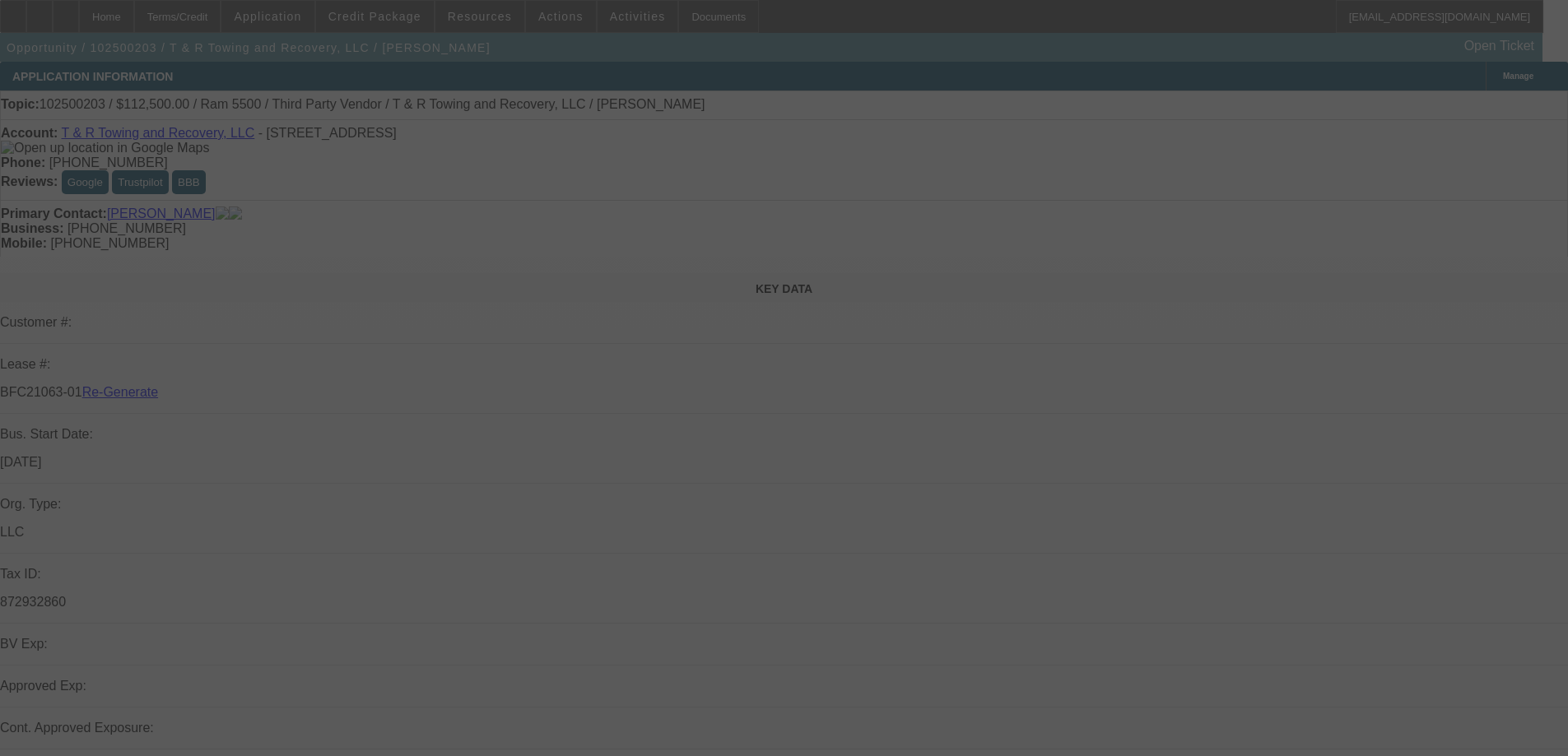
select select "3"
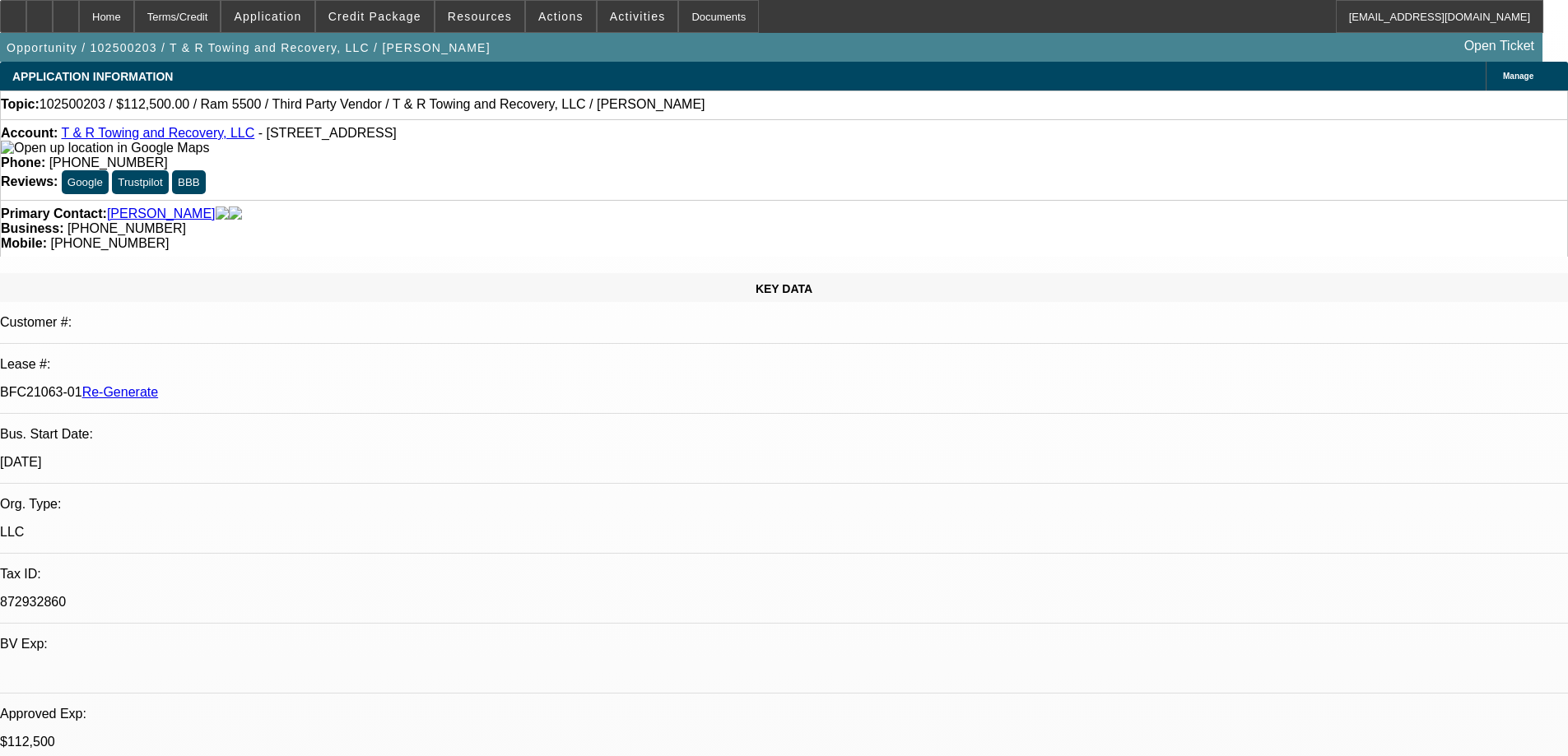
select select "0"
select select "0.1"
select select "3"
select select "4"
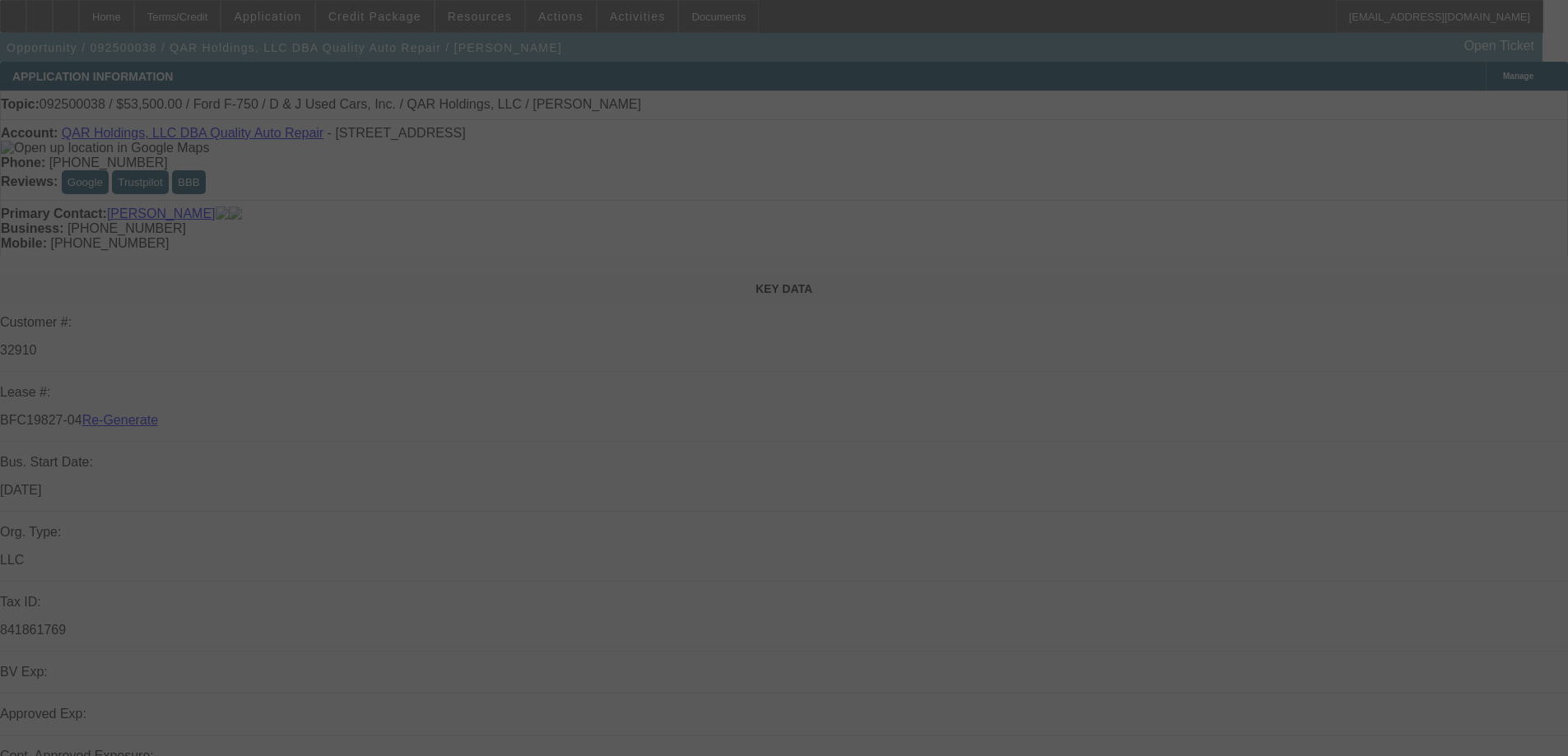
select select "3"
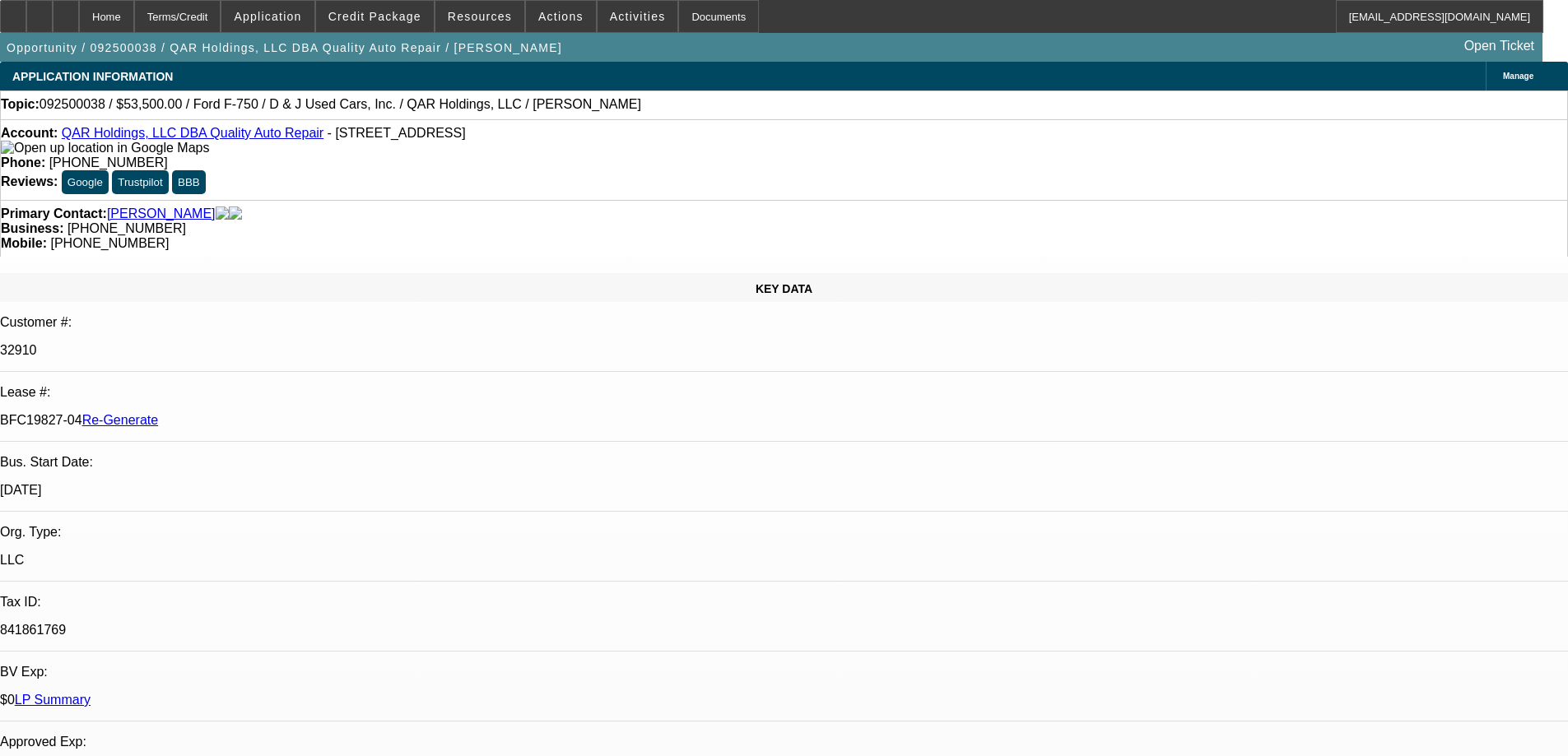
select select "0"
select select "2"
select select "0"
select select "6"
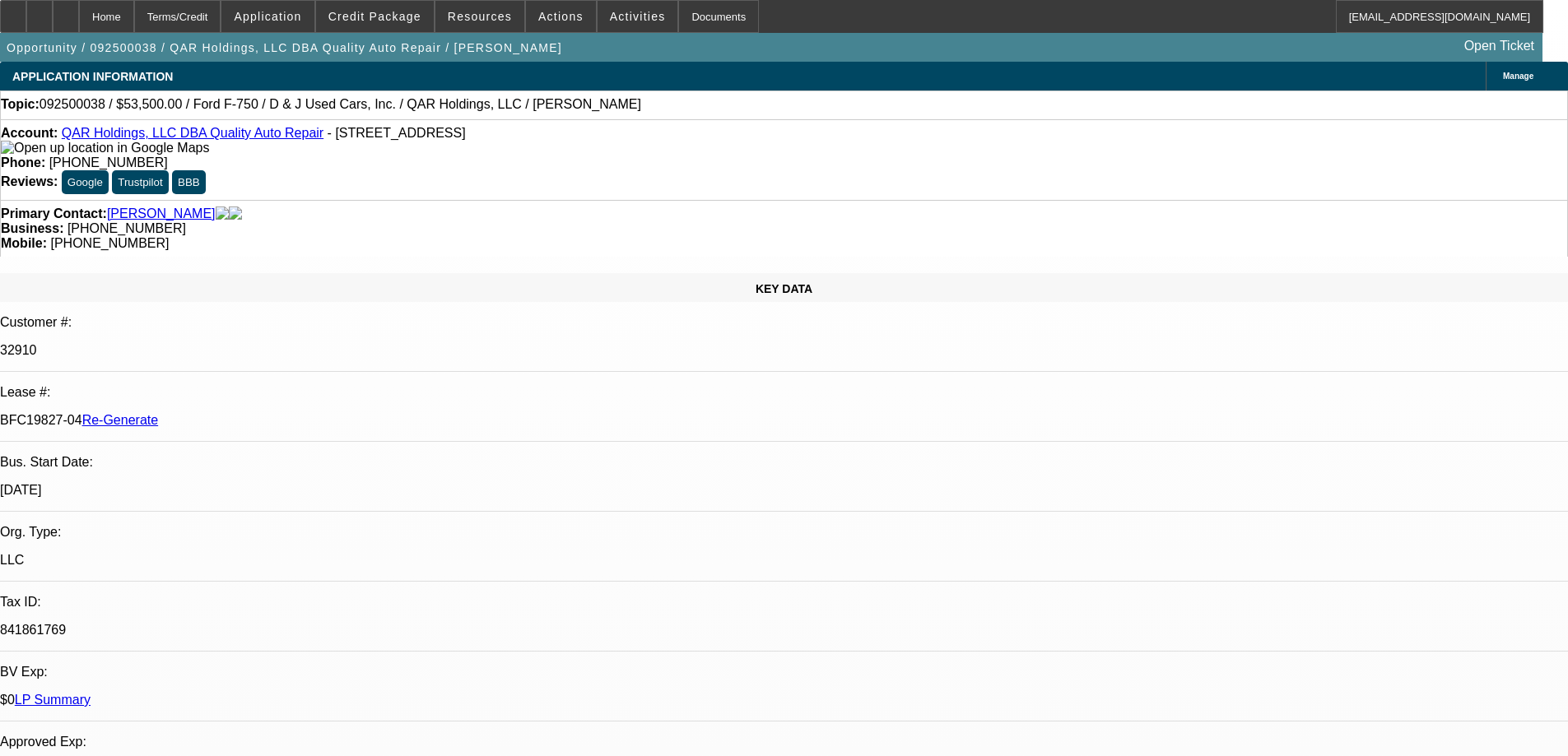
click at [381, 64] on span "button" at bounding box center [284, 47] width 569 height 39
click at [686, 17] on div "Documents" at bounding box center [719, 16] width 80 height 33
